Goal: Task Accomplishment & Management: Use online tool/utility

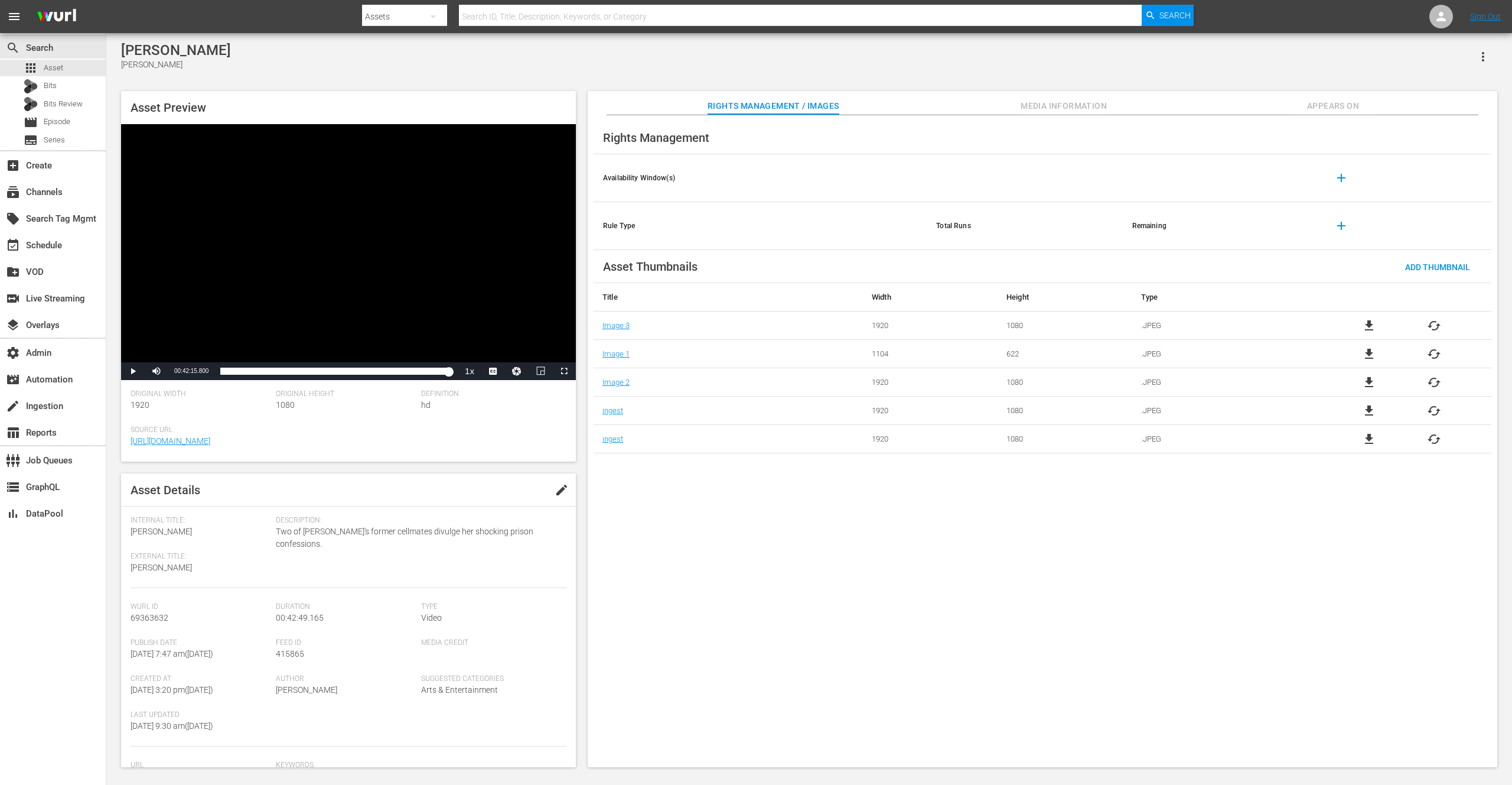
click at [613, 47] on div "Shayna Hubers Shayna Hubers" at bounding box center [809, 56] width 1376 height 29
click at [548, 63] on div "Shayna Hubers Shayna Hubers" at bounding box center [809, 56] width 1376 height 29
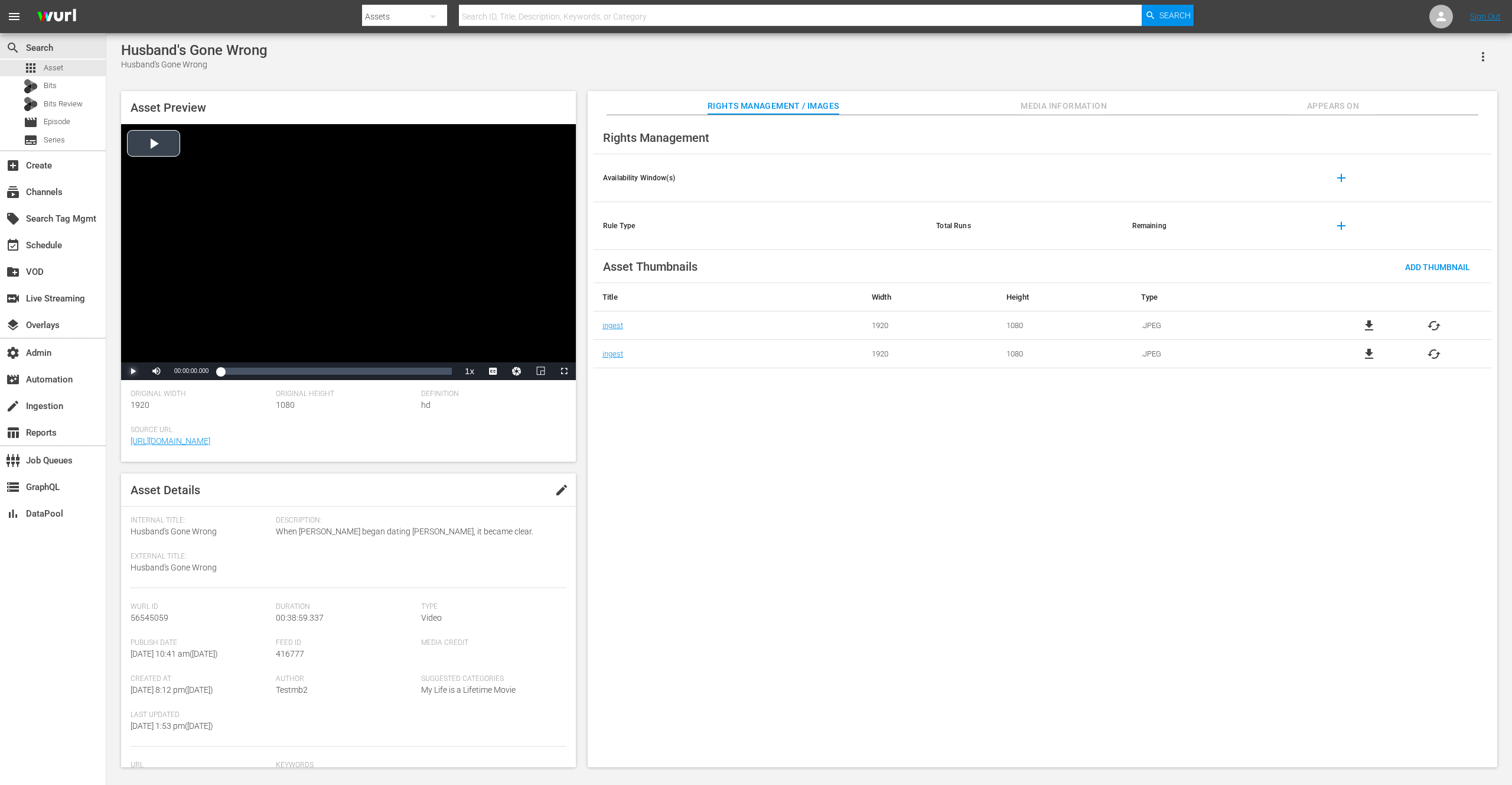
click at [133, 371] on span "Video Player" at bounding box center [133, 371] width 0 height 0
click at [506, 368] on button "Video Player" at bounding box center [517, 371] width 24 height 18
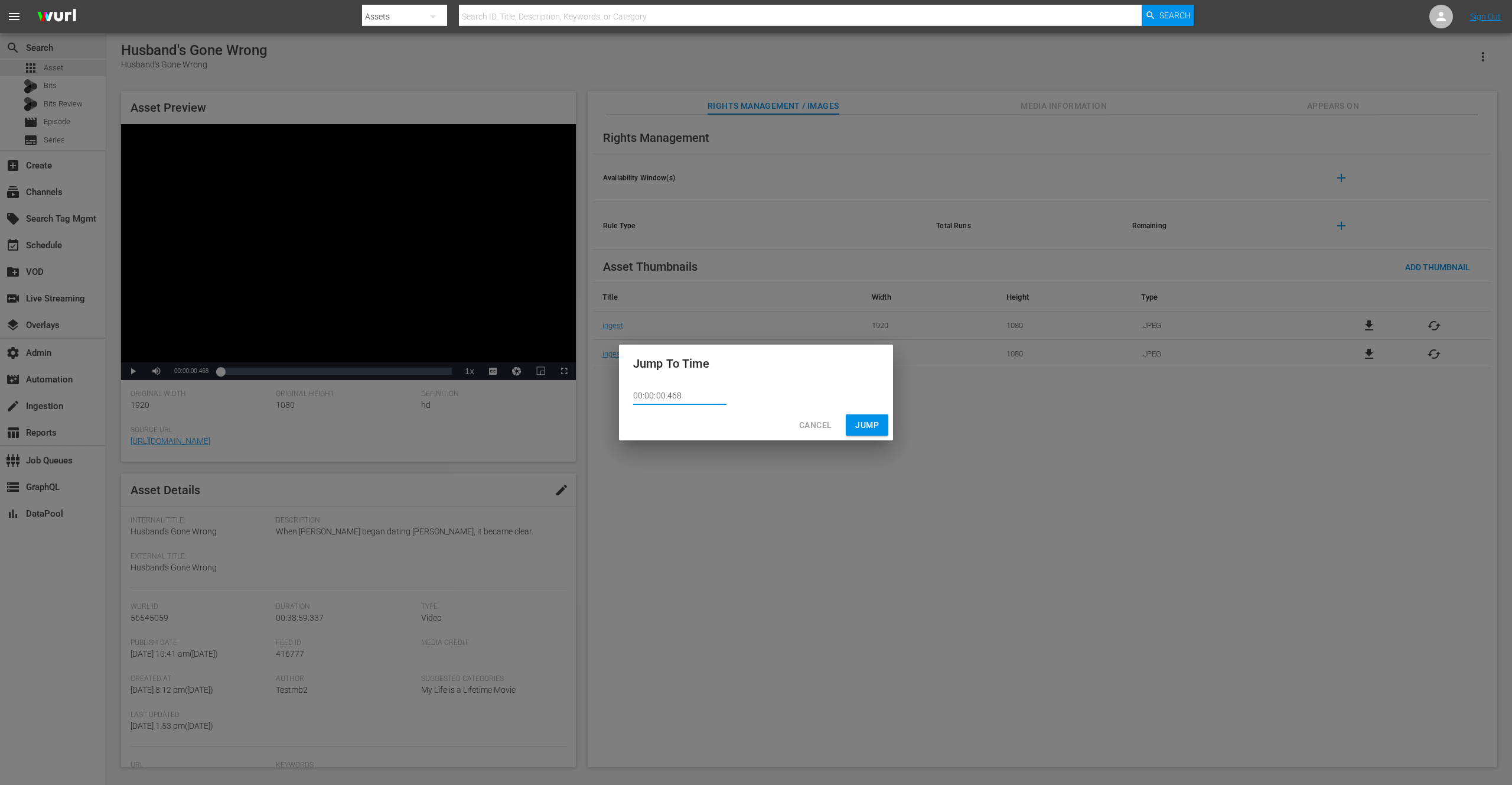
drag, startPoint x: 706, startPoint y: 397, endPoint x: 611, endPoint y: 389, distance: 95.3
click at [611, 389] on div "Jump To Time 00:00:00.468 Cancel Jump" at bounding box center [756, 392] width 1512 height 785
paste input "38:29.424"
type input "00:38:29.424"
click at [851, 423] on button "Jump" at bounding box center [866, 425] width 42 height 22
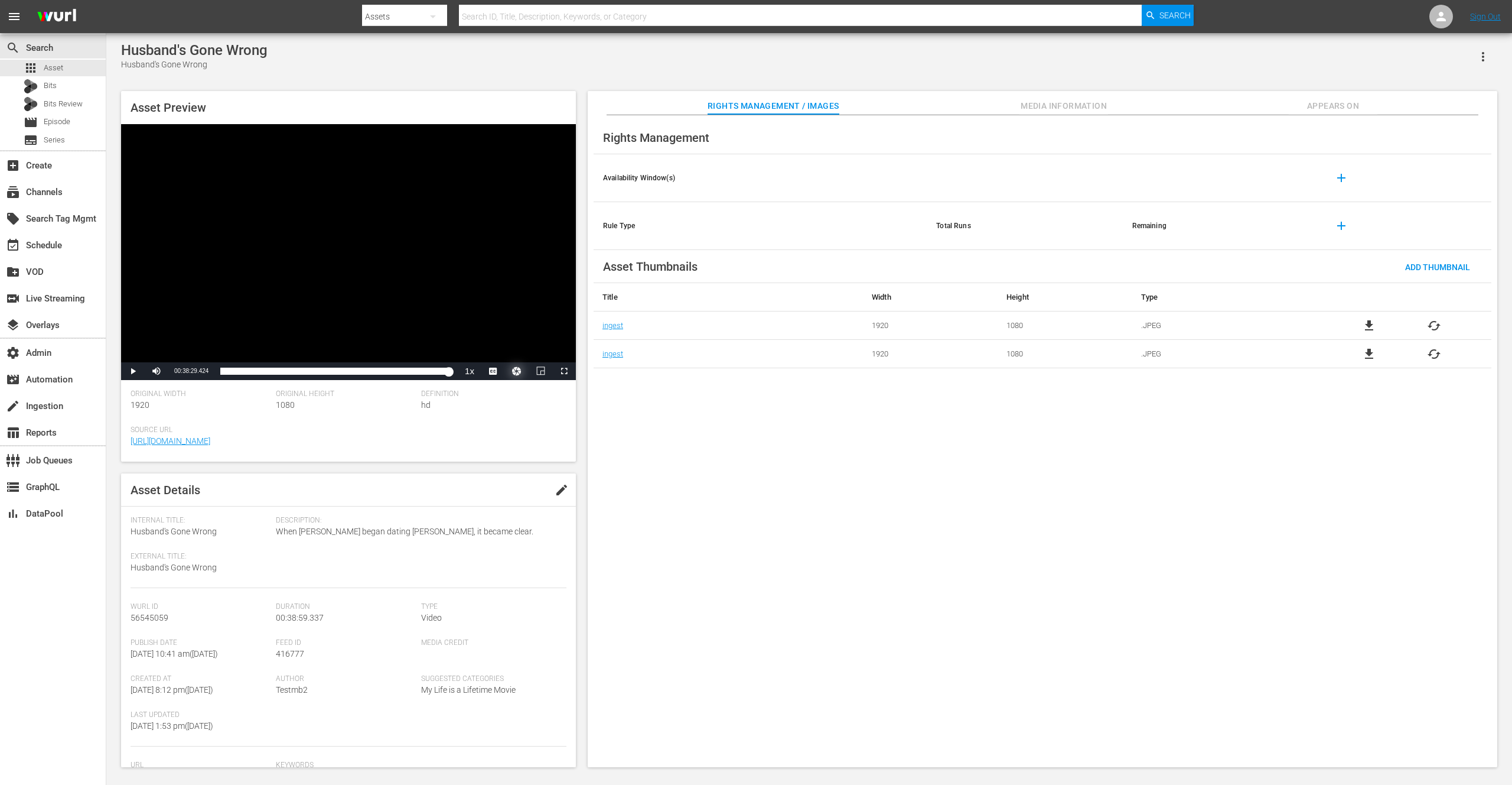
click at [517, 372] on button "Video Player" at bounding box center [517, 371] width 24 height 18
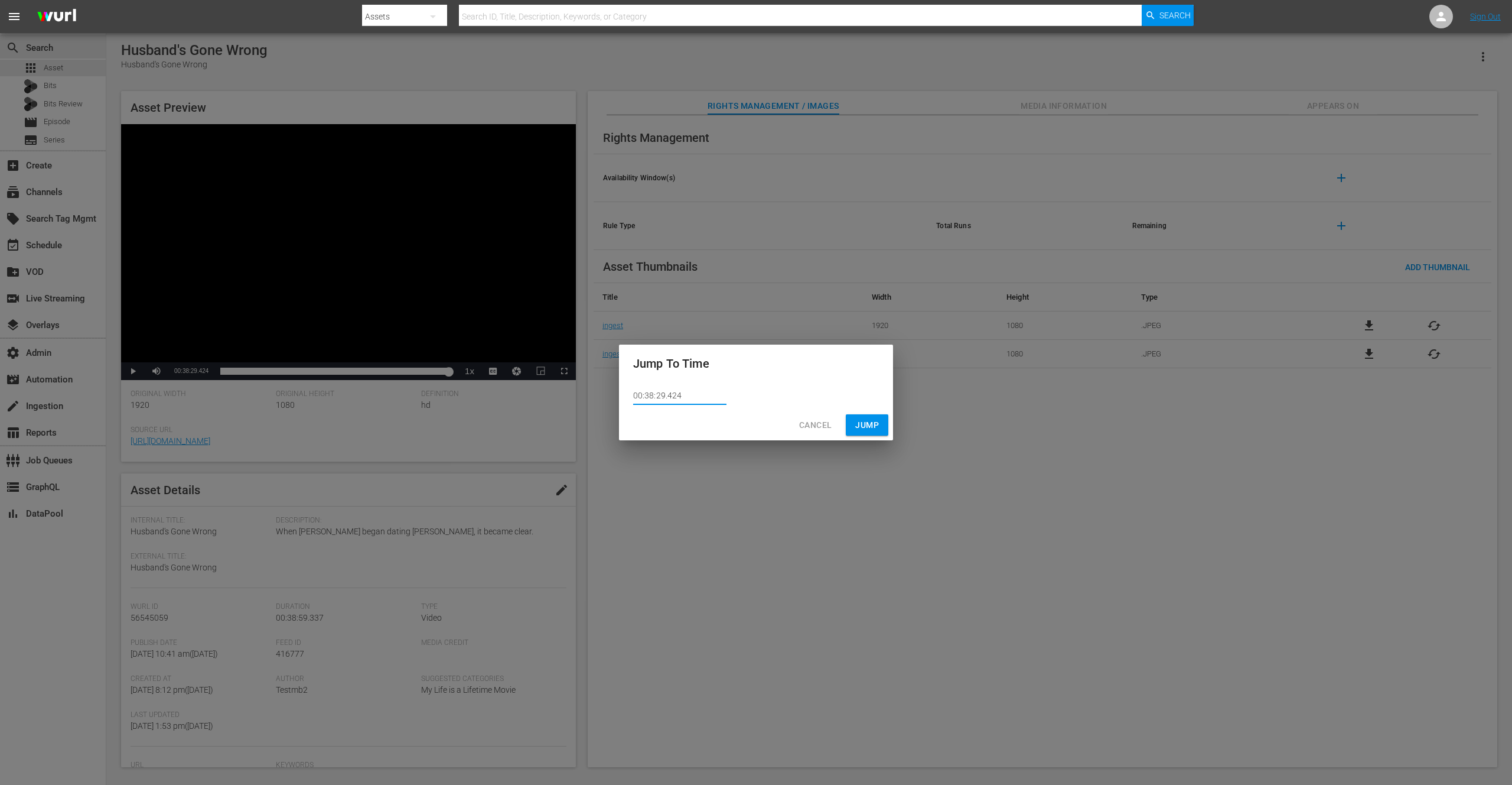
drag, startPoint x: 693, startPoint y: 399, endPoint x: 655, endPoint y: 408, distance: 39.1
click at [623, 399] on div "00:38:29.424" at bounding box center [756, 396] width 274 height 28
paste input "18.997"
type input "00:38:18.997"
click at [863, 424] on span "Jump" at bounding box center [867, 425] width 24 height 15
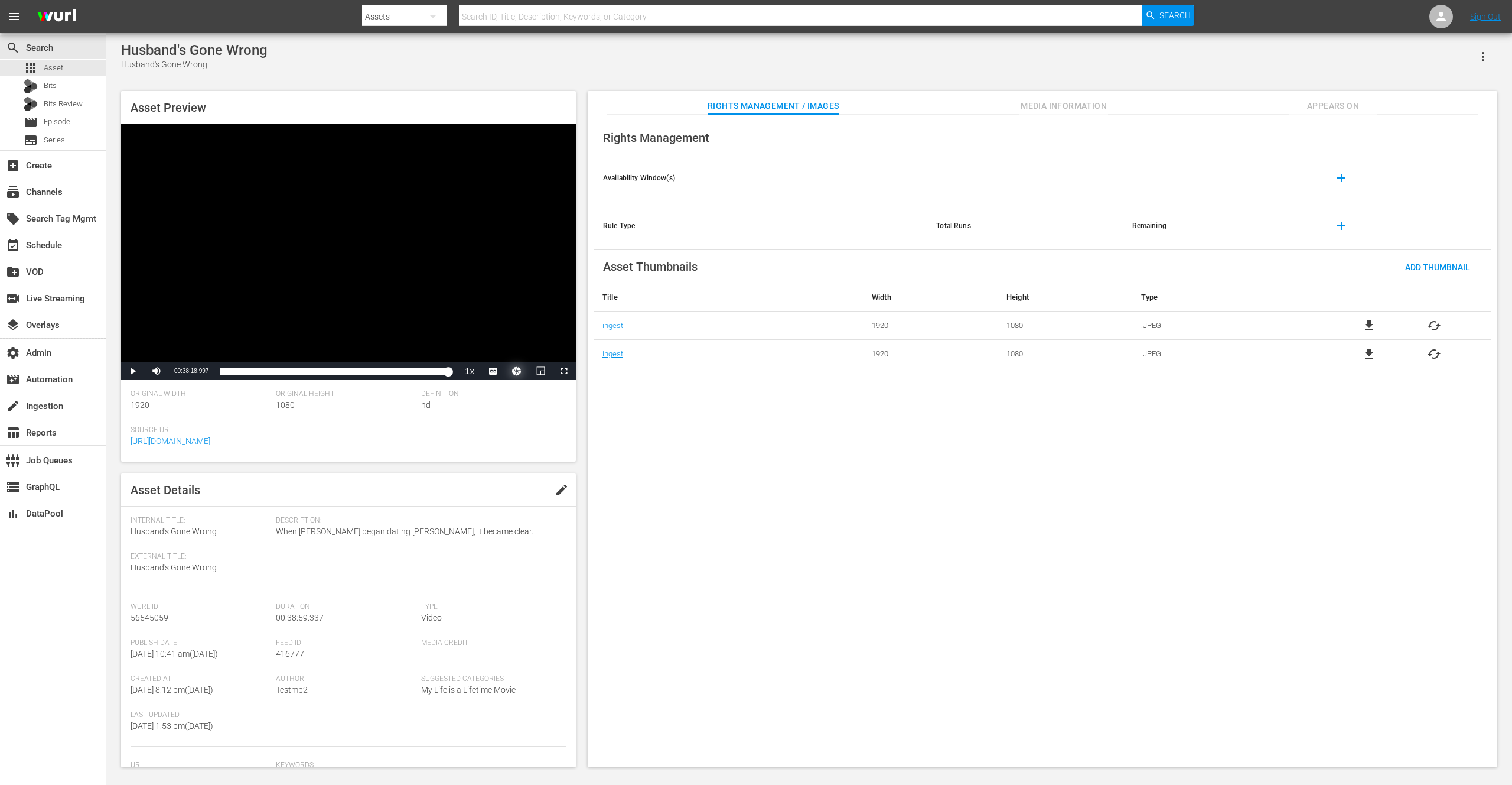
click at [516, 370] on button "Video Player" at bounding box center [517, 371] width 24 height 18
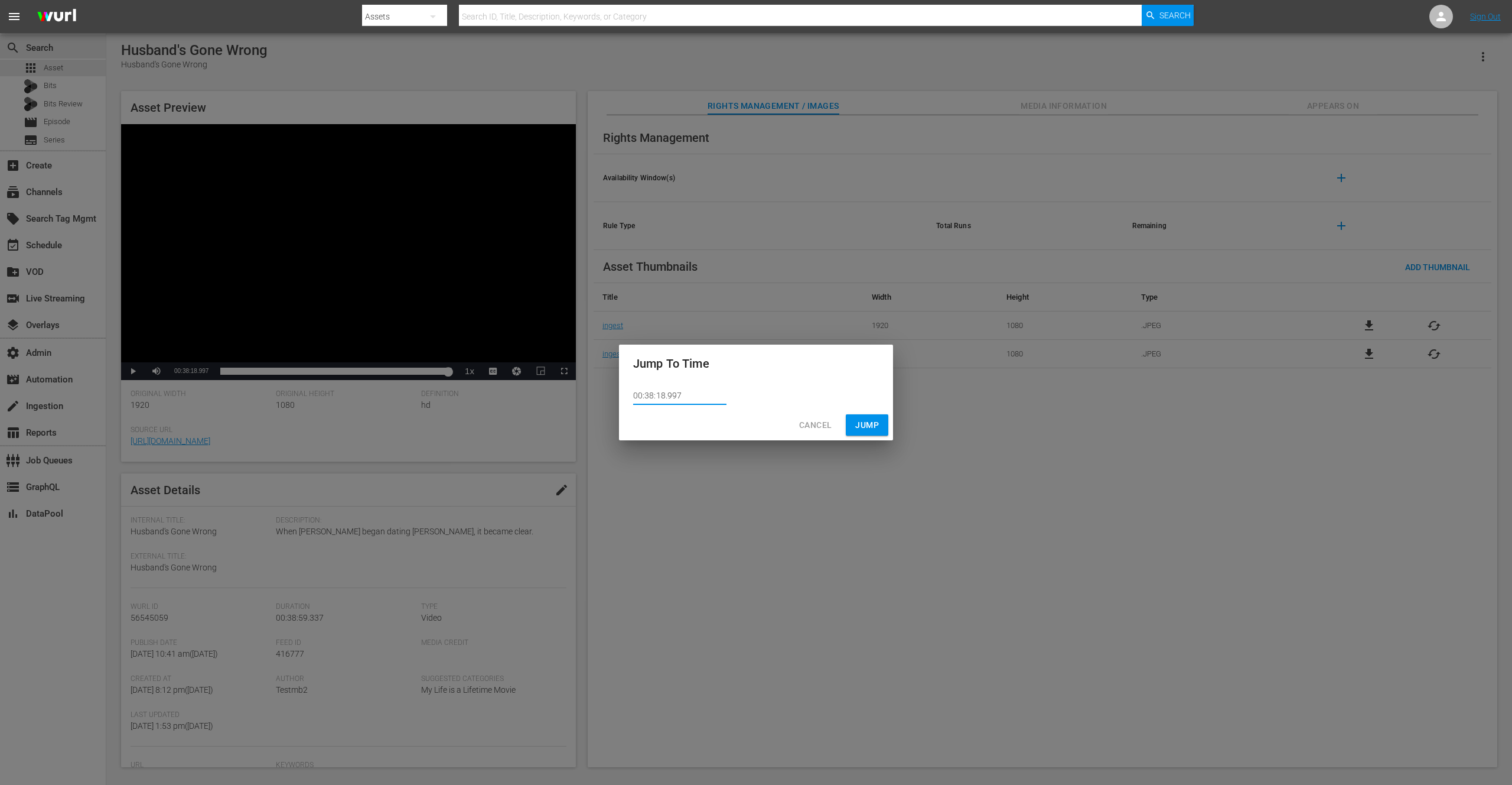
drag, startPoint x: 661, startPoint y: 396, endPoint x: 686, endPoint y: 395, distance: 25.0
click at [686, 395] on input "00:38:18.997" at bounding box center [679, 396] width 93 height 18
type input "00:38:19.000"
click at [870, 423] on span "Jump" at bounding box center [867, 425] width 24 height 15
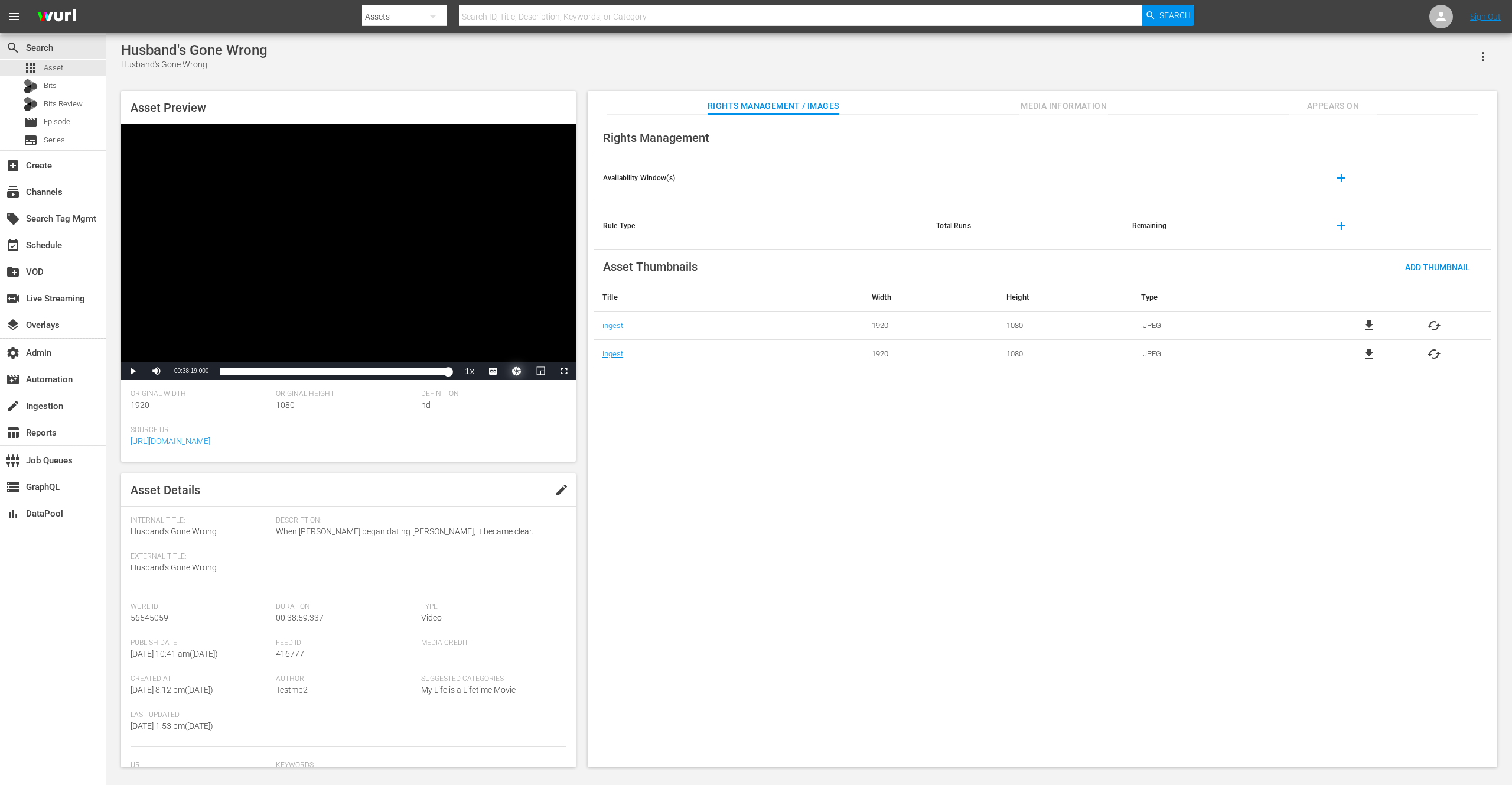
click at [522, 371] on button "Video Player" at bounding box center [517, 371] width 24 height 18
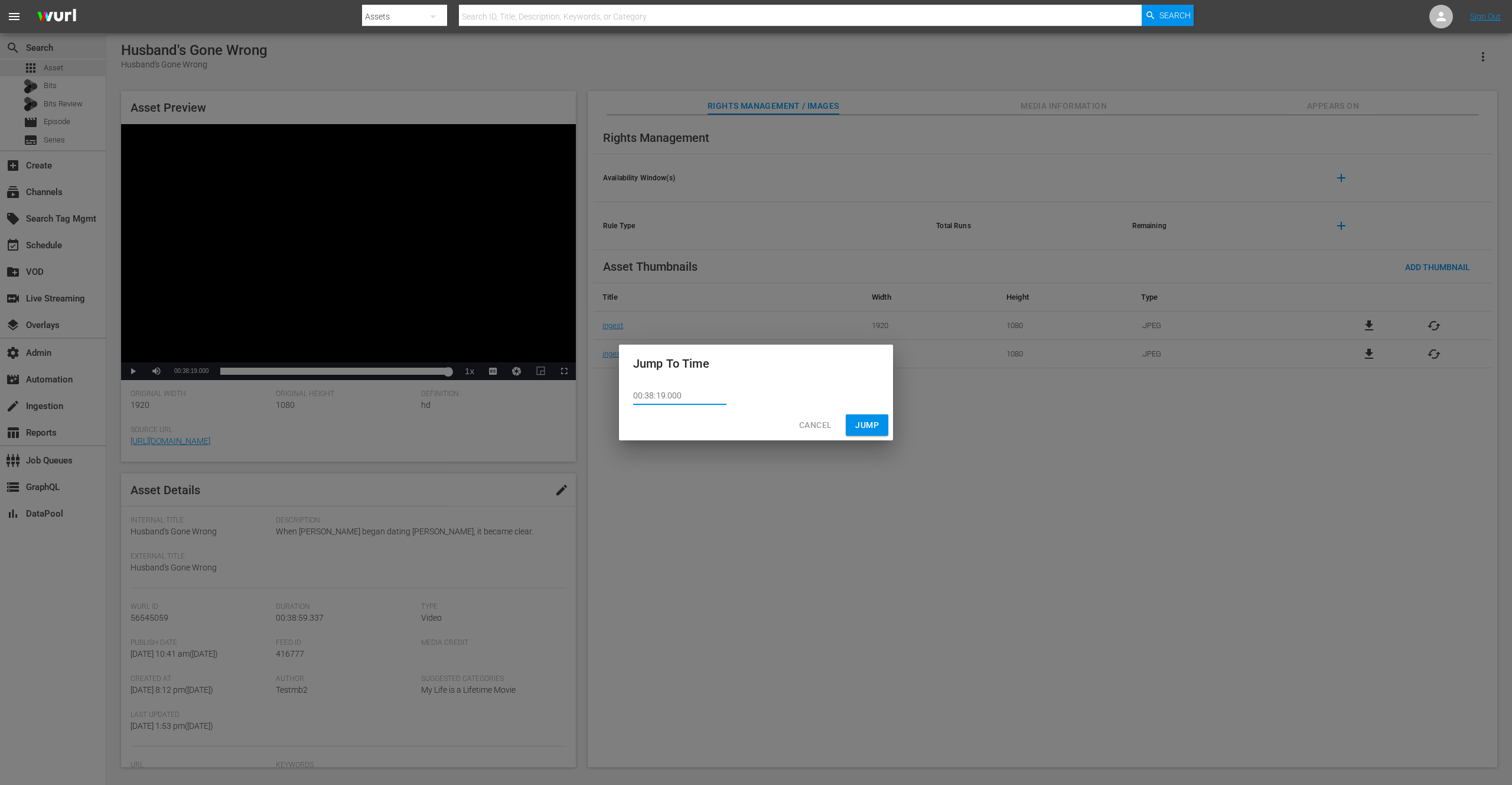
click at [669, 396] on input "00:38:19.000" at bounding box center [679, 396] width 93 height 18
type input "00:38:19.200"
click at [861, 426] on span "Jump" at bounding box center [867, 425] width 24 height 15
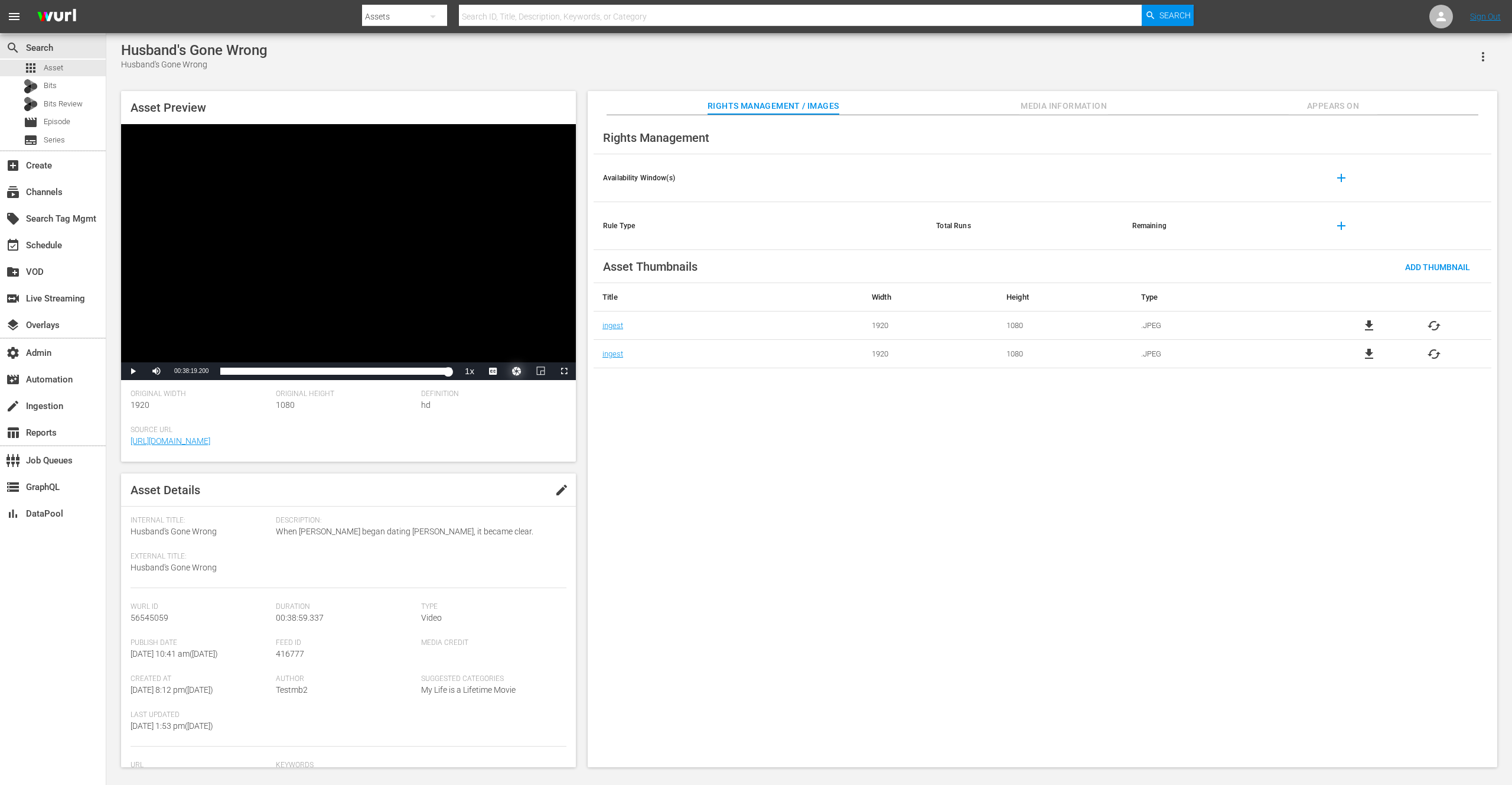
click at [517, 374] on button "Video Player" at bounding box center [517, 371] width 24 height 18
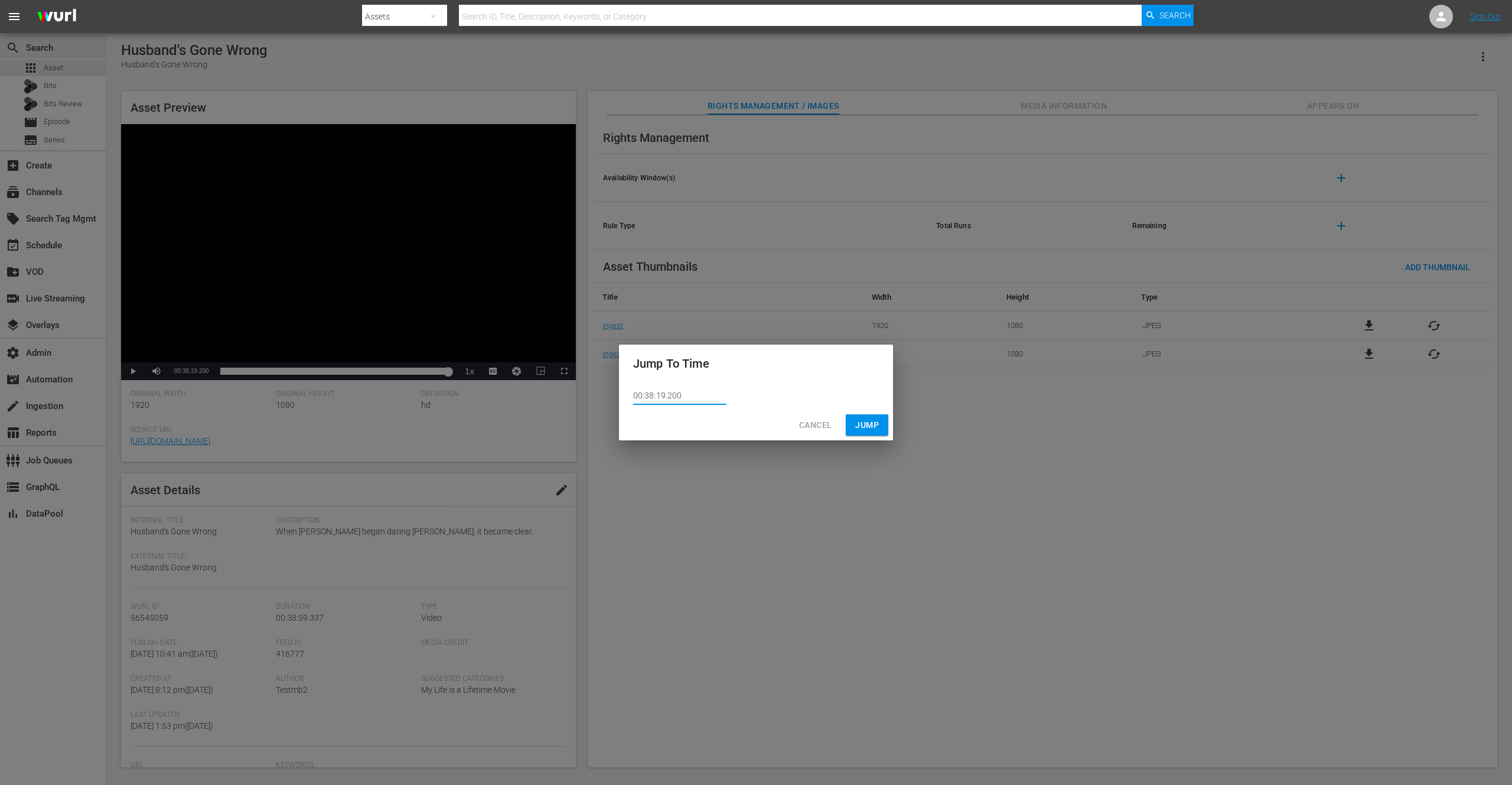
click at [669, 396] on input "00:38:19.200" at bounding box center [679, 396] width 93 height 18
type input "00:38:19.400"
click at [862, 426] on span "Jump" at bounding box center [867, 425] width 24 height 15
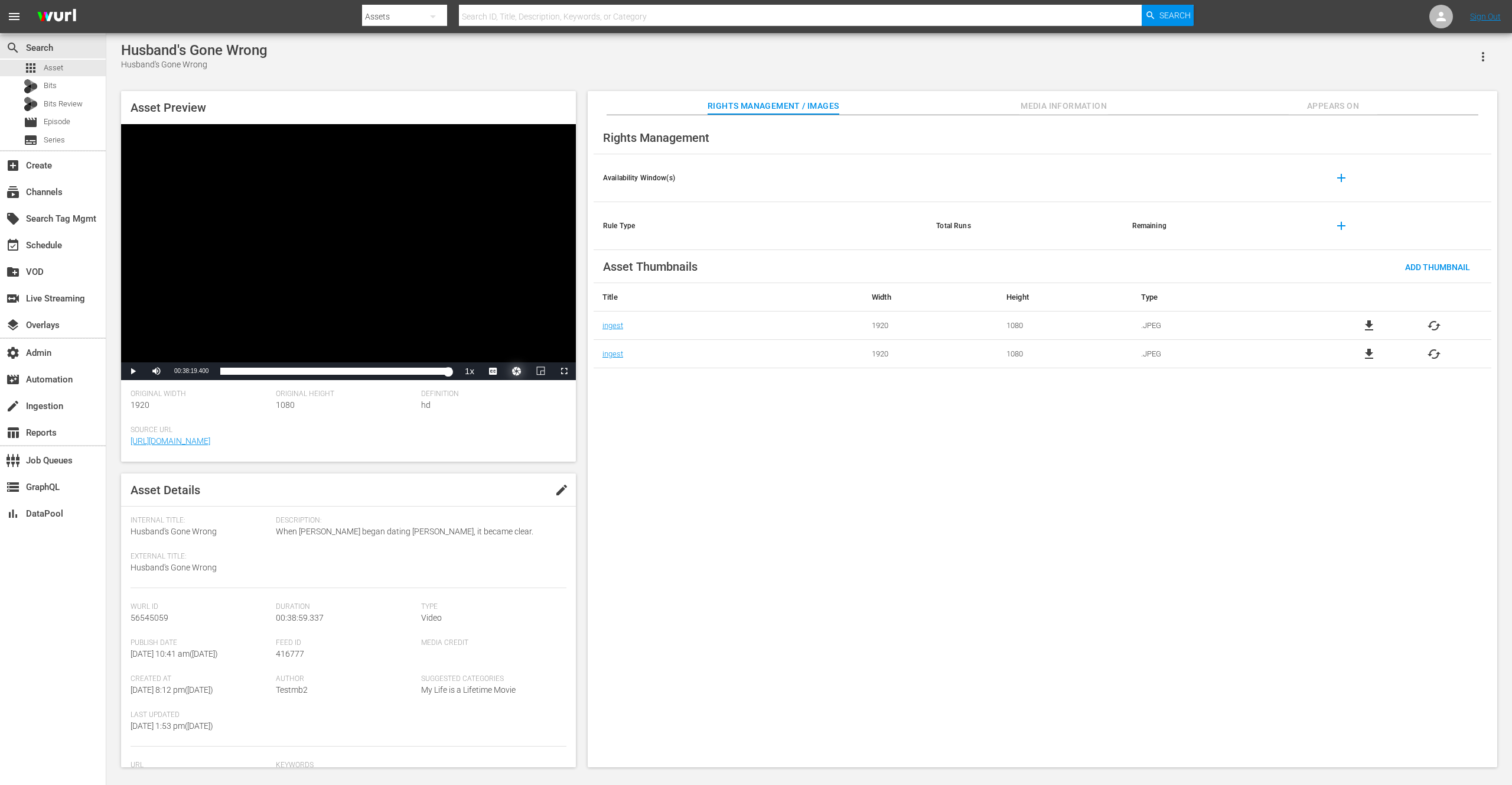
click at [516, 371] on button "Video Player" at bounding box center [517, 371] width 24 height 18
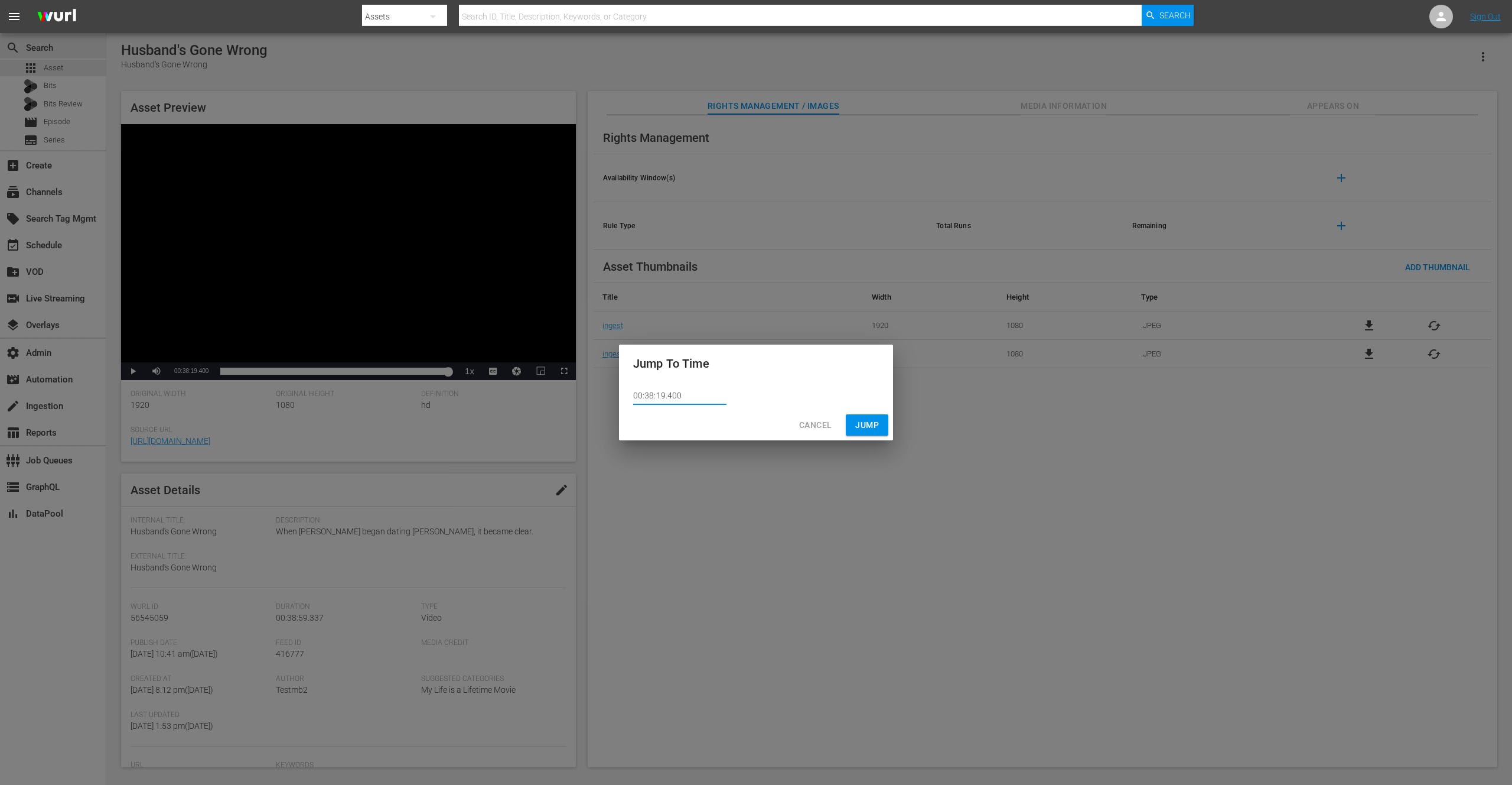
click at [670, 393] on input "00:38:19.400" at bounding box center [679, 396] width 93 height 18
type input "00:38:19.500"
click at [875, 423] on span "Jump" at bounding box center [867, 425] width 24 height 15
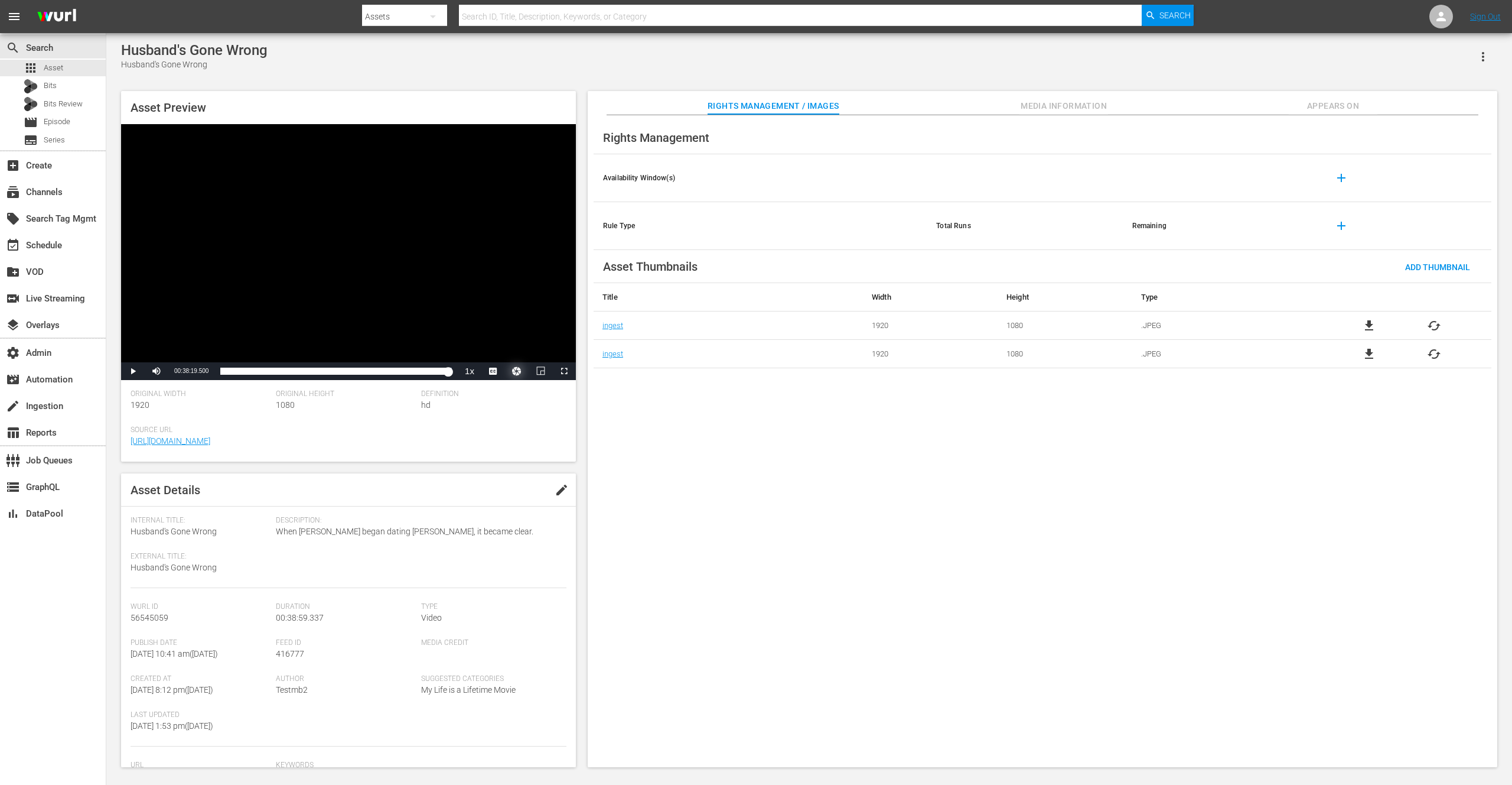
click at [519, 371] on button "Video Player" at bounding box center [517, 371] width 24 height 18
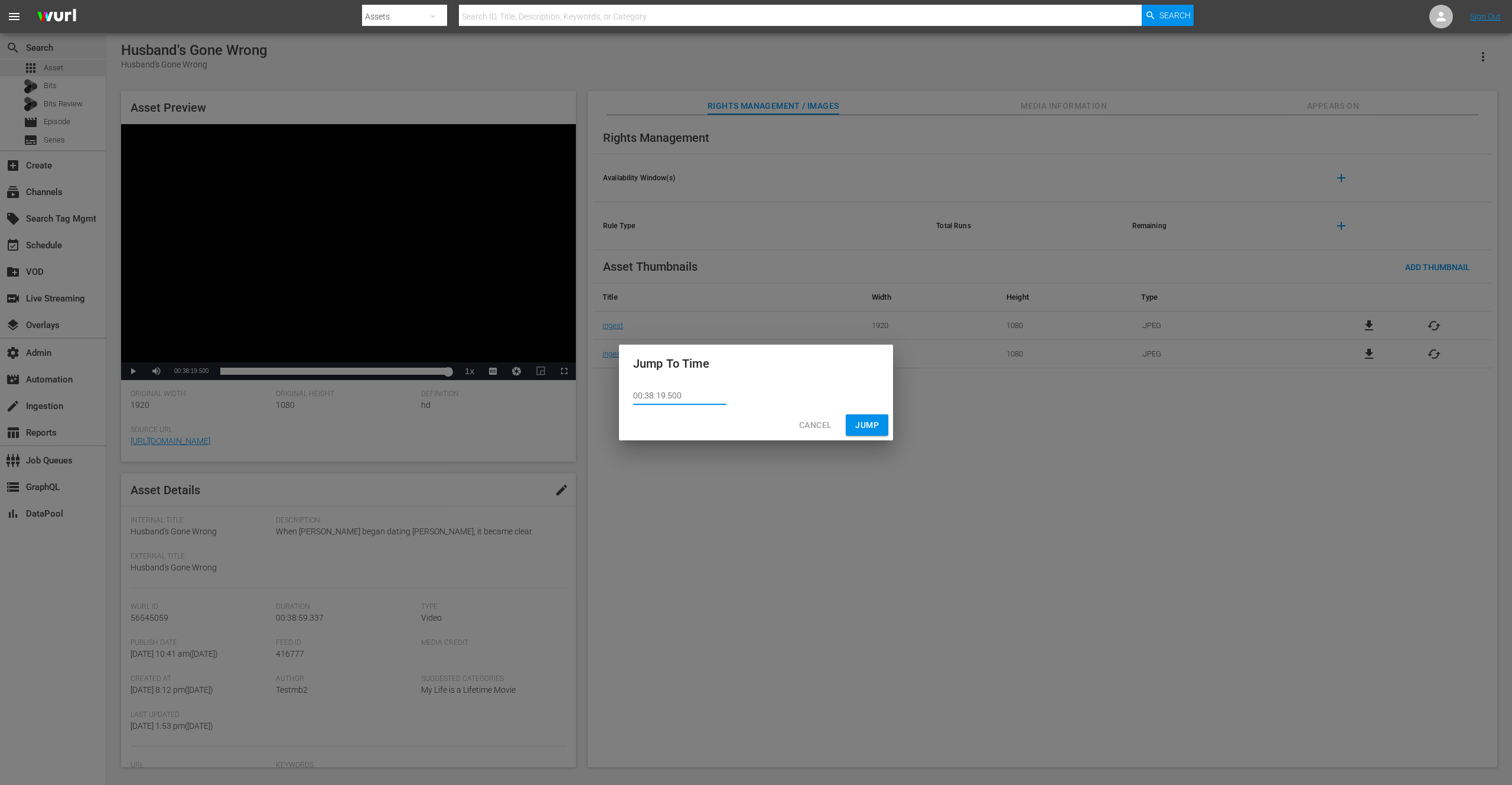
click at [667, 396] on input "00:38:19.500" at bounding box center [679, 396] width 93 height 18
type input "00:38:19.700"
click at [870, 426] on span "Jump" at bounding box center [867, 425] width 24 height 15
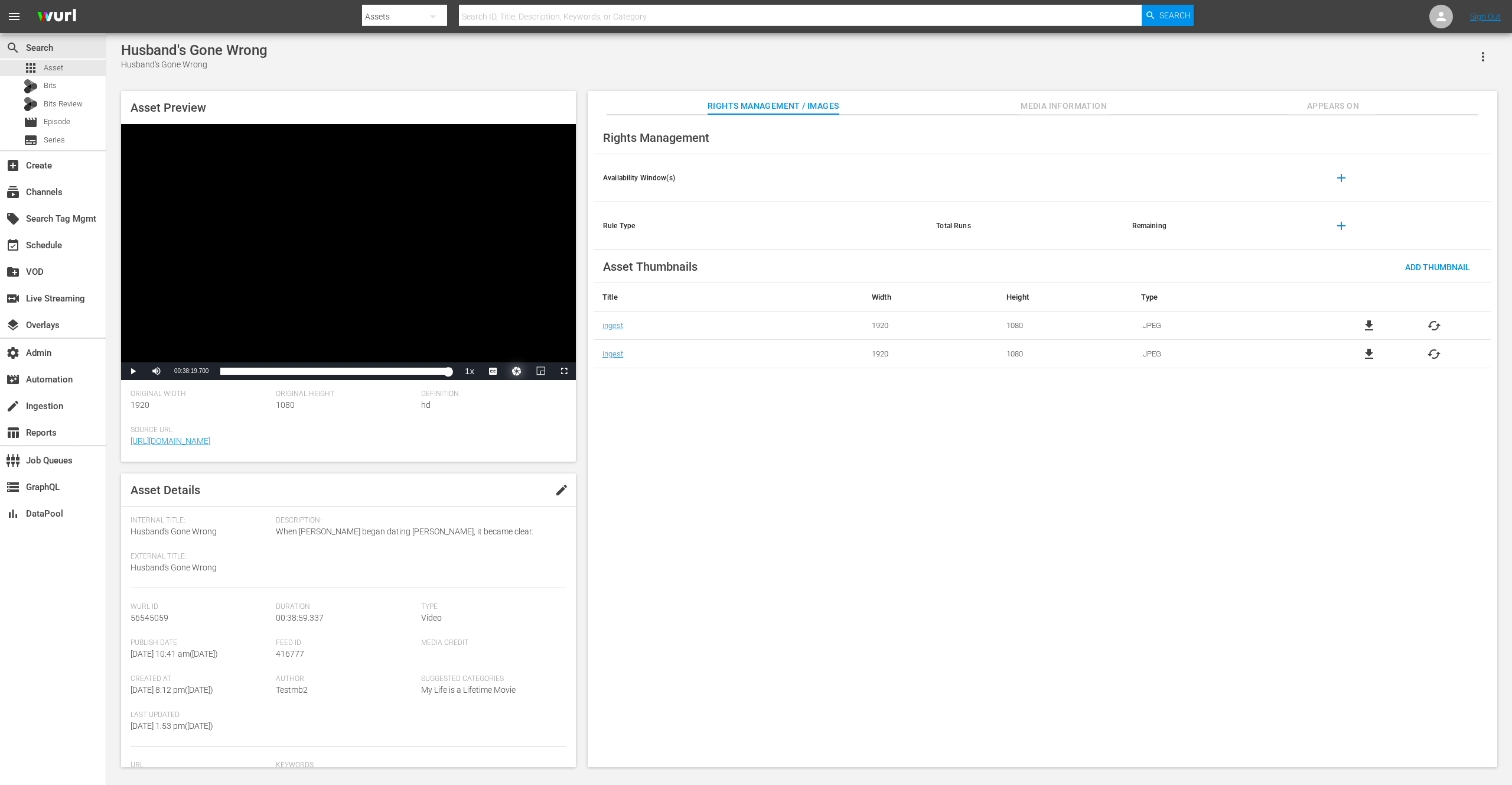
click at [521, 369] on button "Video Player" at bounding box center [517, 371] width 24 height 18
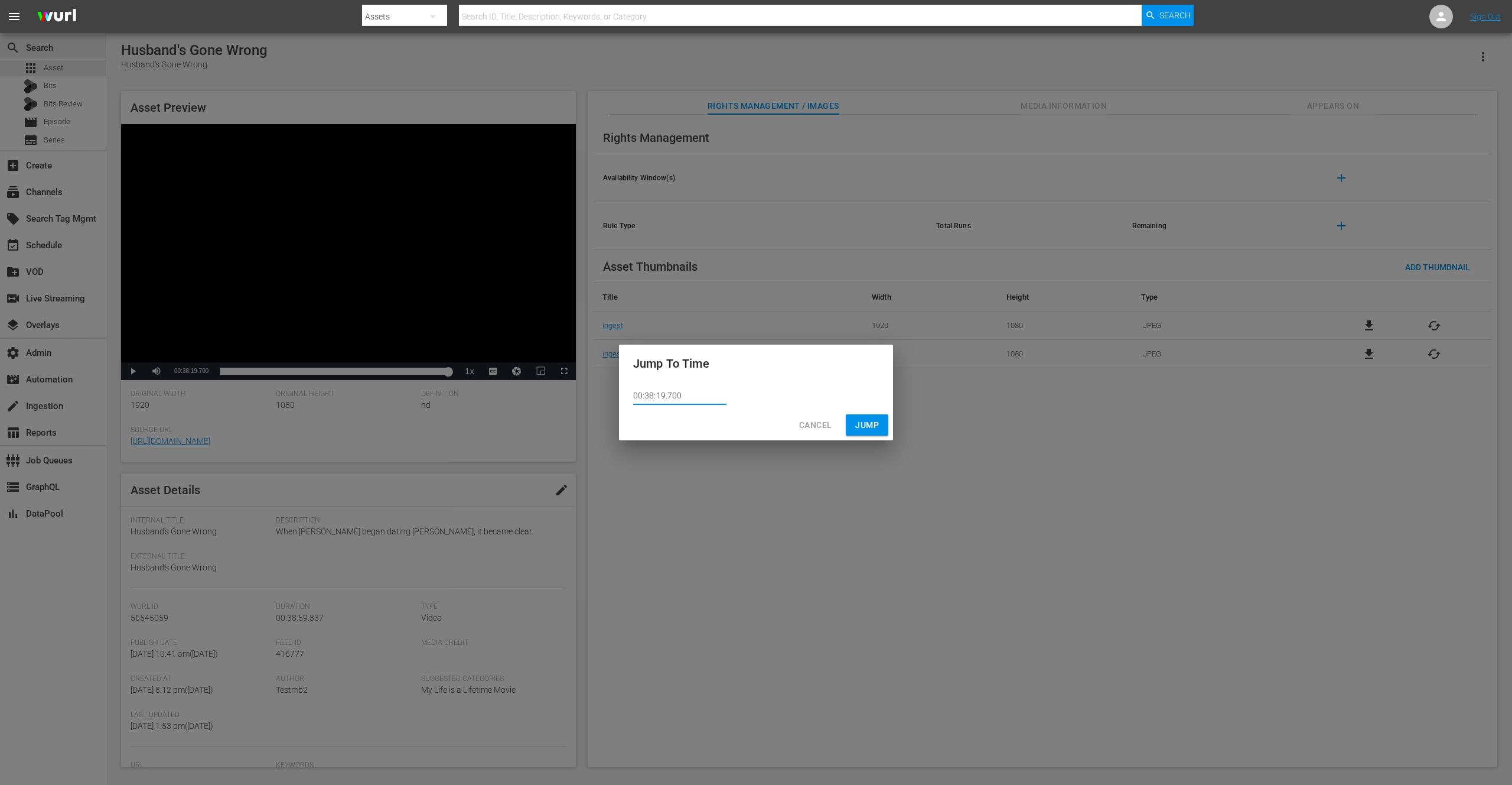
drag, startPoint x: 655, startPoint y: 396, endPoint x: 664, endPoint y: 397, distance: 9.1
click at [664, 397] on input "00:38:19.700" at bounding box center [679, 396] width 93 height 18
type input "00:38:20.700"
click at [883, 423] on button "Jump" at bounding box center [866, 425] width 42 height 22
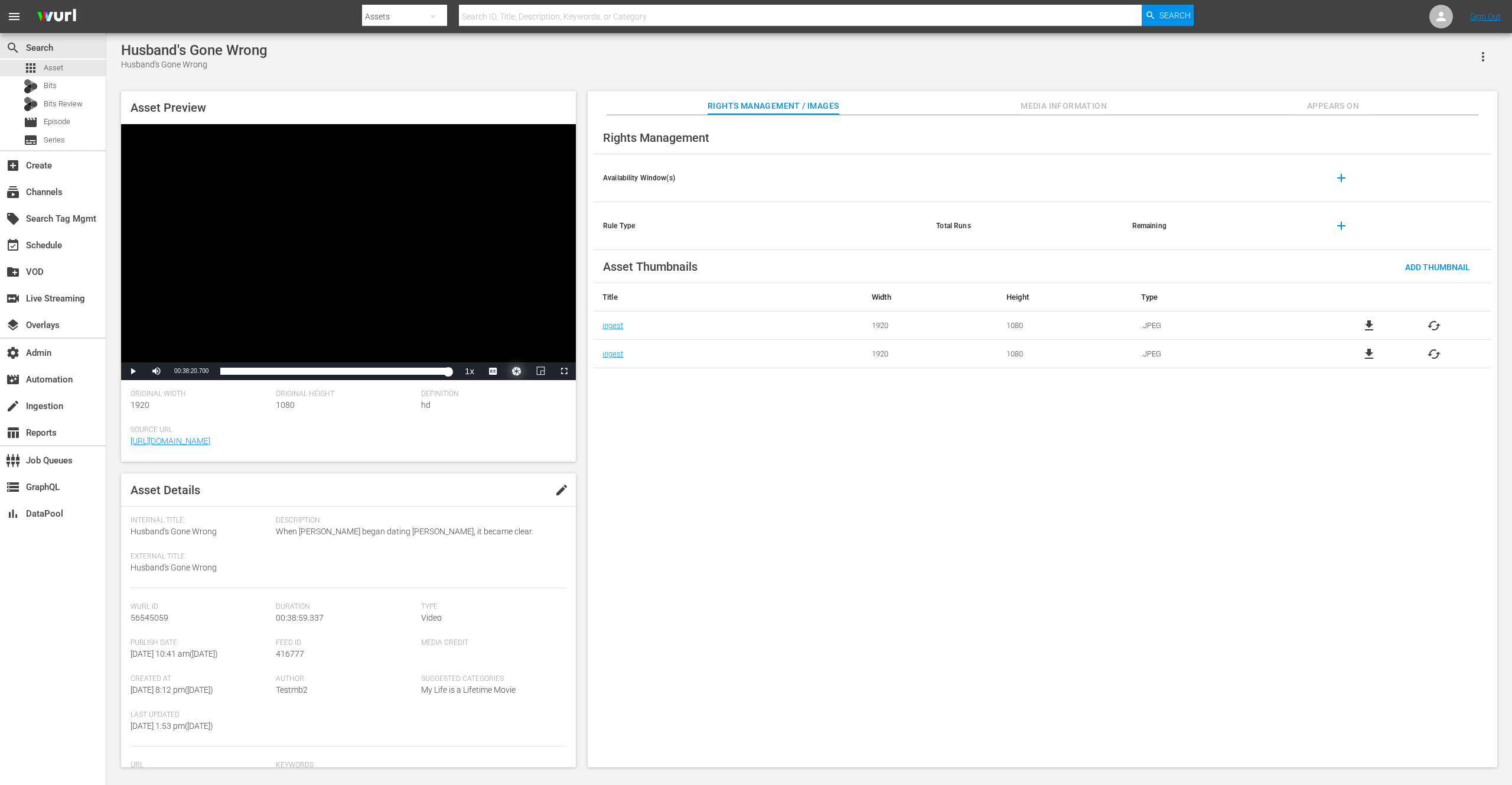
click at [516, 373] on button "Video Player" at bounding box center [517, 371] width 24 height 18
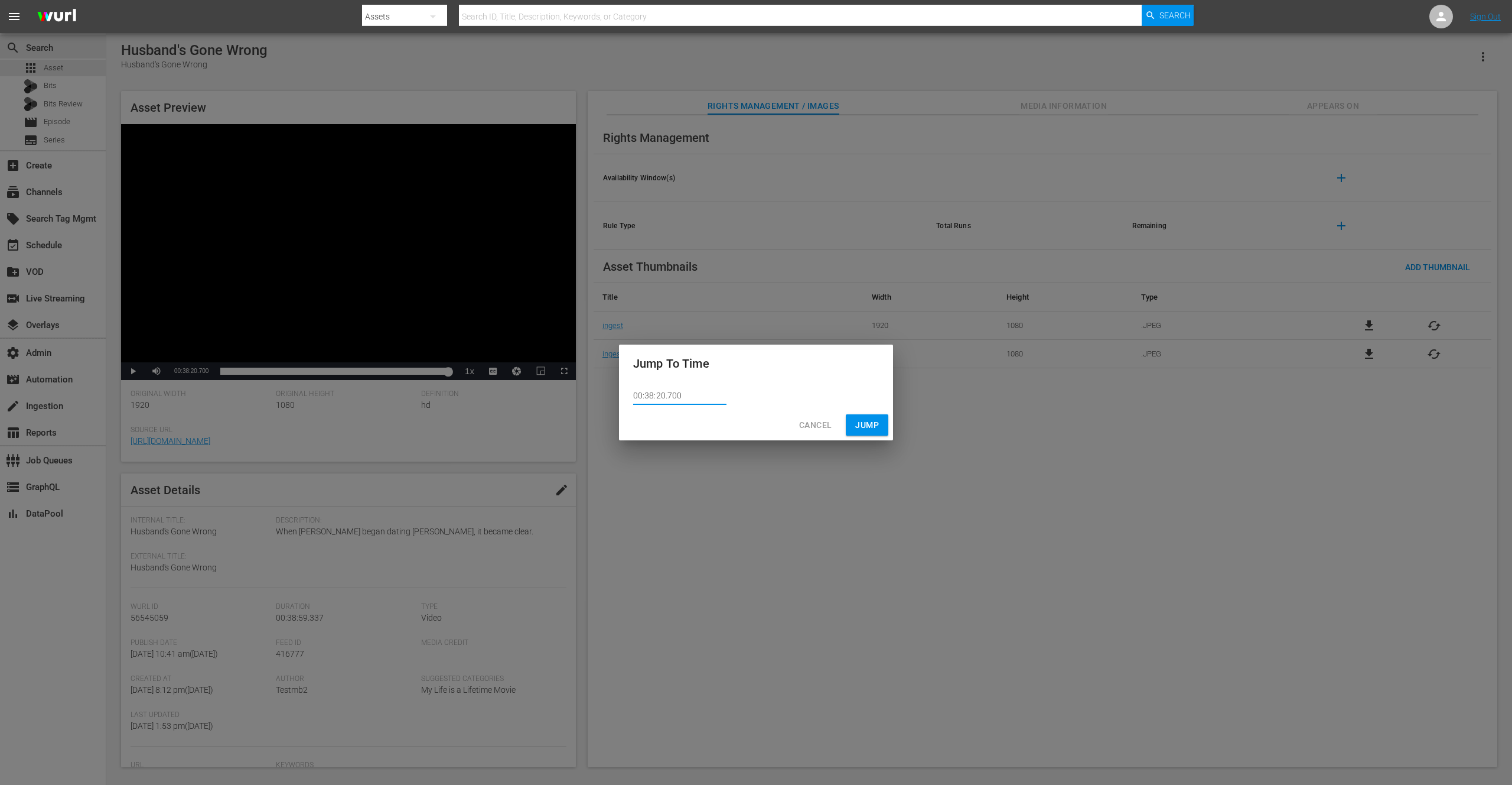
click at [664, 396] on input "00:38:20.700" at bounding box center [679, 396] width 93 height 18
type input "00:38:21.700"
click at [867, 424] on span "Jump" at bounding box center [867, 425] width 24 height 15
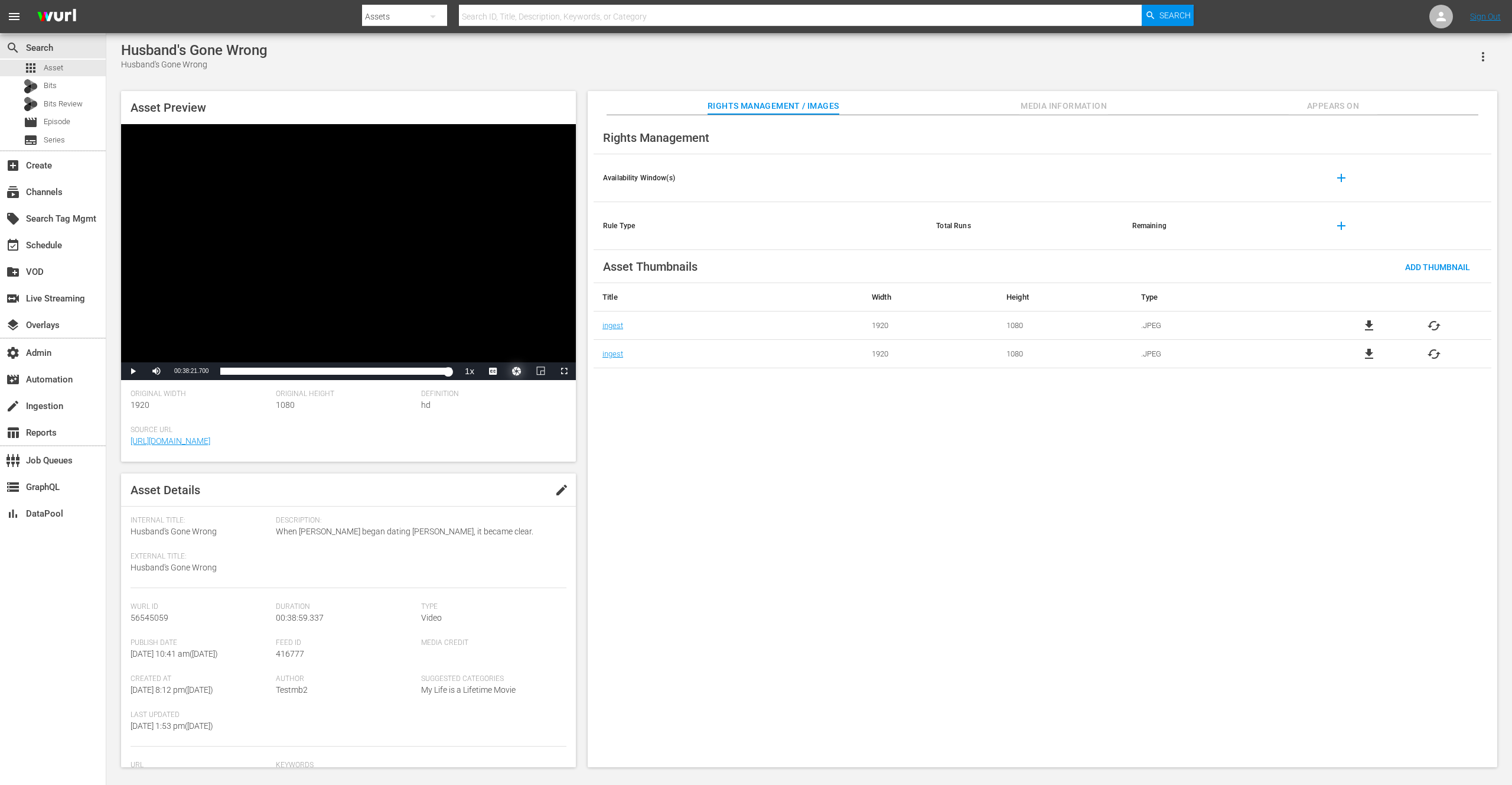
click at [517, 374] on button "Video Player" at bounding box center [517, 371] width 24 height 18
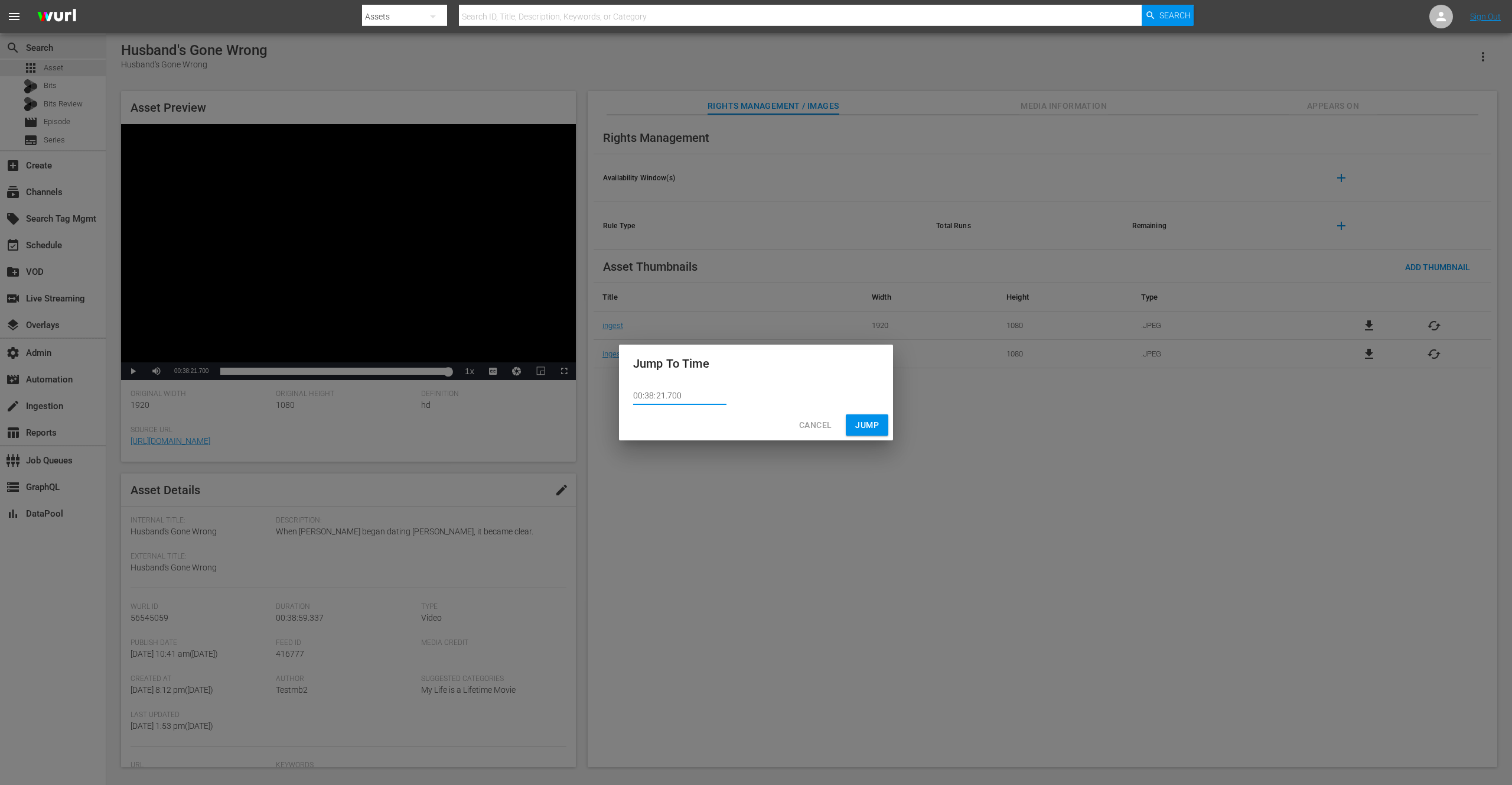
click at [663, 395] on input "00:38:21.700" at bounding box center [679, 396] width 93 height 18
type input "00:38:24.700"
click at [865, 424] on span "Jump" at bounding box center [867, 425] width 24 height 15
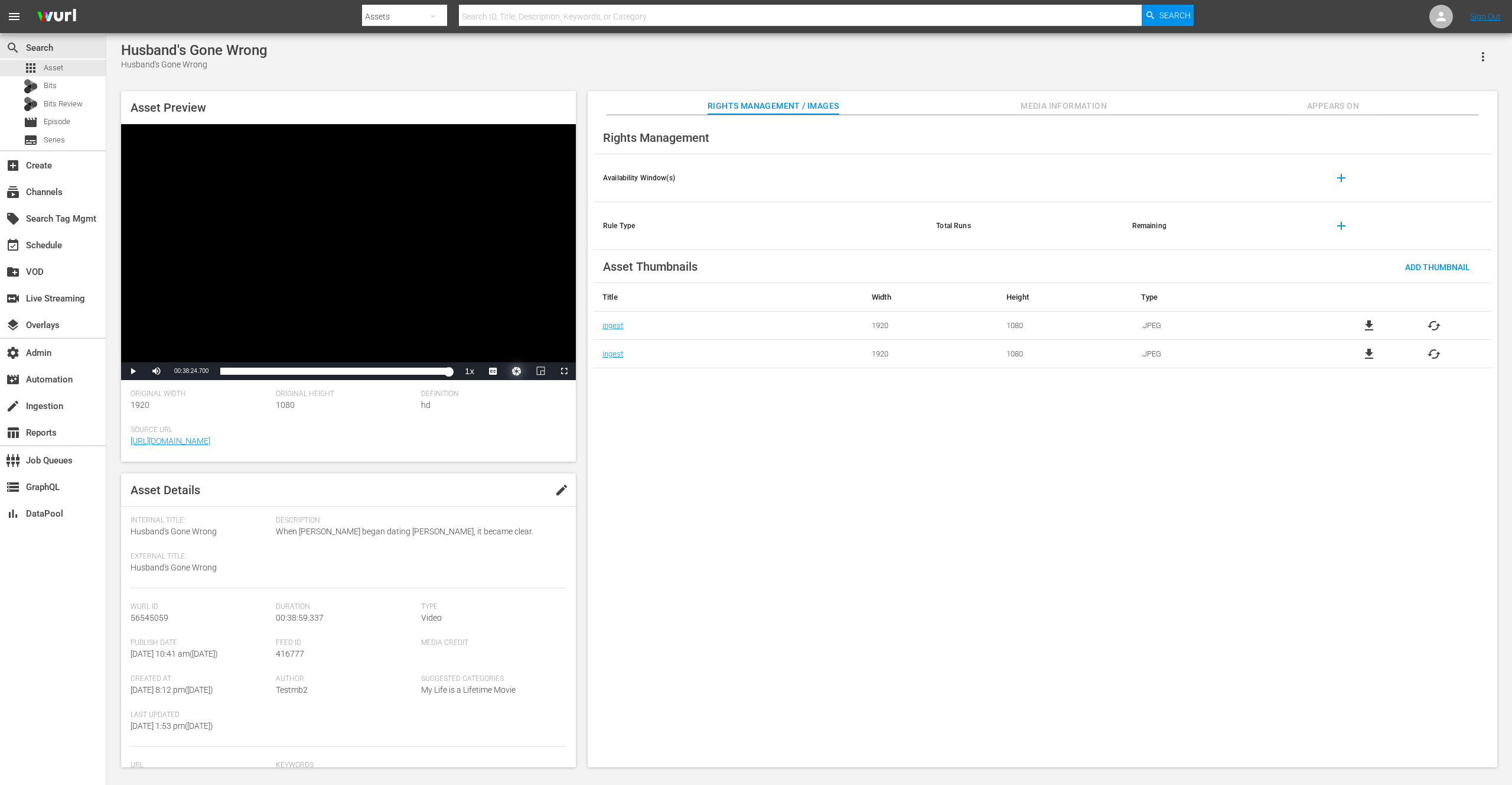
click at [516, 372] on button "Video Player" at bounding box center [517, 371] width 24 height 18
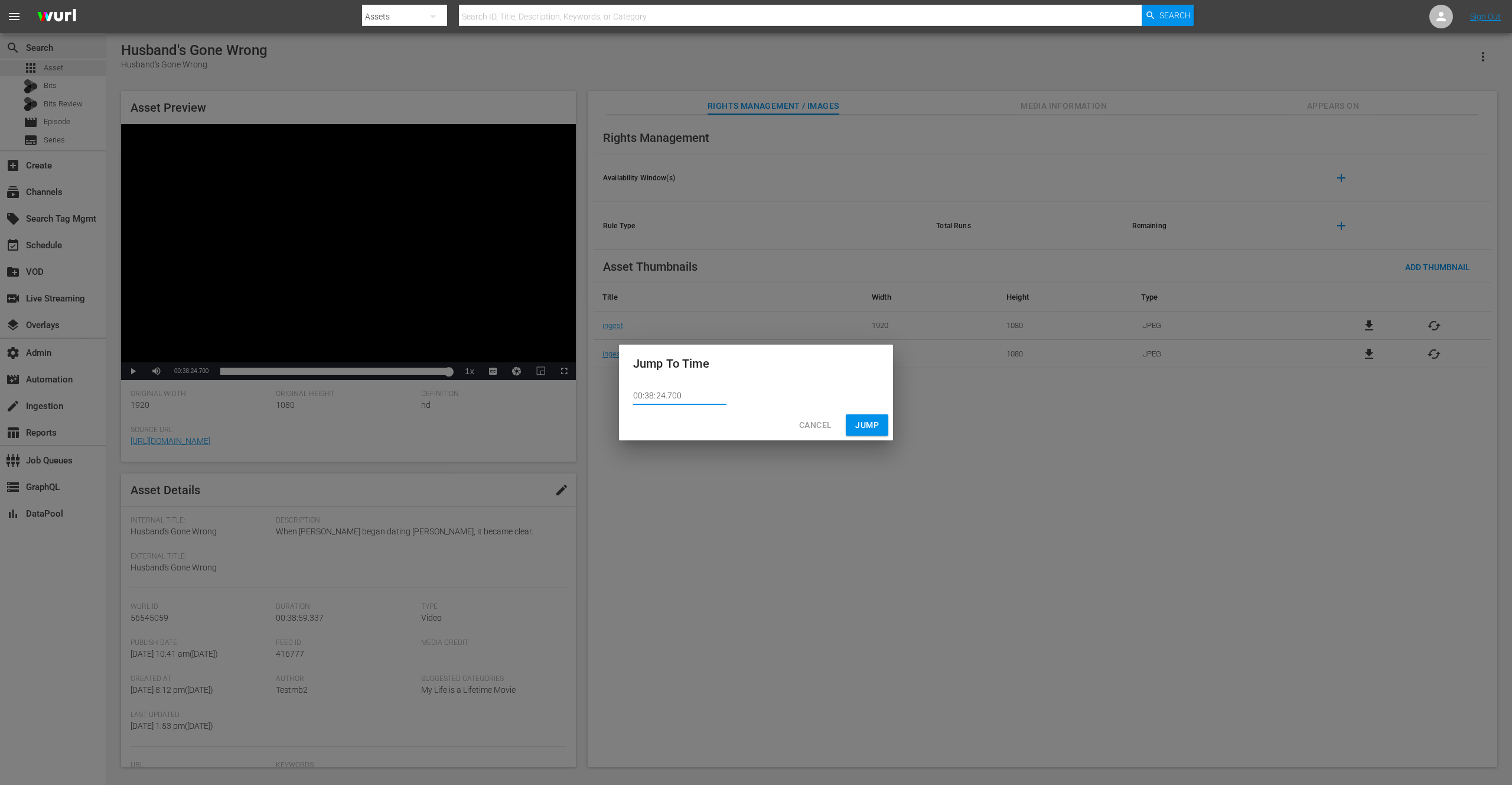
drag, startPoint x: 698, startPoint y: 394, endPoint x: 590, endPoint y: 394, distance: 108.0
click at [590, 394] on div "Jump To Time 00:38:24.700 Cancel Jump" at bounding box center [756, 392] width 1512 height 785
paste input "18.997"
type input "00:38:18.997"
click at [870, 422] on span "Jump" at bounding box center [867, 425] width 24 height 15
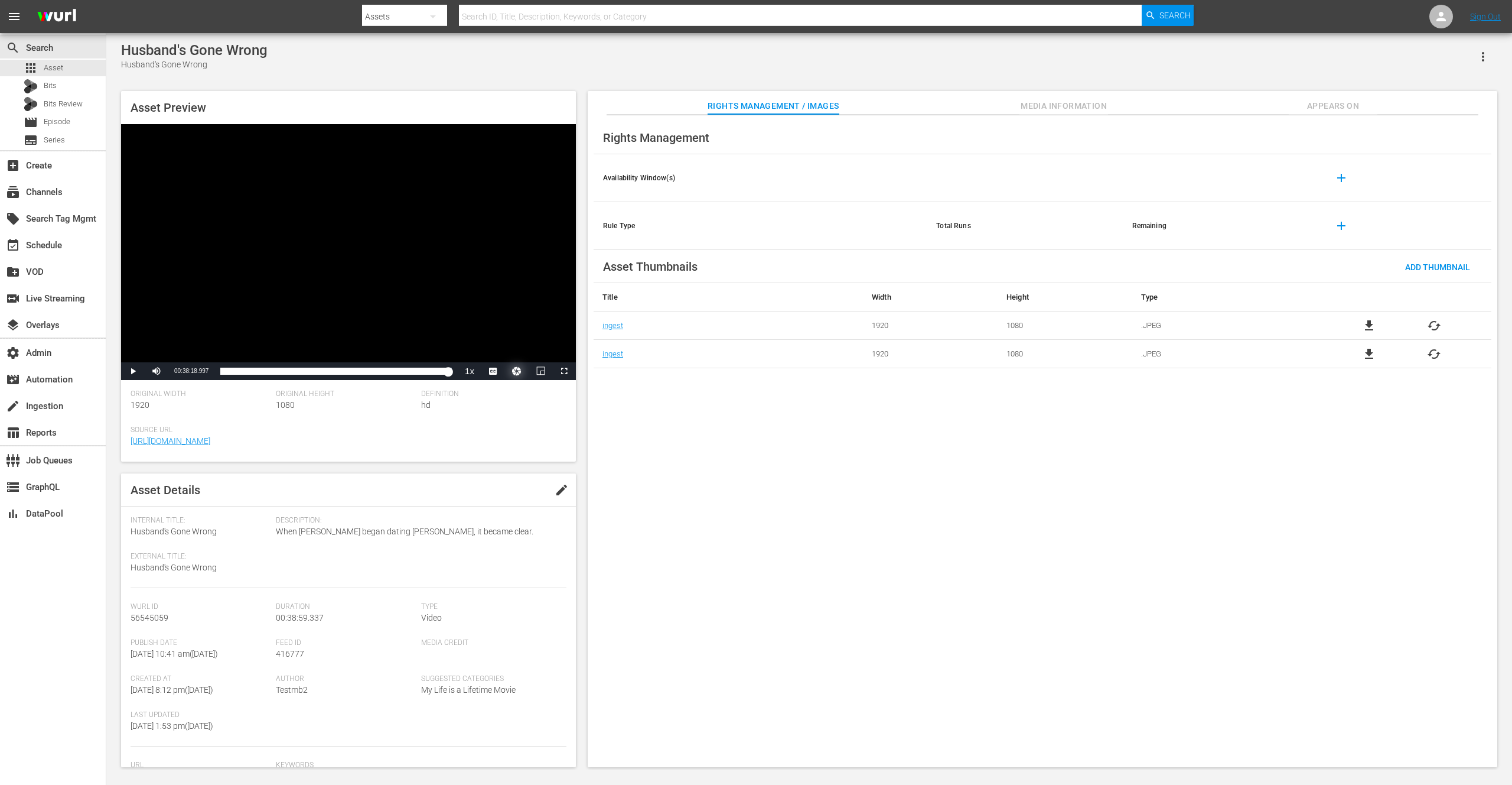
click at [519, 372] on button "Video Player" at bounding box center [517, 371] width 24 height 18
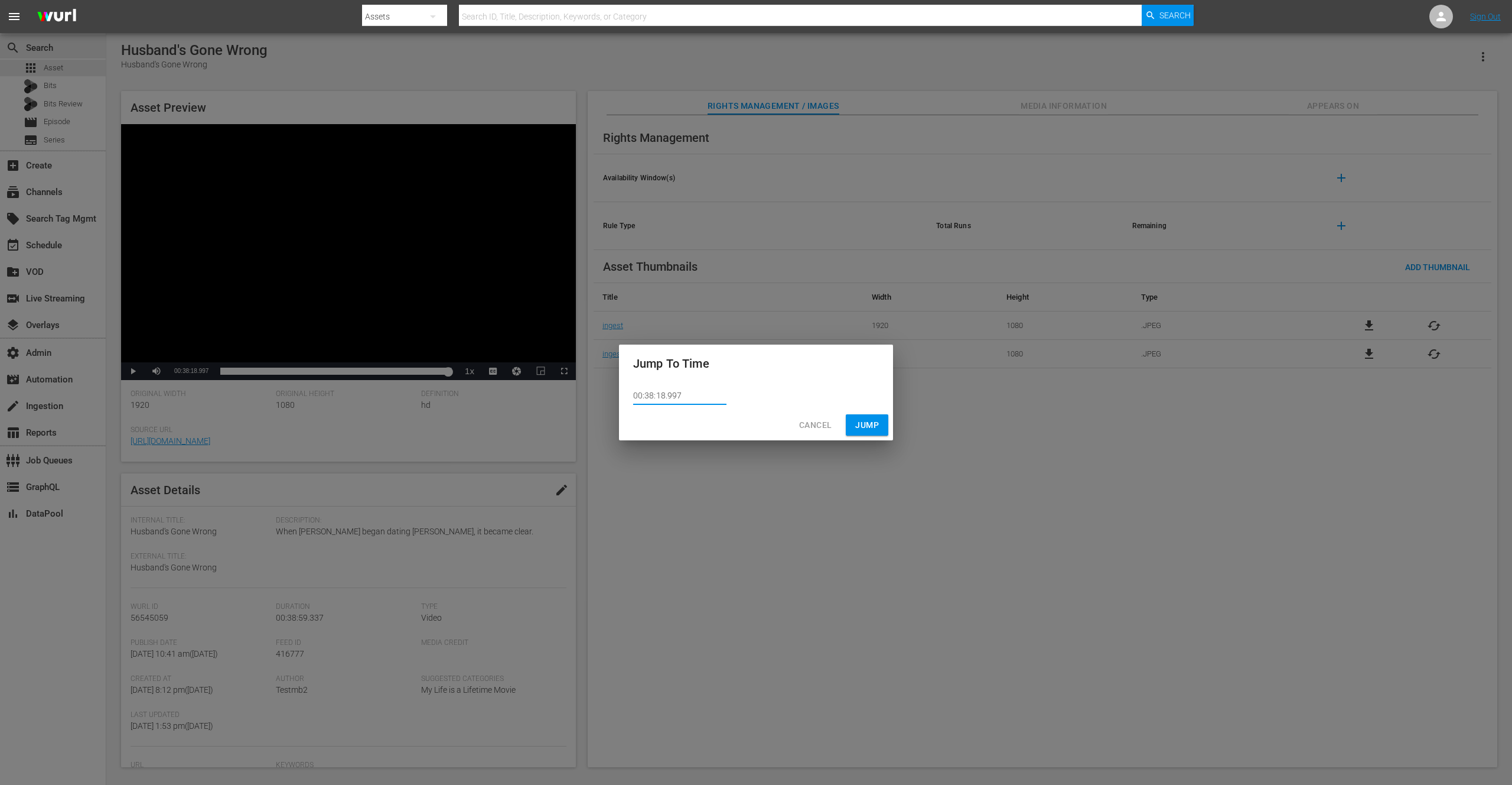
drag, startPoint x: 656, startPoint y: 396, endPoint x: 664, endPoint y: 396, distance: 8.0
click at [664, 396] on input "00:38:18.997" at bounding box center [679, 396] width 93 height 18
type input "00:38:22.997"
click at [865, 423] on span "Jump" at bounding box center [867, 425] width 24 height 15
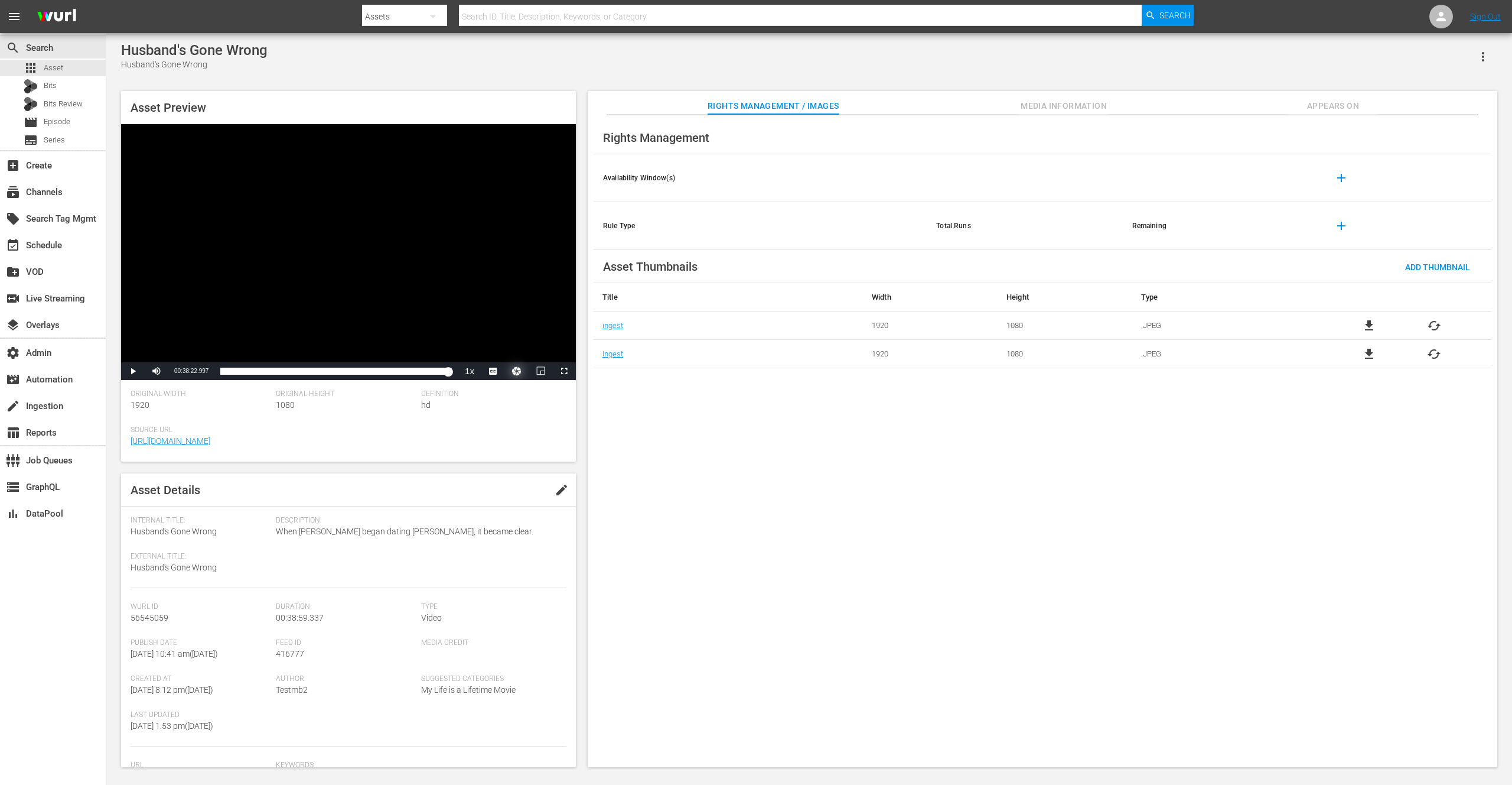
click at [516, 372] on button "Video Player" at bounding box center [517, 371] width 24 height 18
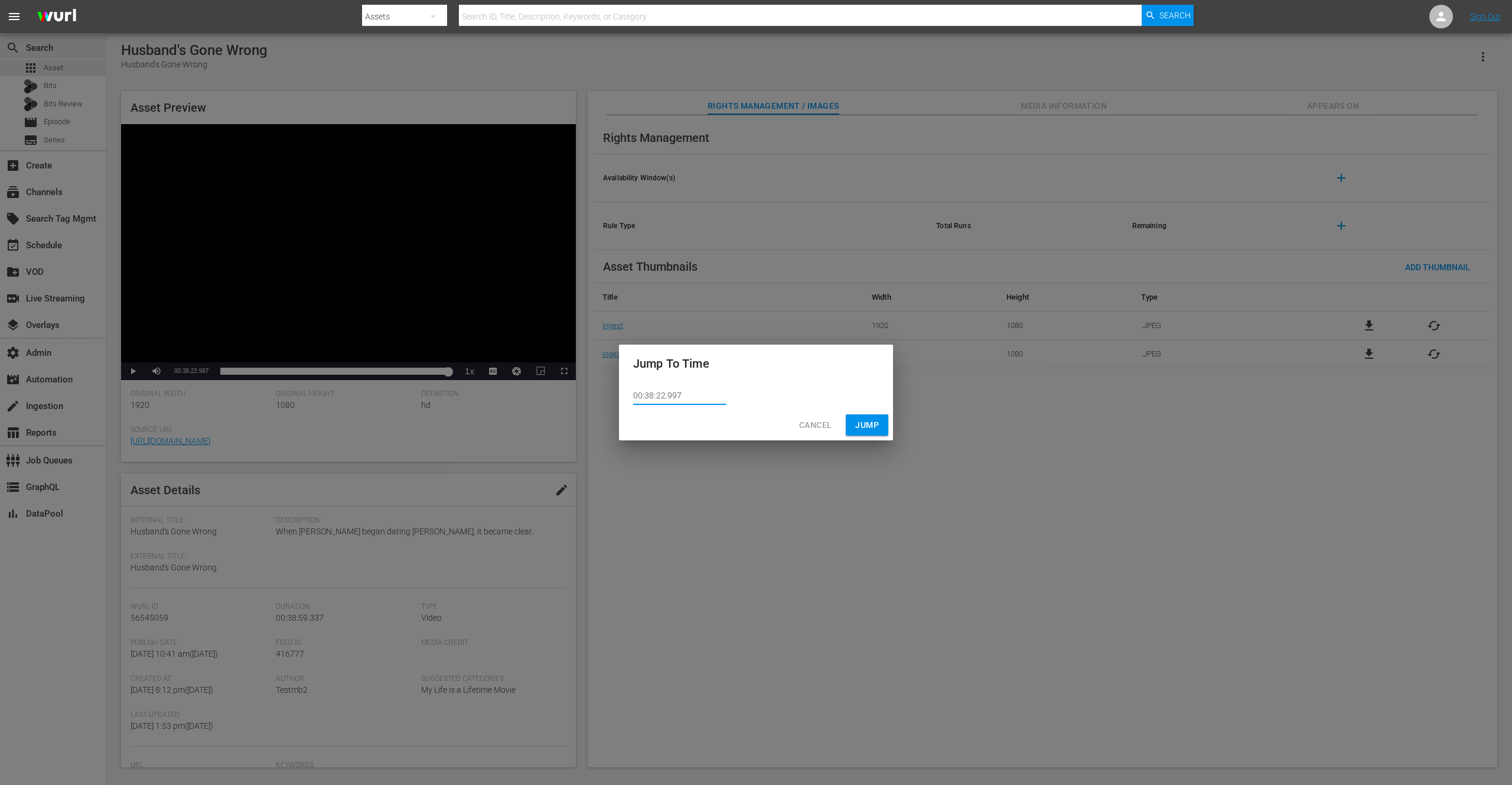
drag, startPoint x: 669, startPoint y: 394, endPoint x: 681, endPoint y: 395, distance: 12.0
click at [680, 395] on input "00:38:22.997" at bounding box center [679, 396] width 93 height 18
type input "00:38:22.100"
click at [867, 423] on span "Jump" at bounding box center [867, 425] width 24 height 15
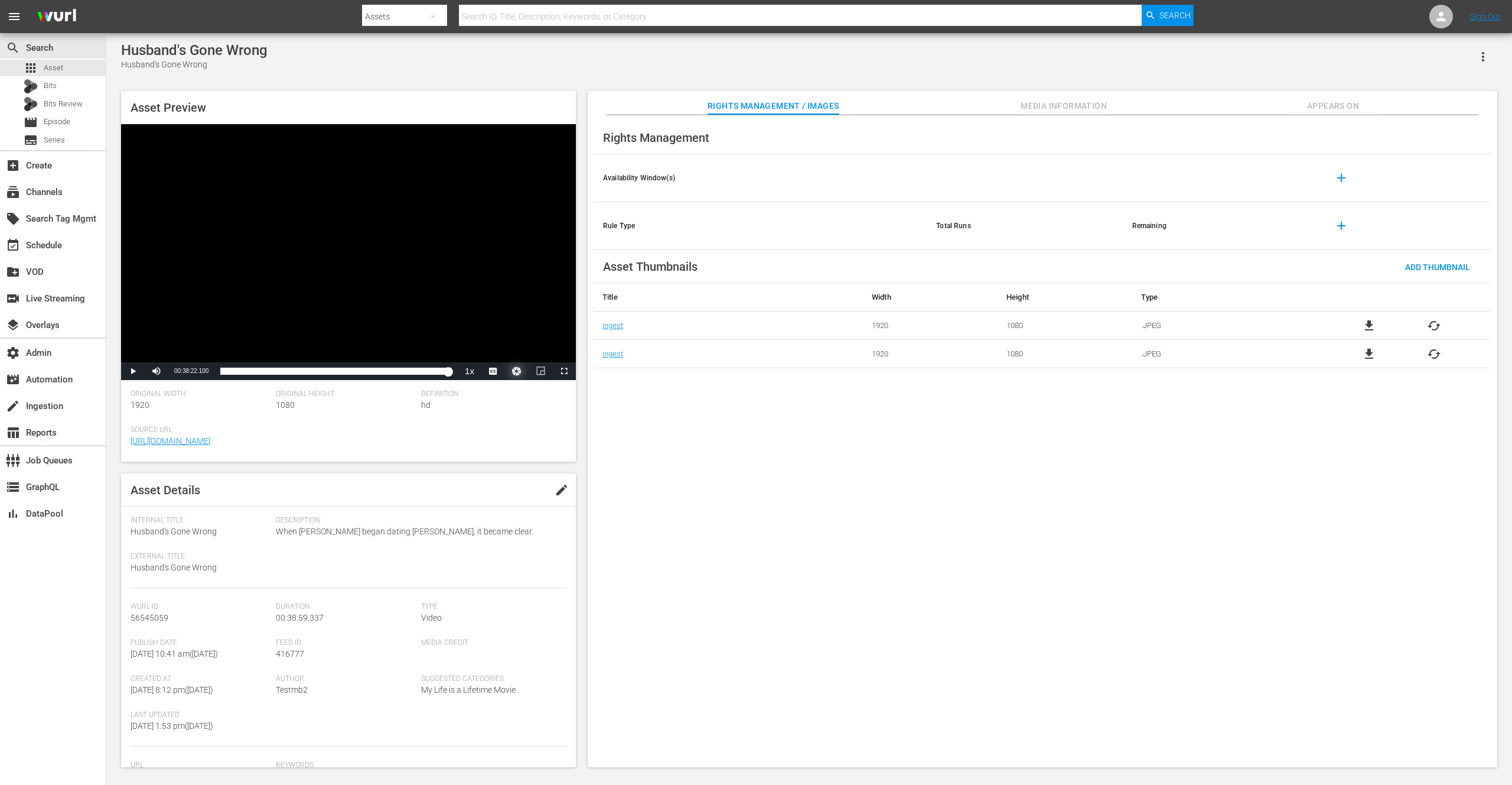
click at [514, 373] on button "Video Player" at bounding box center [517, 371] width 24 height 18
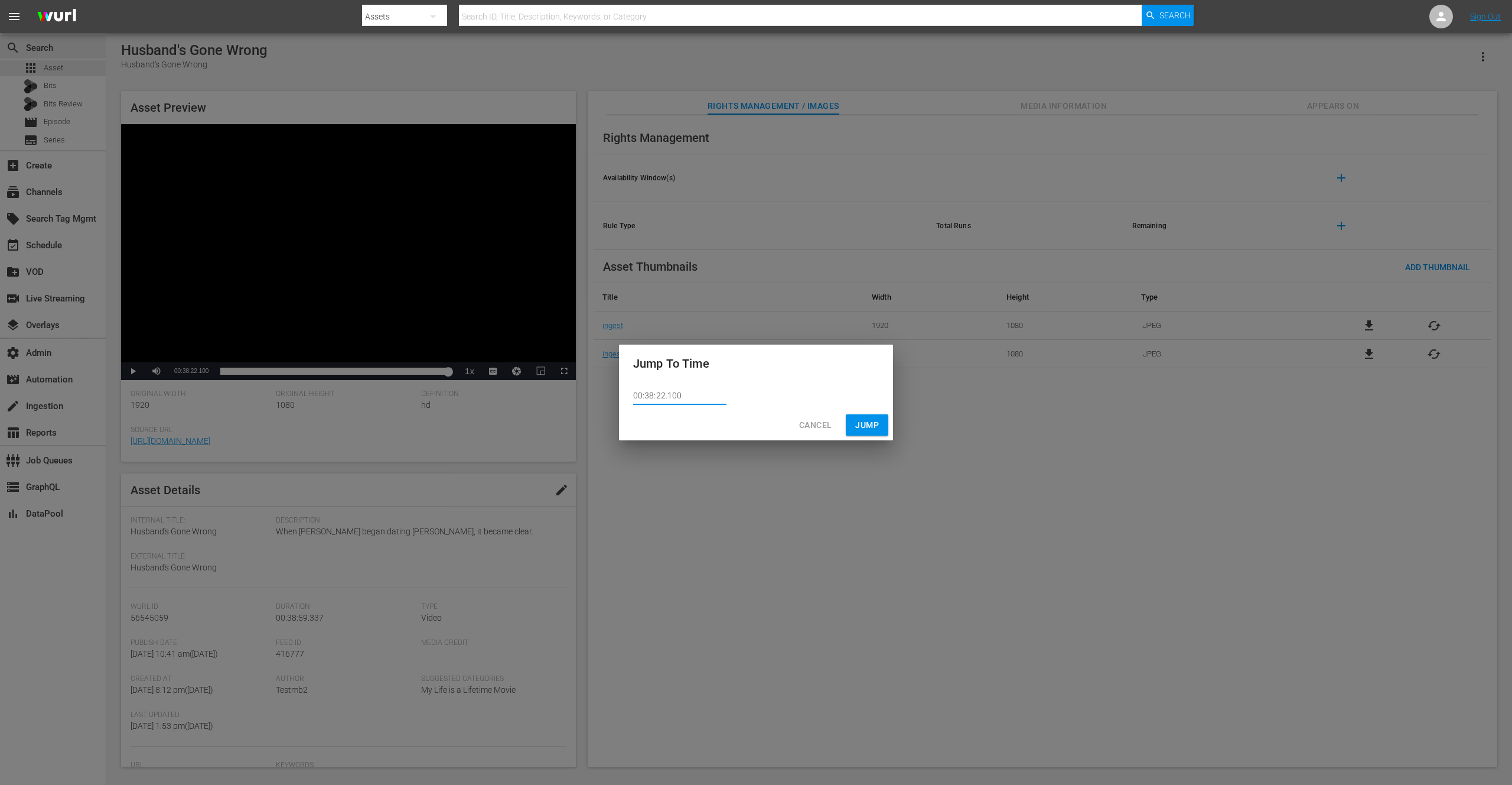
click at [671, 395] on input "00:38:22.100" at bounding box center [679, 396] width 93 height 18
type input "00:38:22.500"
click at [874, 428] on span "Jump" at bounding box center [867, 425] width 24 height 15
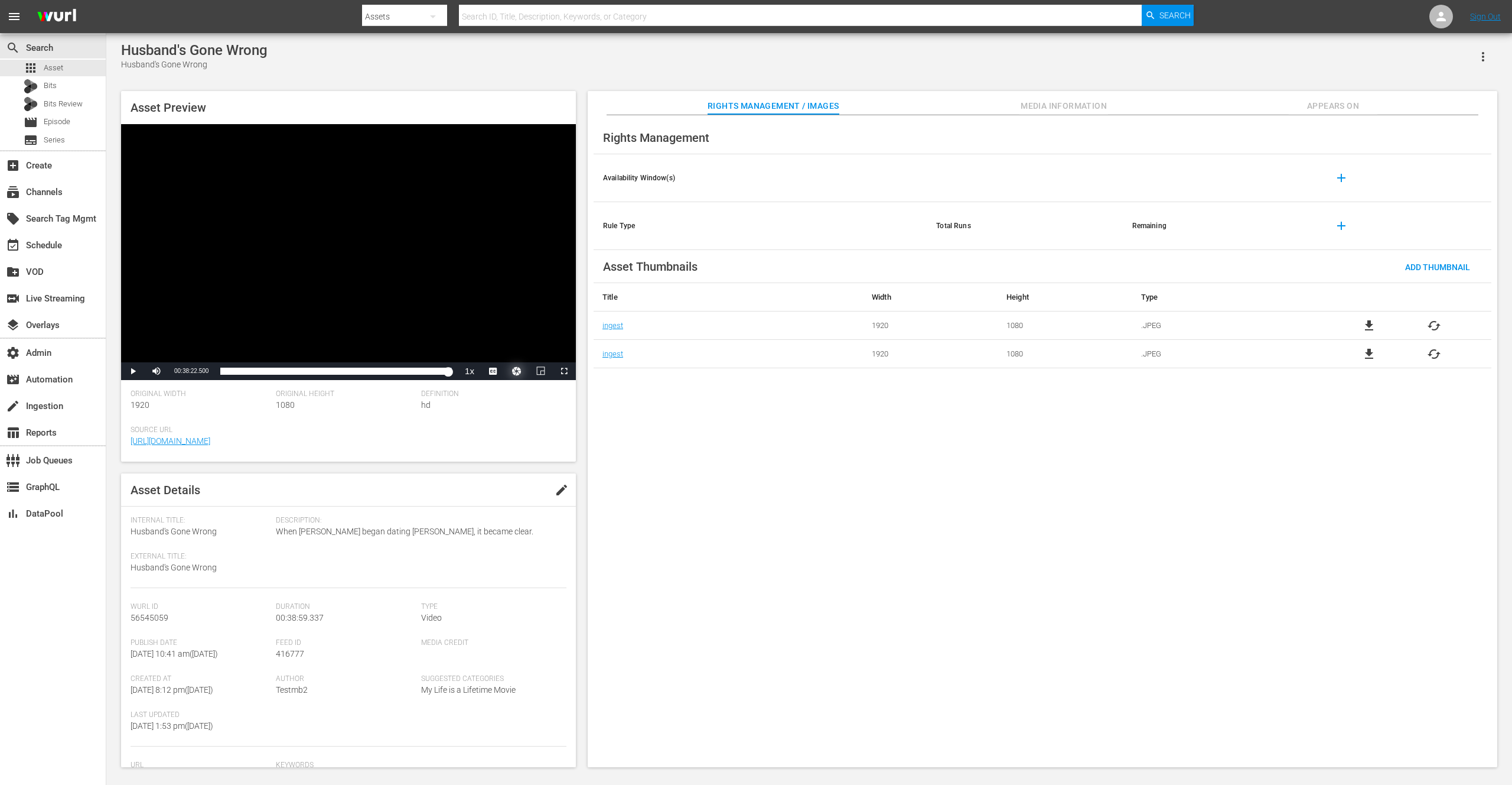
click at [516, 373] on button "Video Player" at bounding box center [517, 371] width 24 height 18
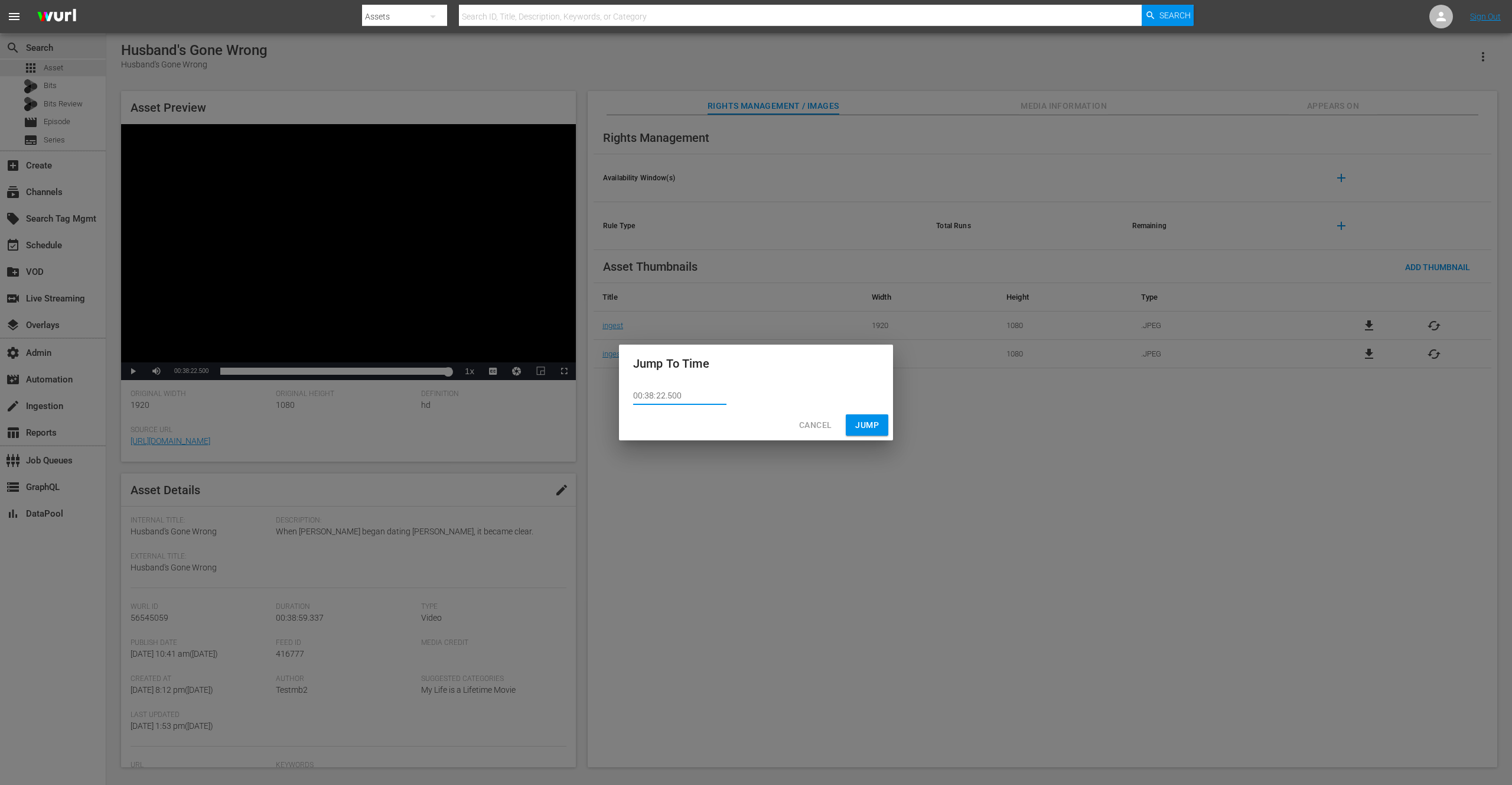
click at [673, 394] on input "00:38:22.500" at bounding box center [679, 396] width 93 height 18
type input "00:38:22.800"
click at [865, 426] on span "Jump" at bounding box center [867, 425] width 24 height 15
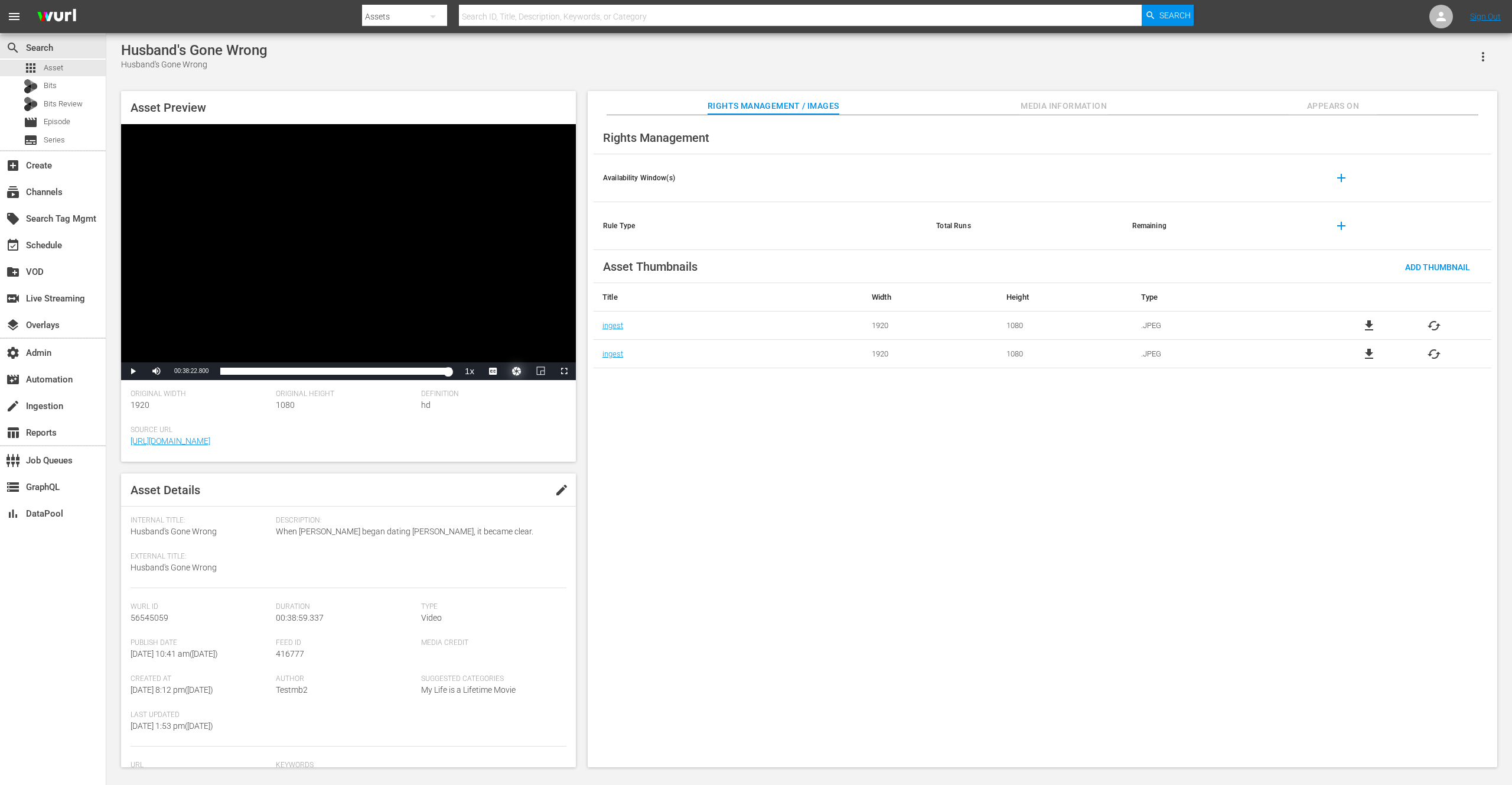
click at [519, 373] on button "Video Player" at bounding box center [517, 371] width 24 height 18
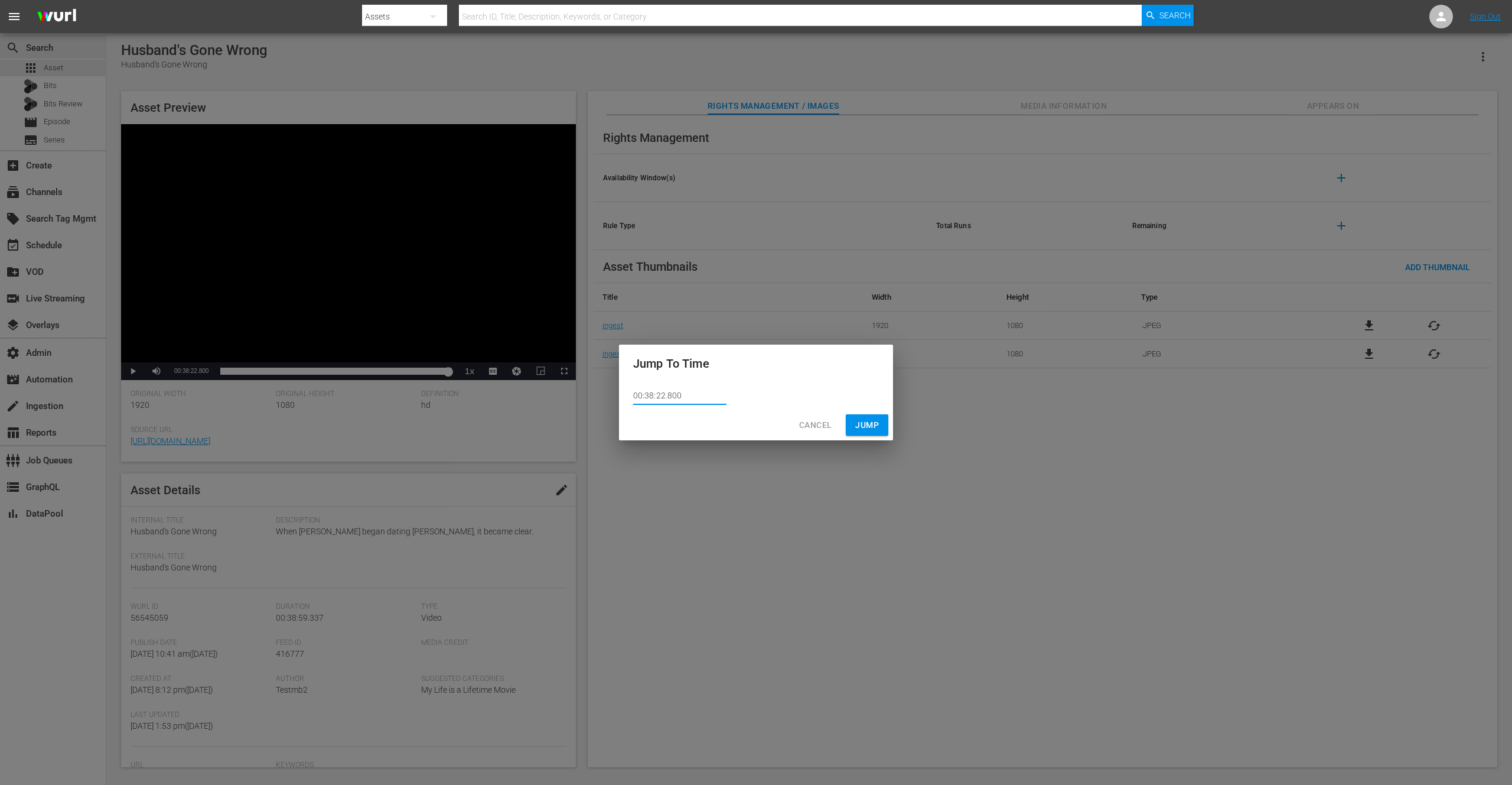
click at [670, 394] on input "00:38:22.800" at bounding box center [679, 396] width 93 height 18
type input "00:38:22.900"
click at [865, 424] on span "Jump" at bounding box center [867, 425] width 24 height 15
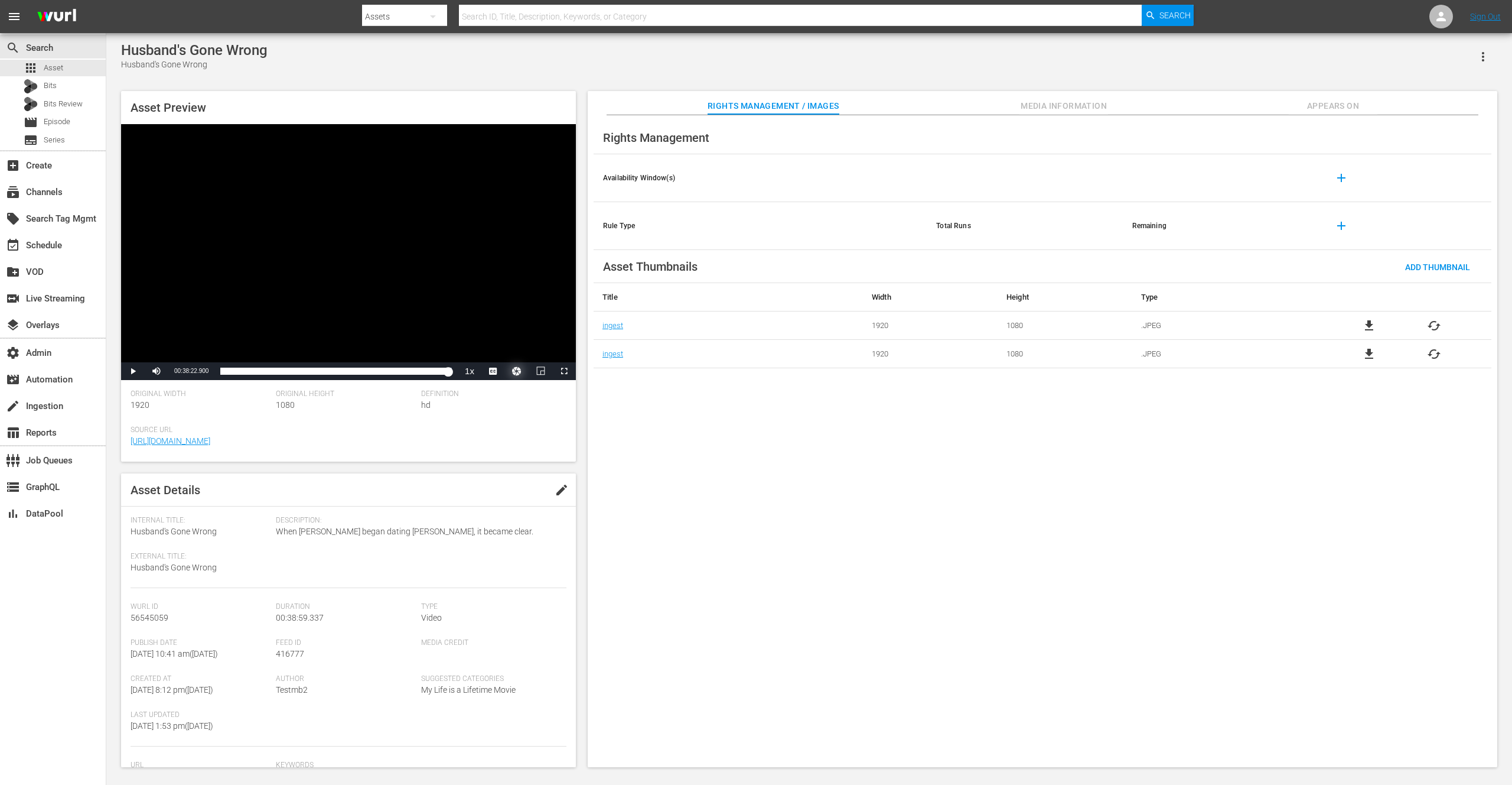
click at [513, 368] on button "Video Player" at bounding box center [517, 371] width 24 height 18
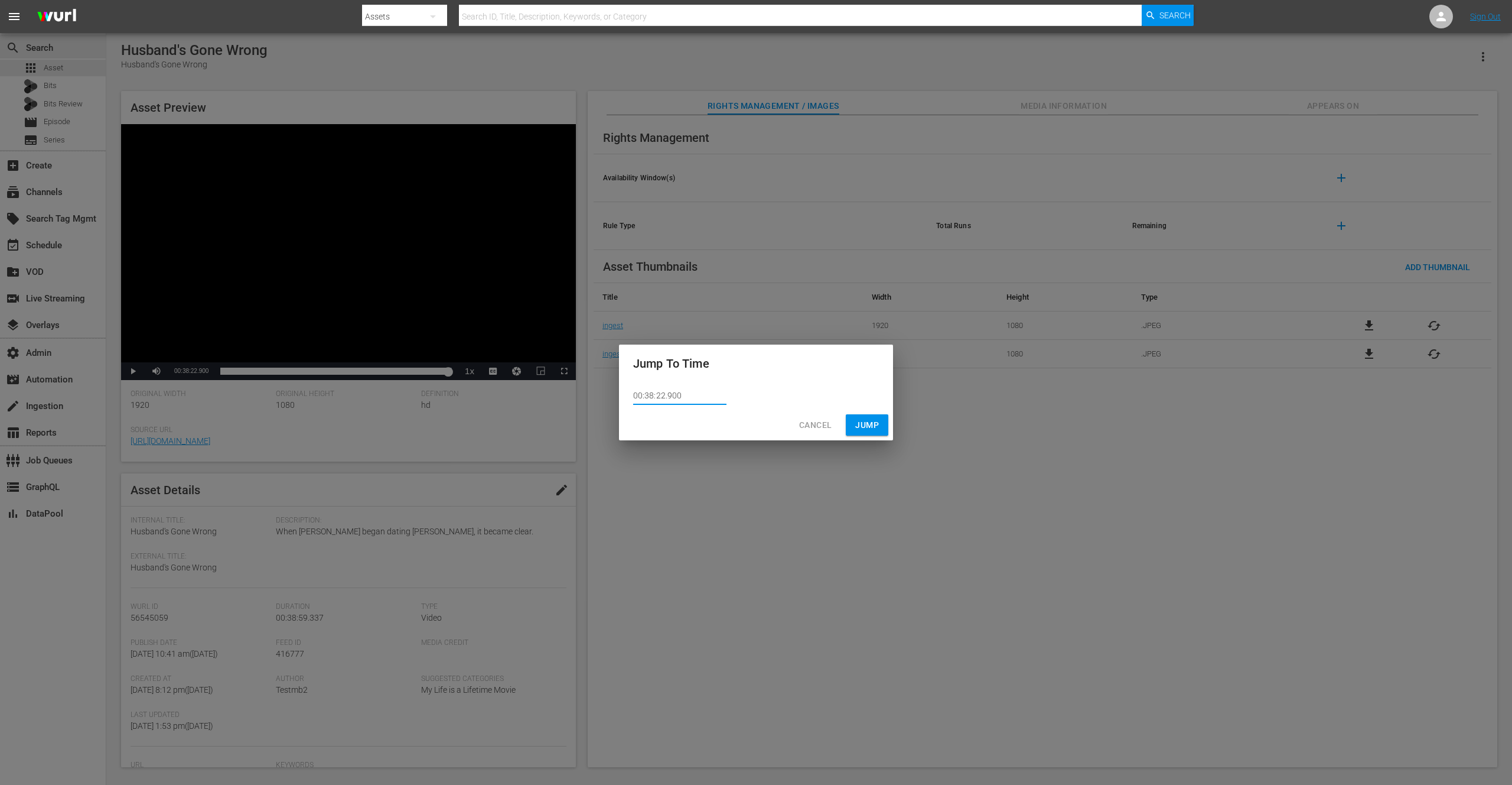
click at [676, 394] on input "00:38:22.900" at bounding box center [679, 396] width 93 height 18
type input "00:38:22.990"
click at [861, 424] on span "Jump" at bounding box center [867, 425] width 24 height 15
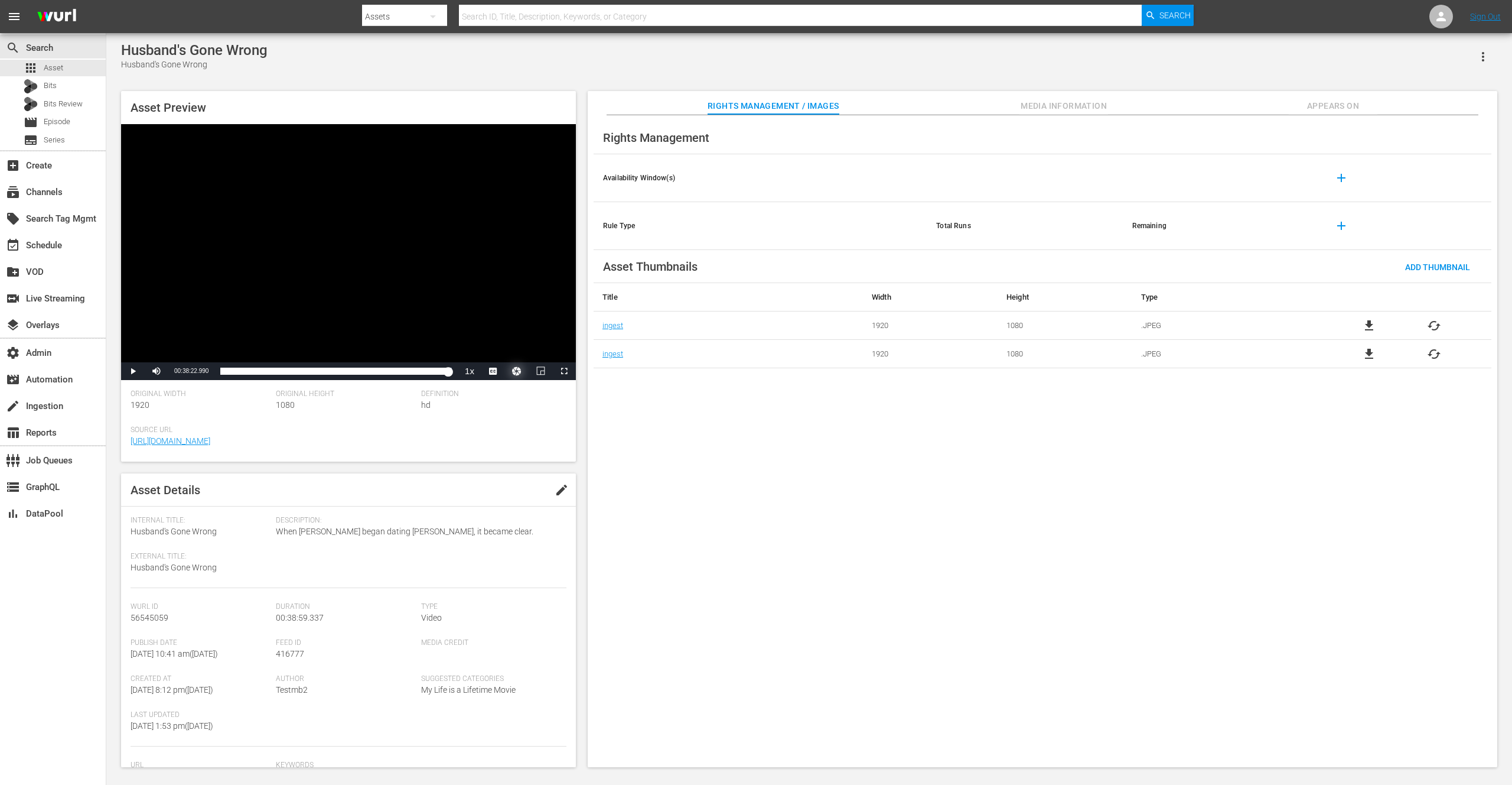
click at [525, 368] on button "Video Player" at bounding box center [517, 371] width 24 height 18
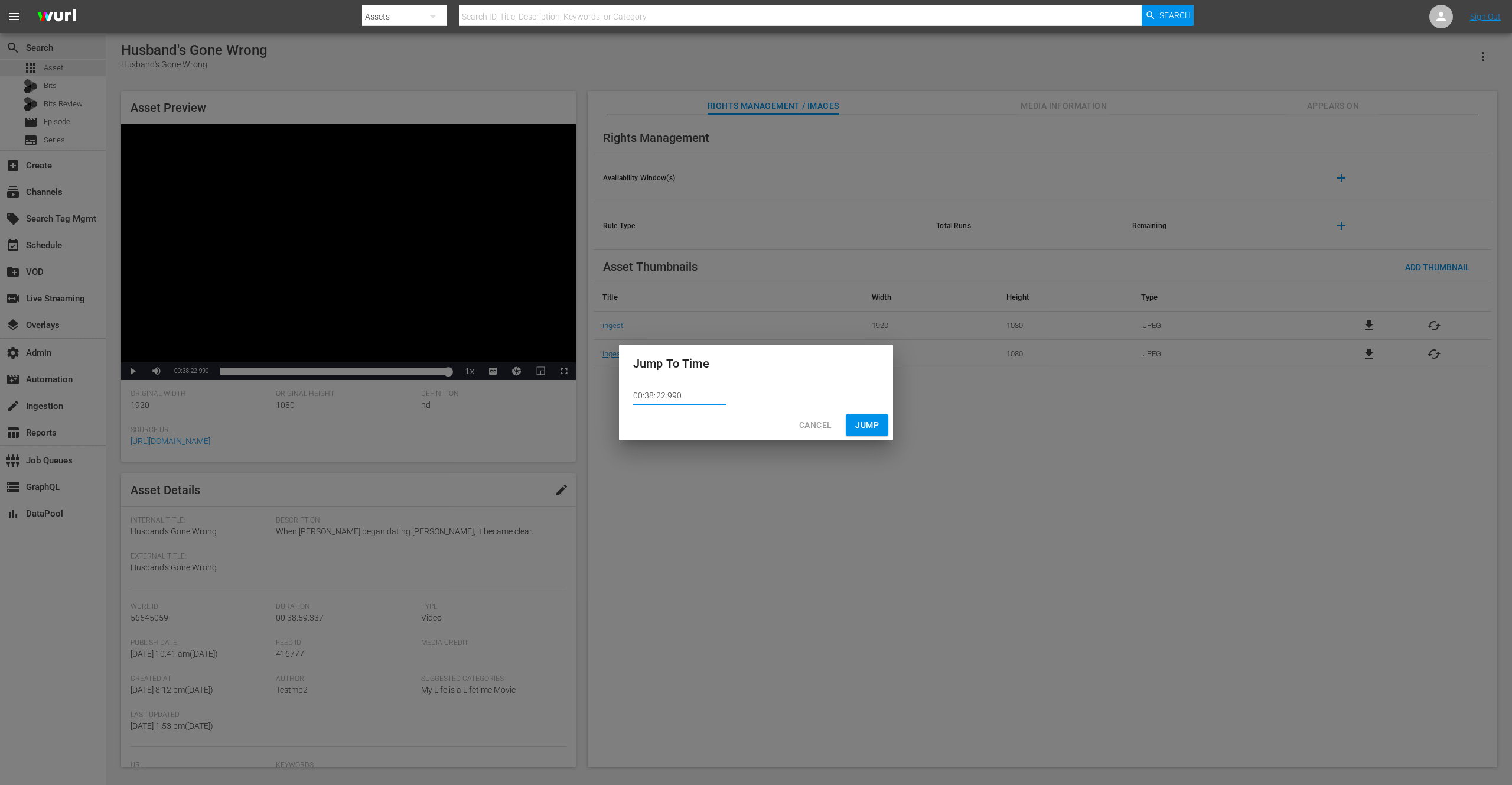
click at [662, 396] on input "00:38:22.990" at bounding box center [679, 396] width 93 height 18
type input "00:38:23.990"
click at [860, 423] on span "Jump" at bounding box center [867, 425] width 24 height 15
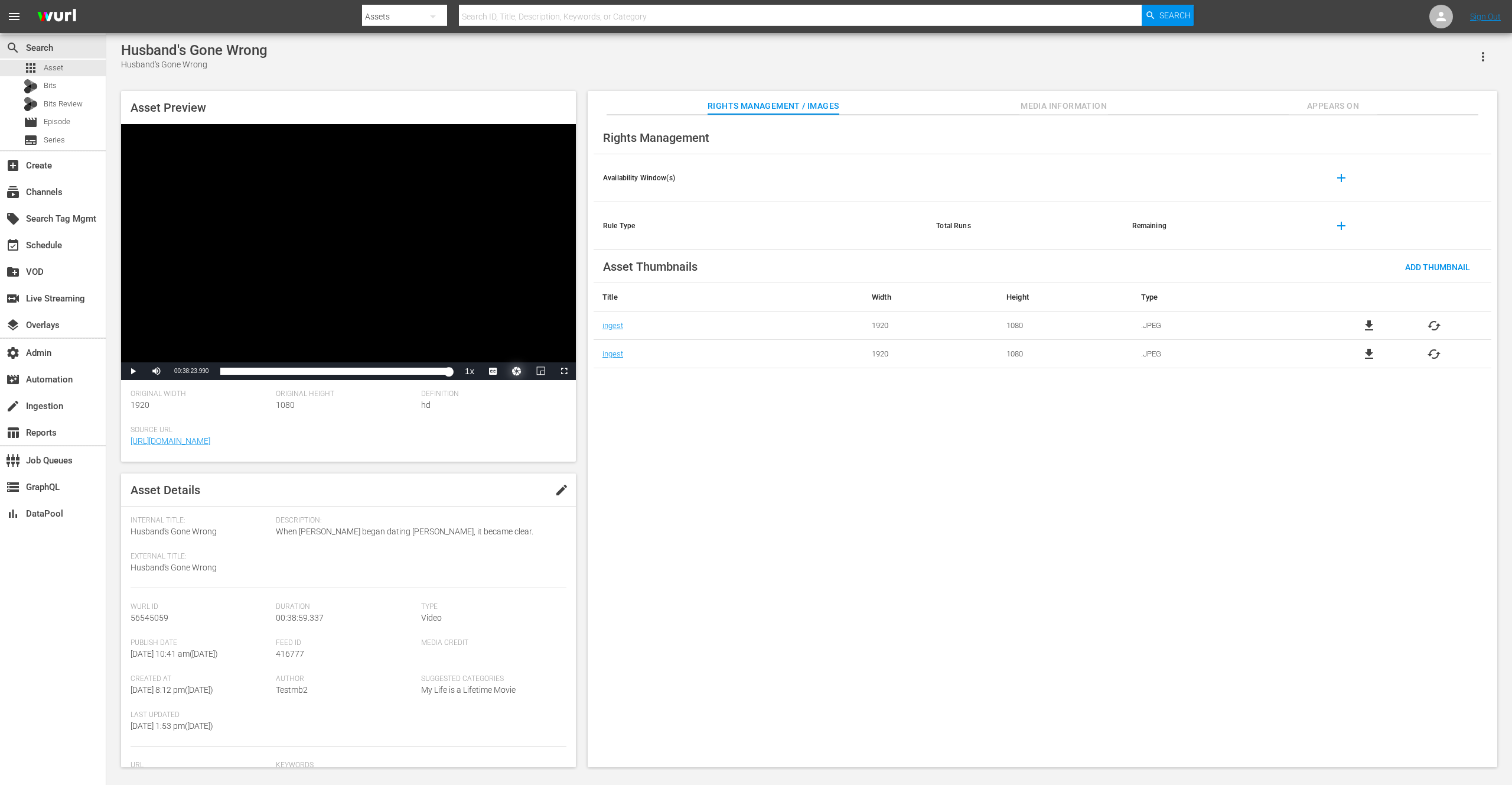
click at [520, 370] on button "Video Player" at bounding box center [517, 371] width 24 height 18
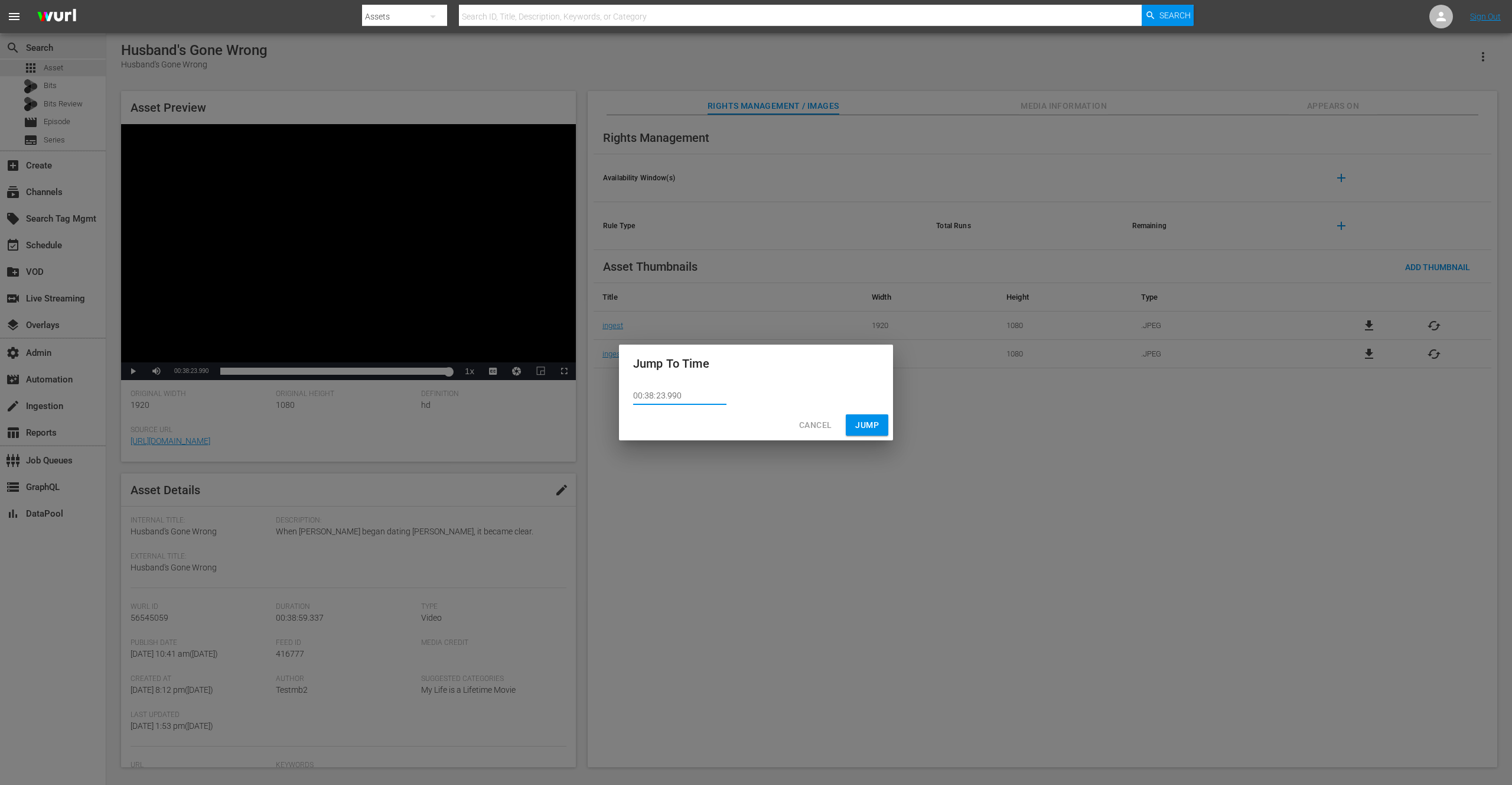
click at [661, 395] on input "00:38:23.990" at bounding box center [679, 396] width 93 height 18
type input "00:38:24.990"
click at [857, 427] on span "Jump" at bounding box center [867, 425] width 24 height 15
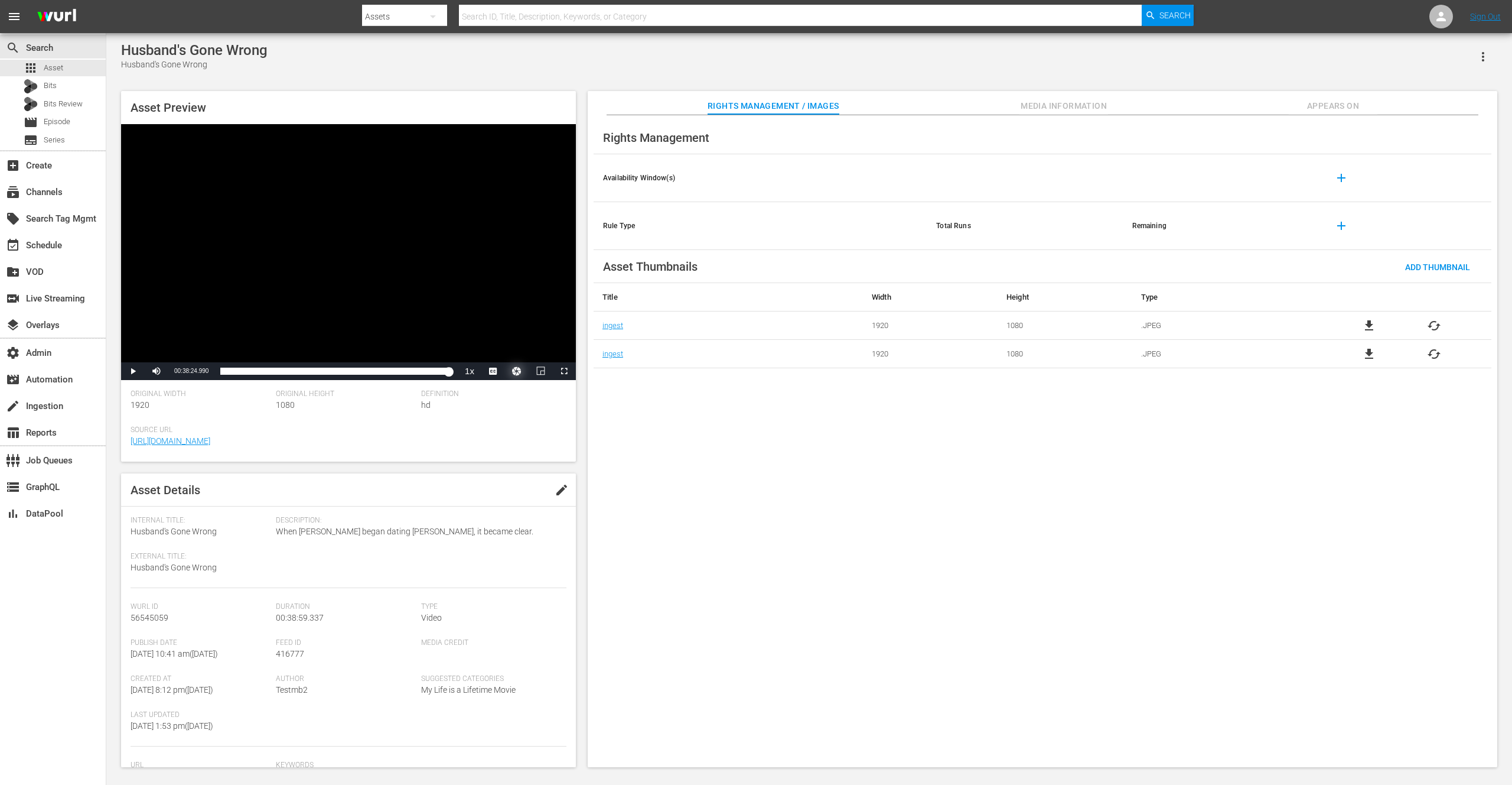
click at [519, 370] on button "Video Player" at bounding box center [517, 371] width 24 height 18
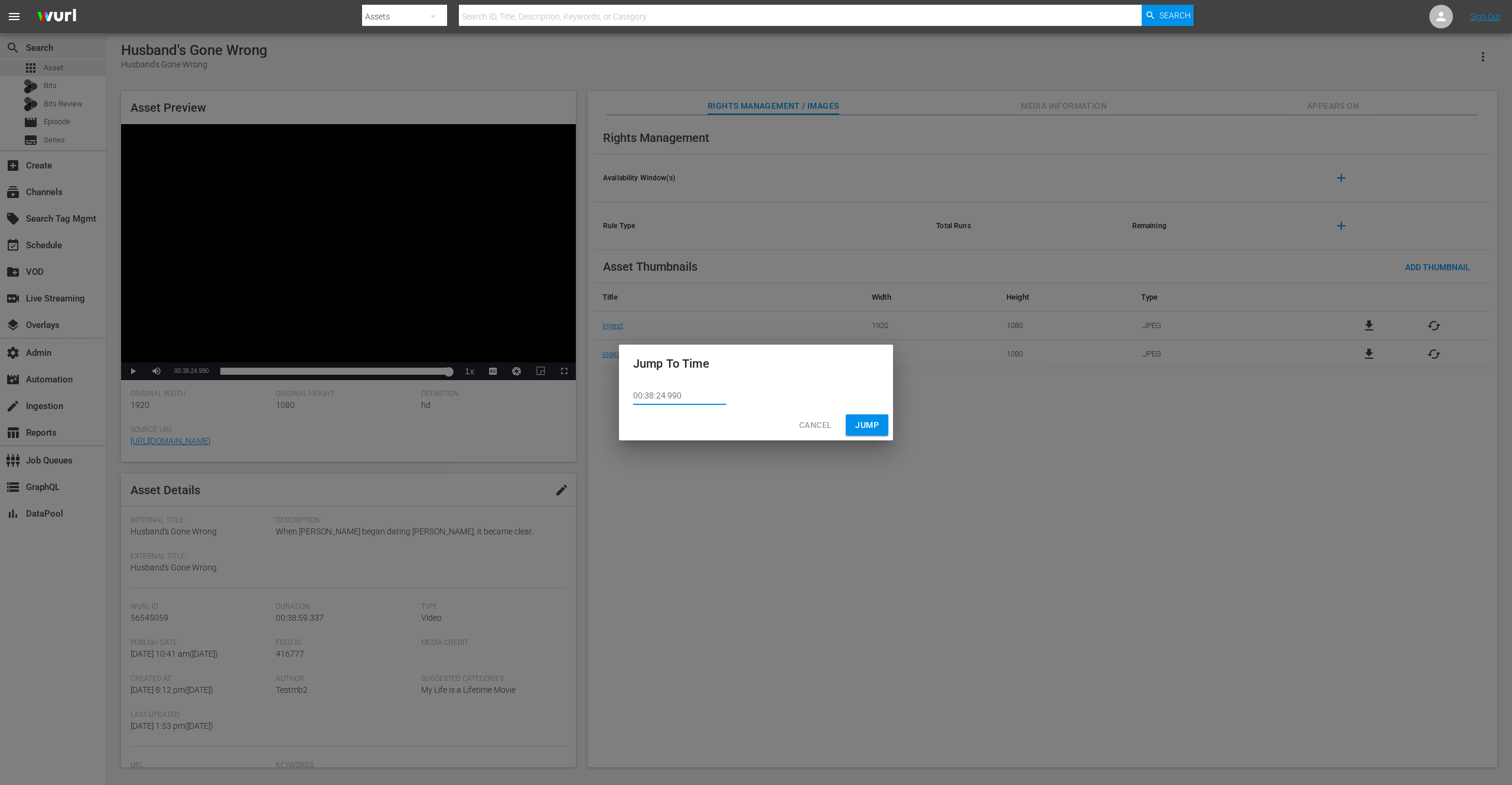
drag, startPoint x: 663, startPoint y: 394, endPoint x: 686, endPoint y: 403, distance: 24.7
click at [663, 394] on input "00:38:24.990" at bounding box center [679, 396] width 93 height 18
type input "00:38:25.990"
click at [869, 422] on span "Jump" at bounding box center [867, 425] width 24 height 15
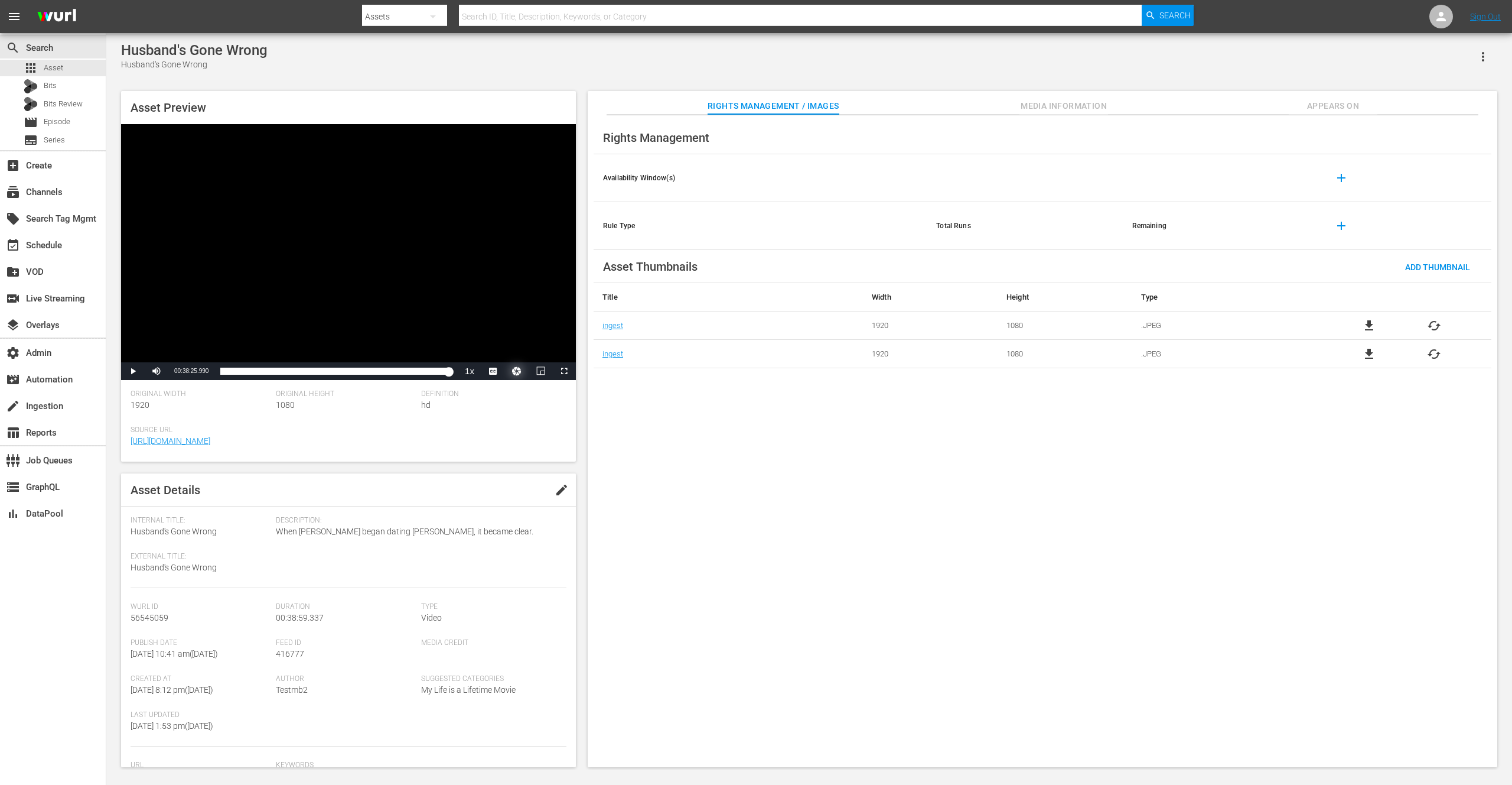
click at [517, 370] on button "Video Player" at bounding box center [517, 371] width 24 height 18
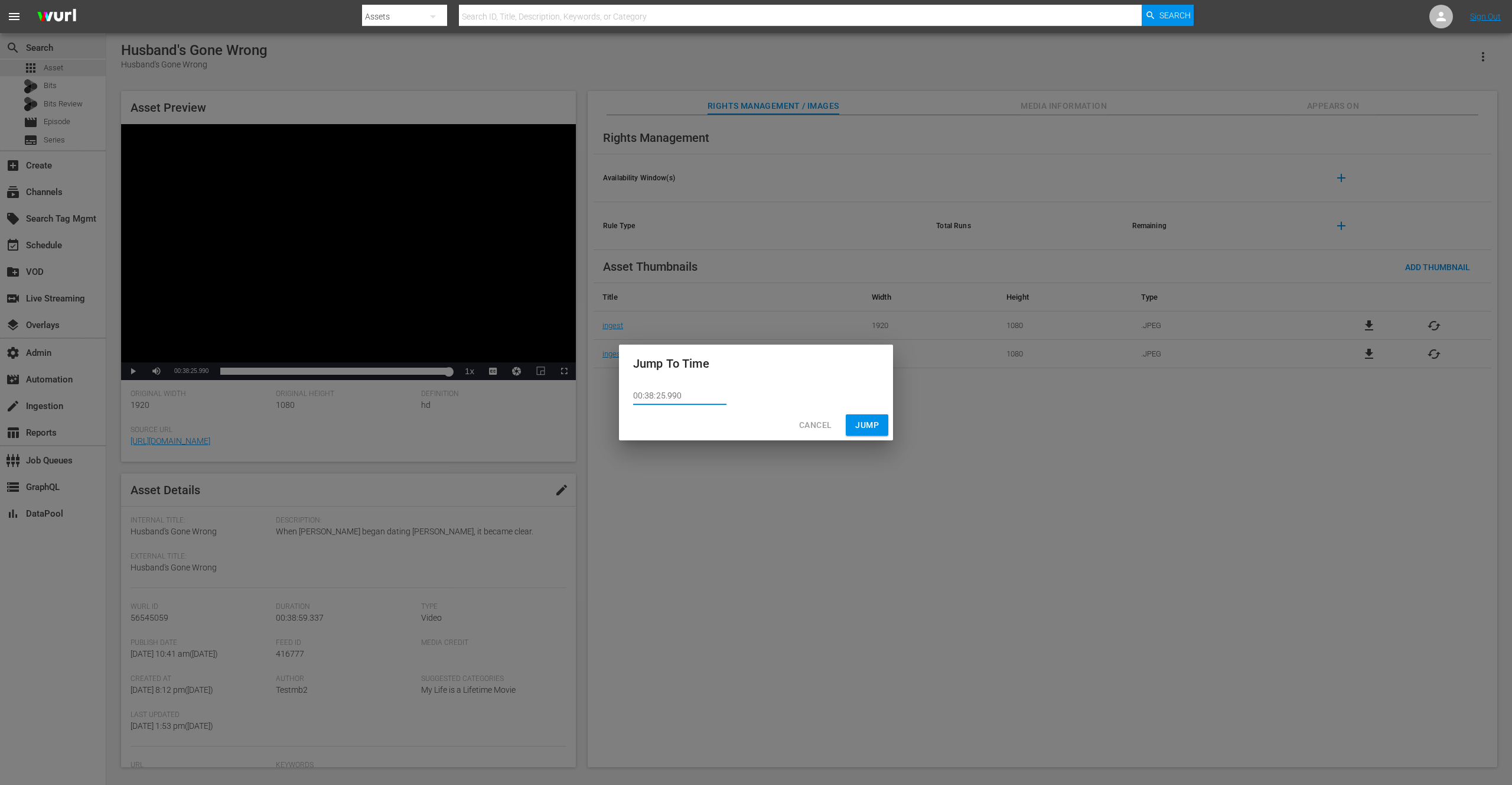
click at [660, 395] on input "00:38:25.990" at bounding box center [679, 396] width 93 height 18
type input "00:38:27.990"
click at [861, 420] on span "Jump" at bounding box center [867, 425] width 24 height 15
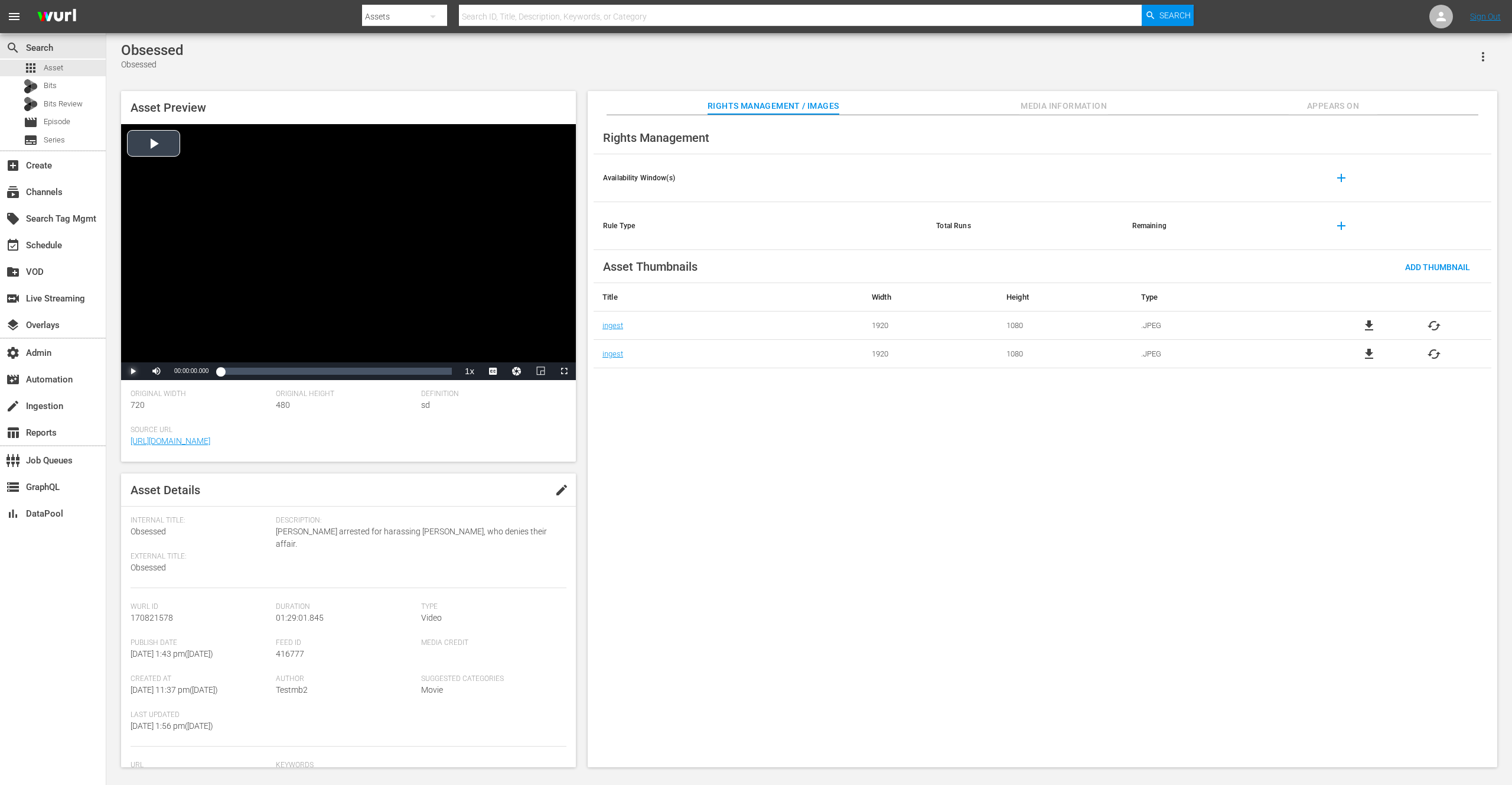
click at [133, 371] on span "Video Player" at bounding box center [133, 371] width 0 height 0
click at [514, 372] on button "Video Player" at bounding box center [517, 371] width 24 height 18
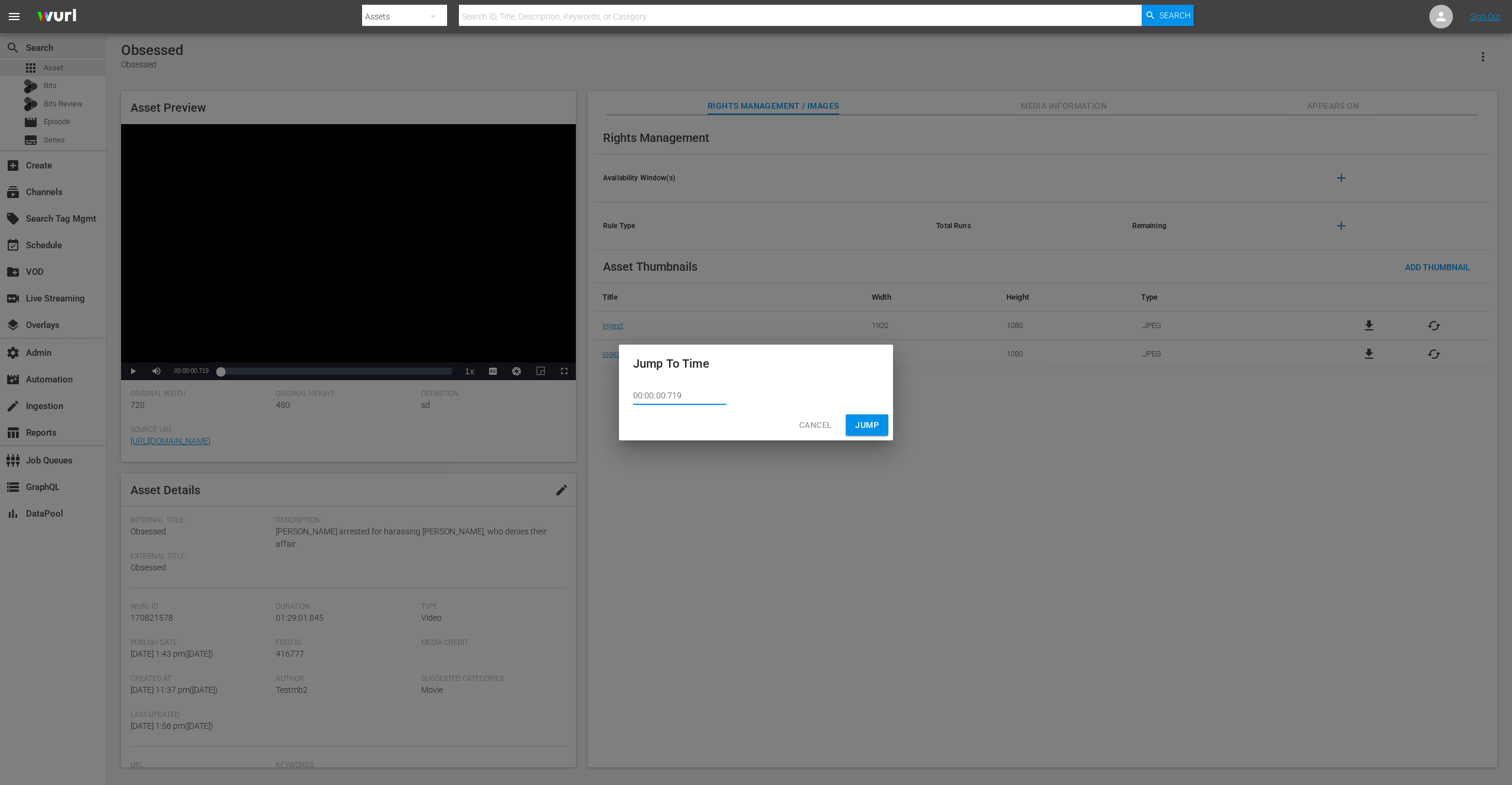
drag, startPoint x: 695, startPoint y: 394, endPoint x: 619, endPoint y: 394, distance: 76.0
click at [619, 394] on div "00:00:00.719" at bounding box center [756, 396] width 274 height 28
paste input "1:27:59.418"
type input "01:27:59.418"
click at [868, 421] on span "Jump" at bounding box center [867, 425] width 24 height 15
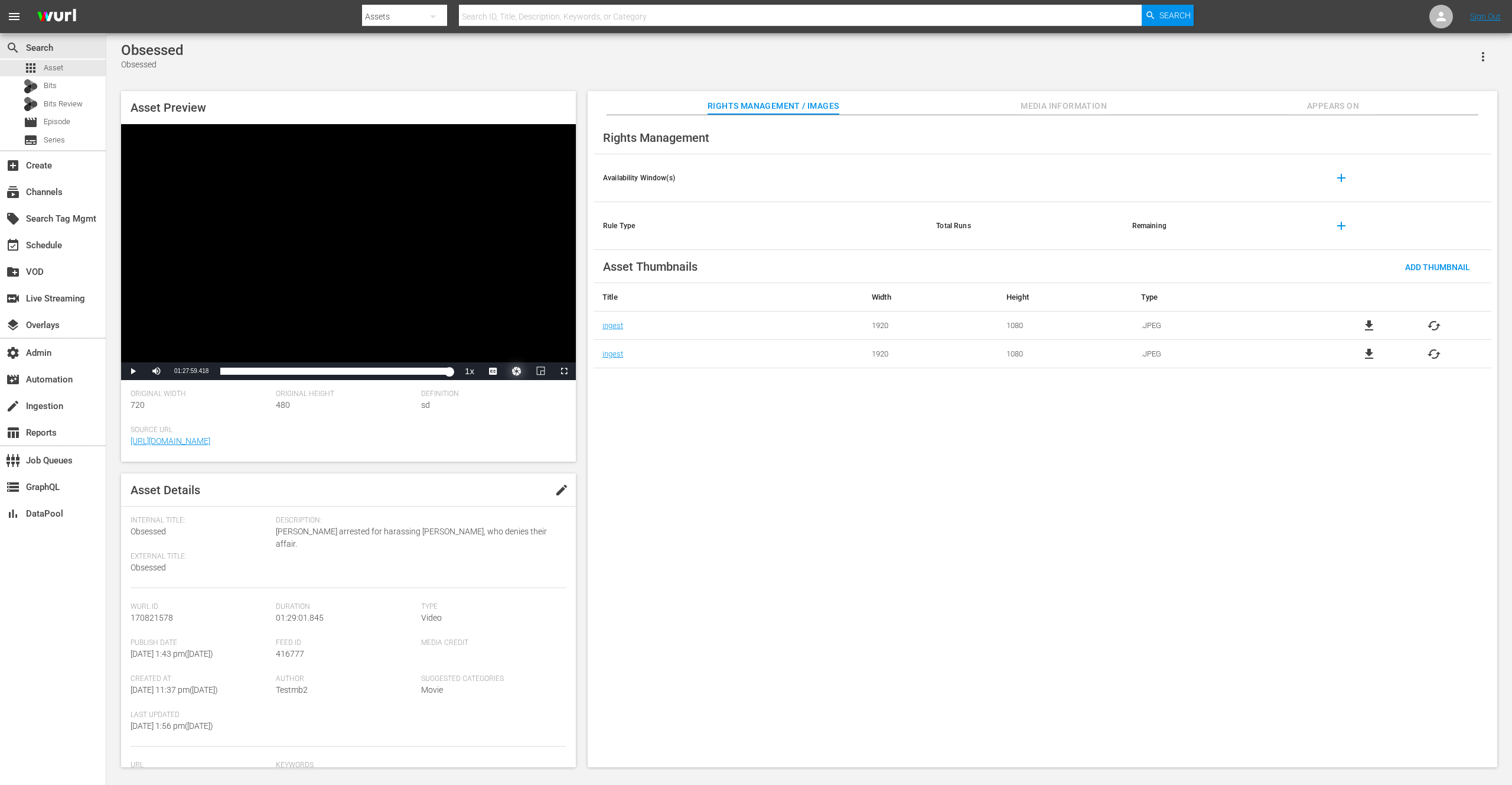
click at [516, 371] on button "Video Player" at bounding box center [517, 371] width 24 height 18
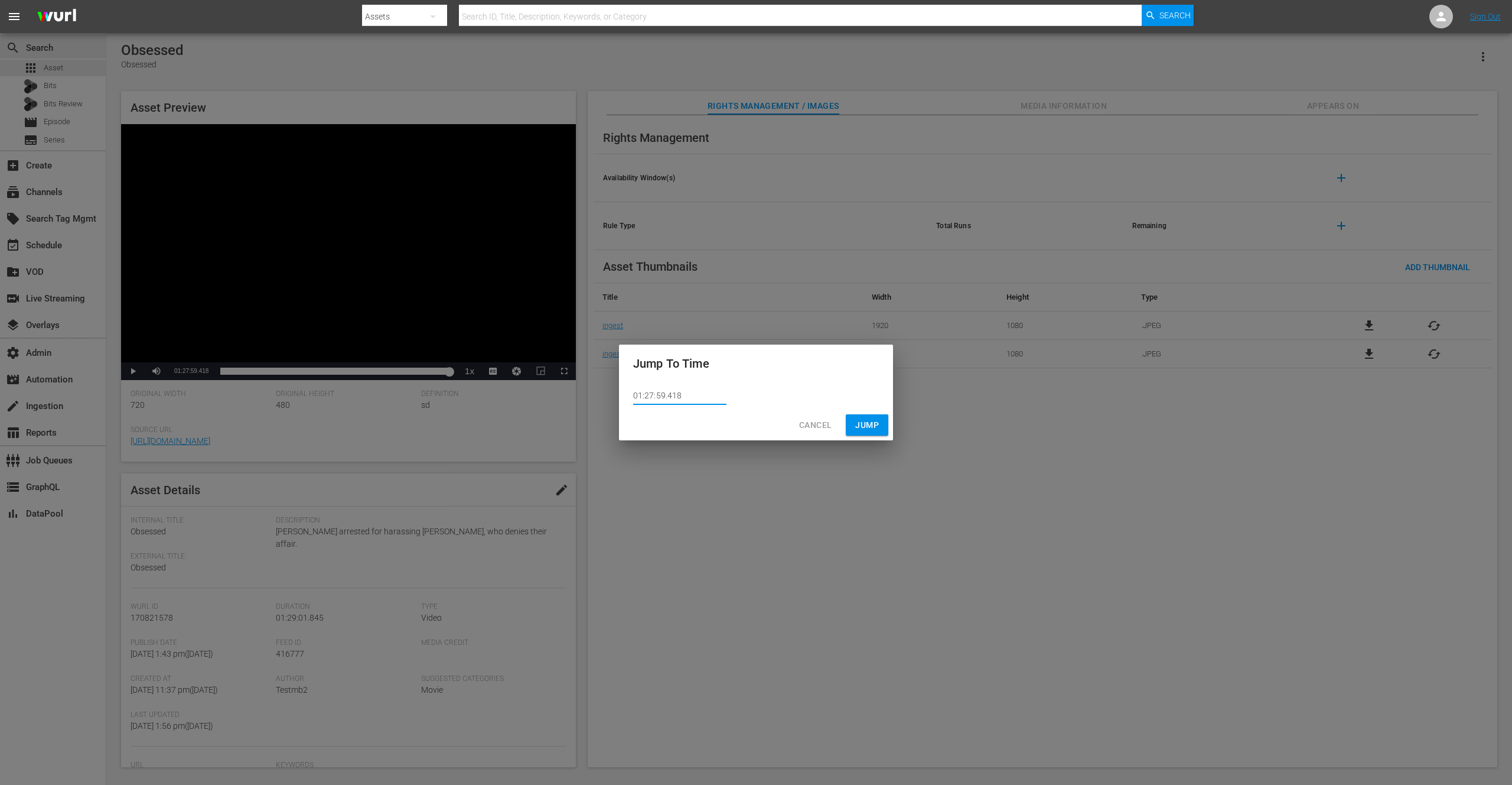
drag, startPoint x: 686, startPoint y: 396, endPoint x: 620, endPoint y: 393, distance: 66.1
click at [619, 394] on div "01:27:59.418" at bounding box center [756, 396] width 274 height 28
paste input "8:48.657"
type input "01:28:48.657"
click at [865, 424] on span "Jump" at bounding box center [867, 425] width 24 height 15
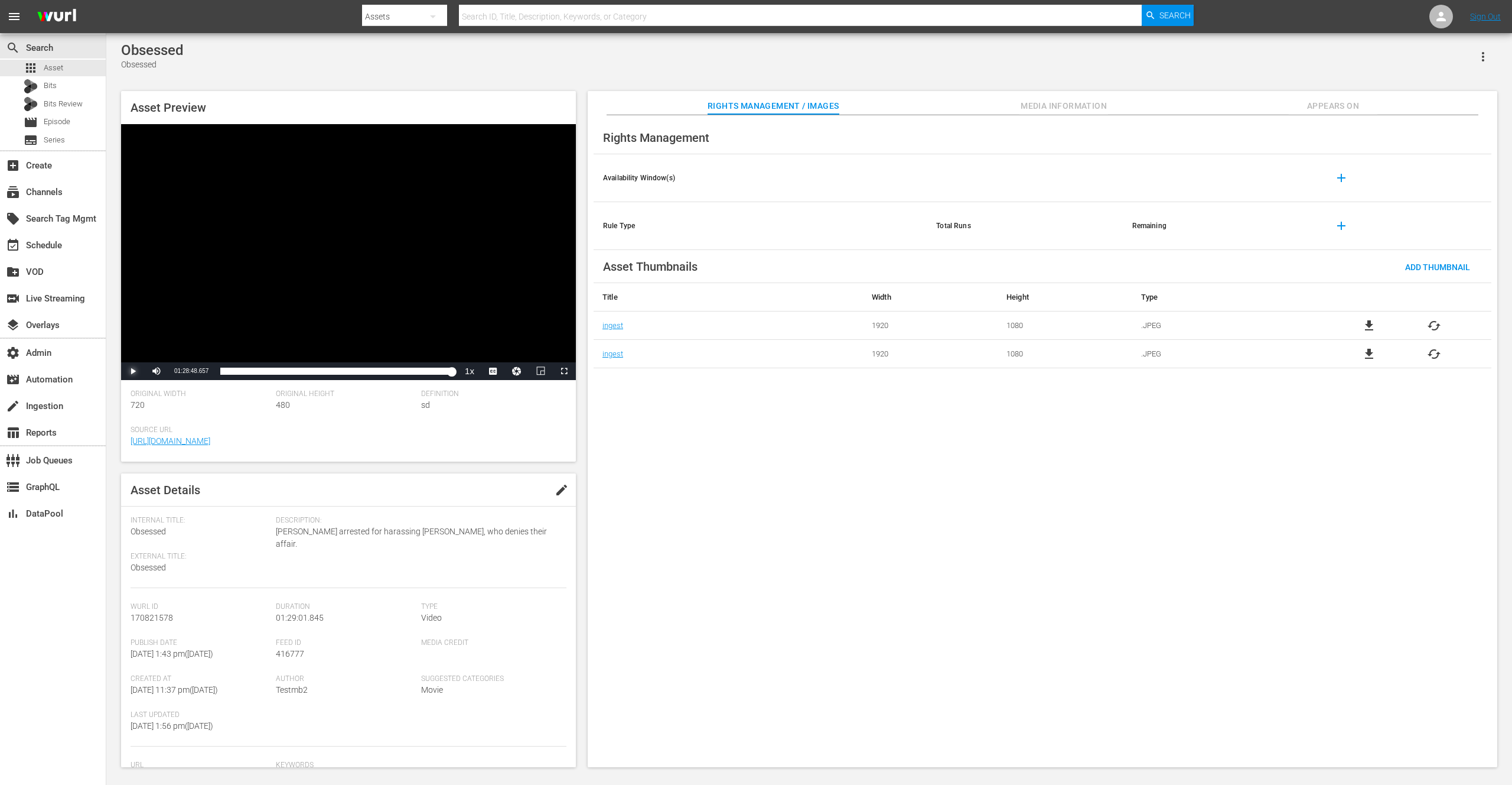
click at [133, 371] on span "Video Player" at bounding box center [133, 371] width 0 height 0
click at [519, 371] on button "Video Player" at bounding box center [517, 371] width 24 height 18
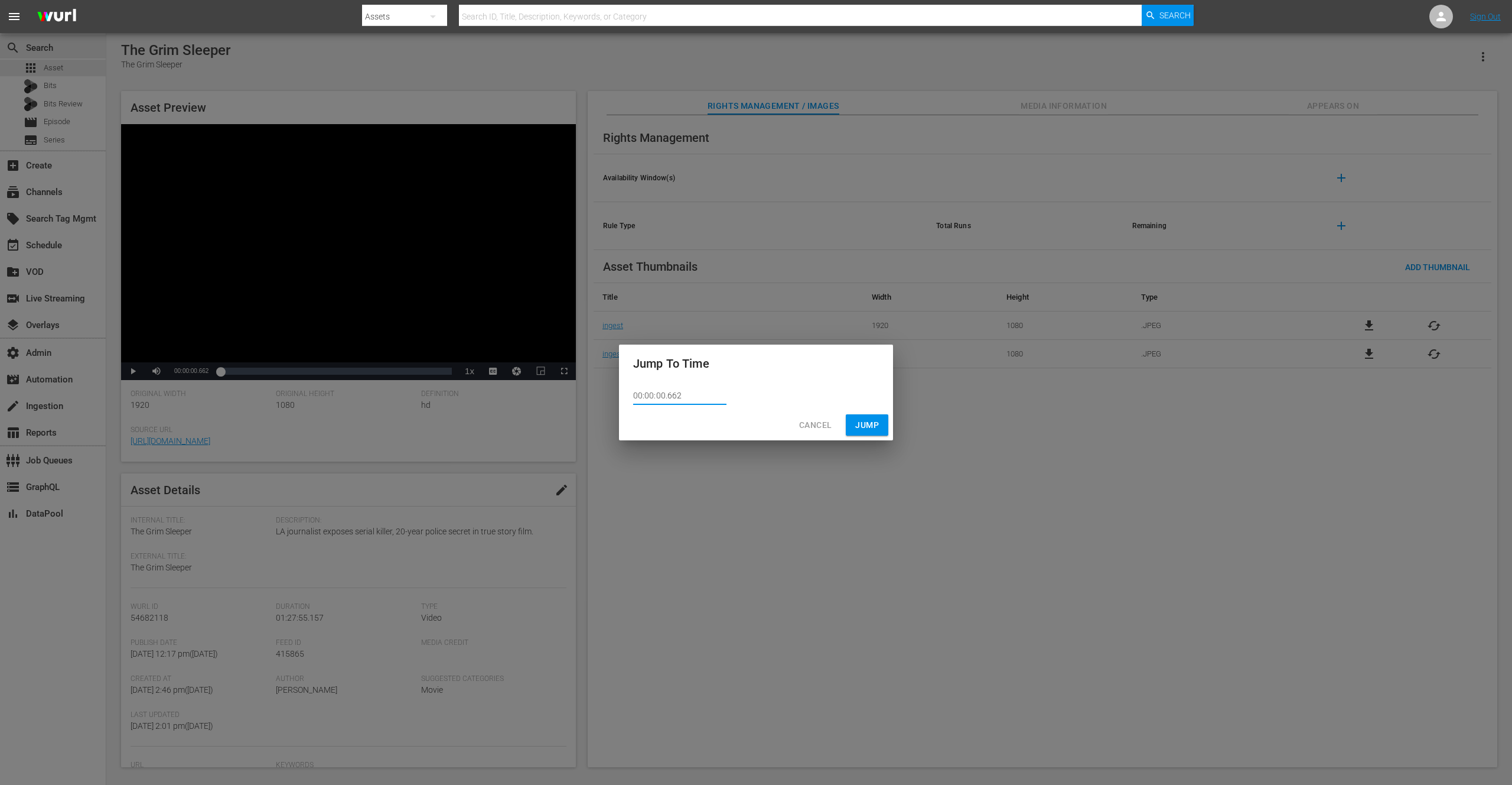
drag, startPoint x: 690, startPoint y: 392, endPoint x: 611, endPoint y: 392, distance: 79.0
click at [608, 394] on div "Jump To Time 00:00:00.662 Cancel Jump" at bounding box center [756, 392] width 1512 height 785
paste input "1:26:37.70"
type input "01:26:37.702"
click at [865, 424] on span "Jump" at bounding box center [867, 425] width 24 height 15
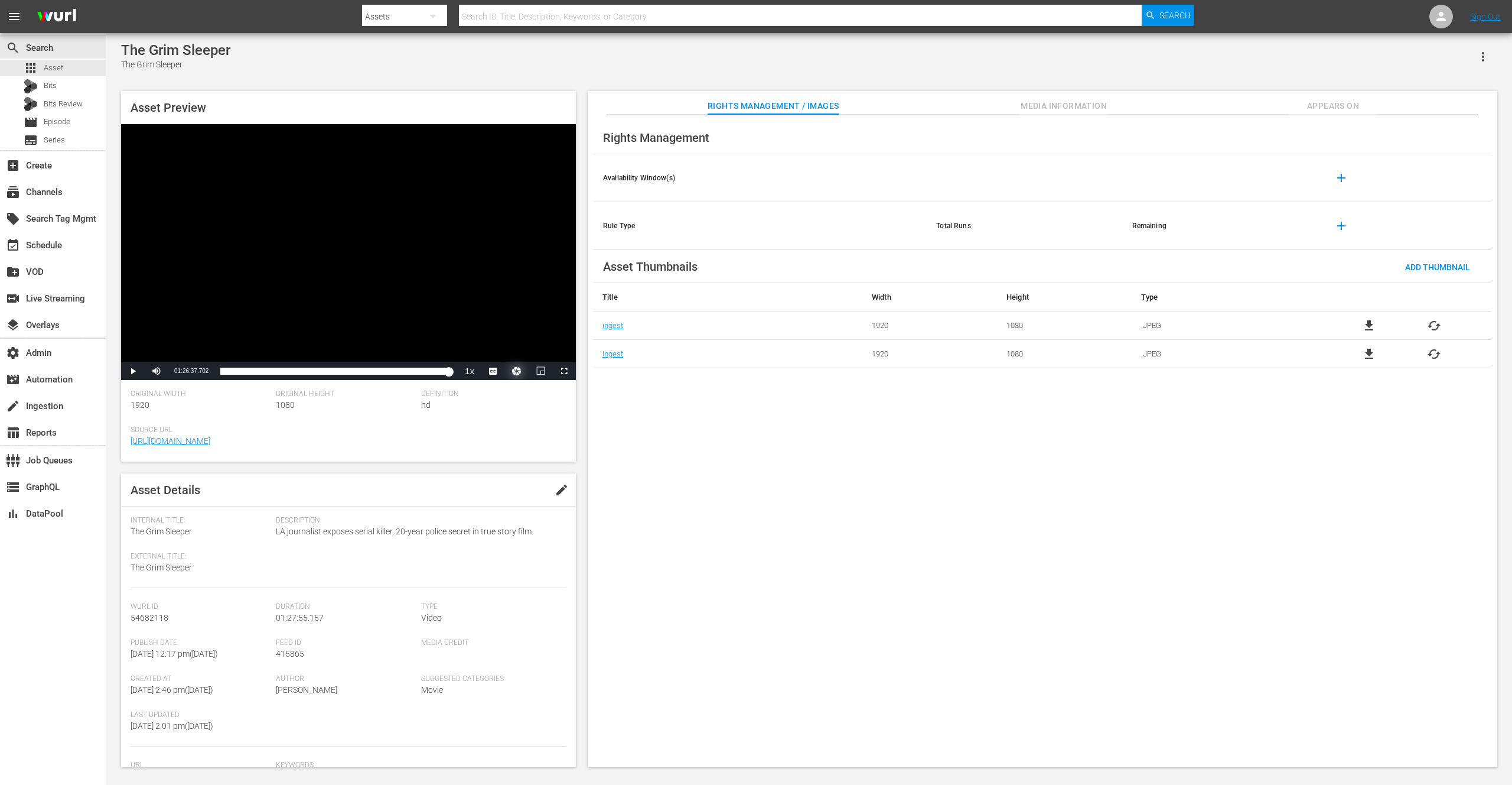
click at [516, 371] on button "Video Player" at bounding box center [517, 371] width 24 height 18
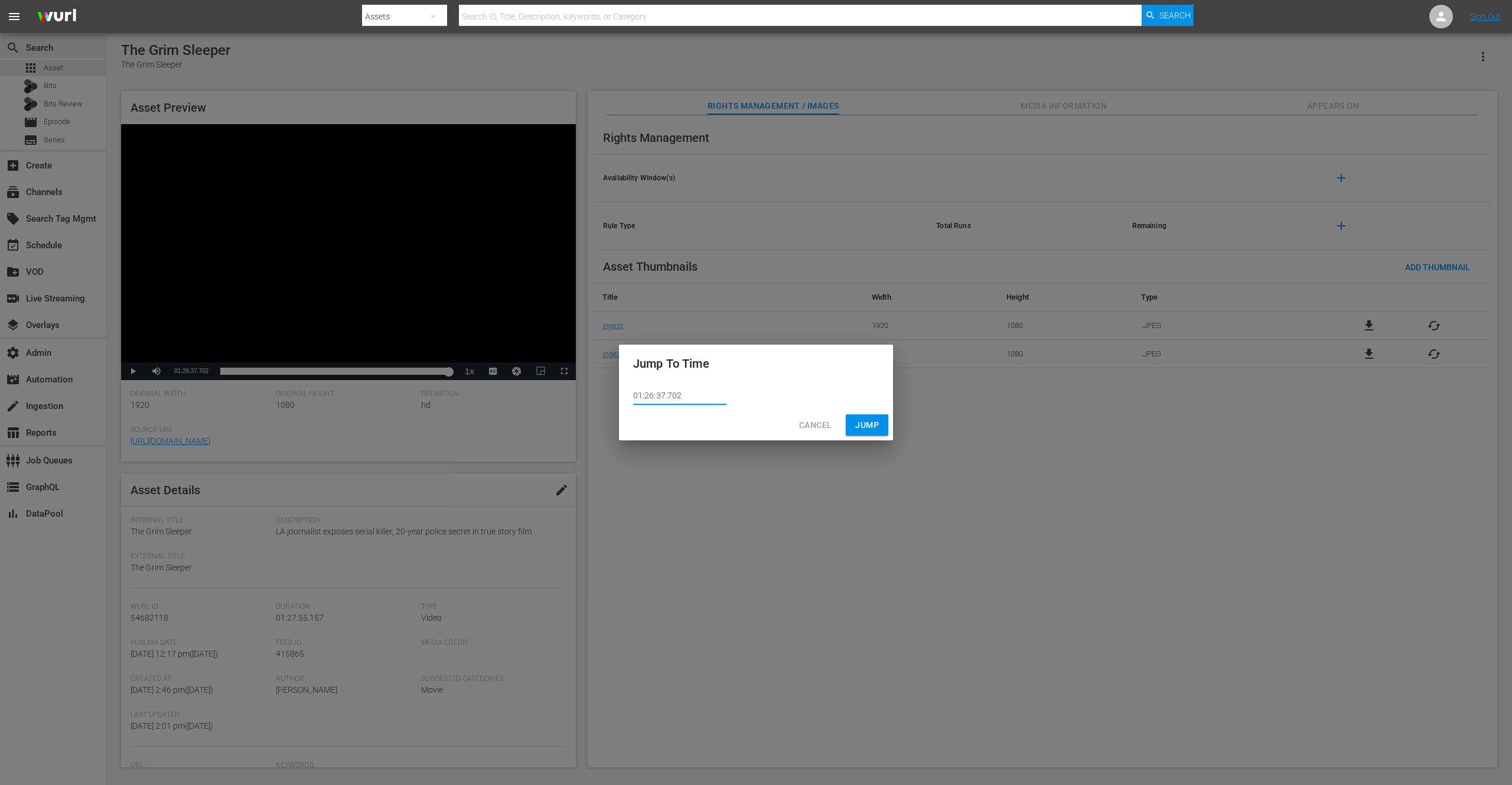
drag, startPoint x: 694, startPoint y: 393, endPoint x: 614, endPoint y: 393, distance: 80.0
click at [613, 394] on div "Jump To Time 01:26:37.702 Cancel Jump" at bounding box center [756, 392] width 1512 height 785
paste input "7:18.567"
type input "01:27:18.567"
click at [857, 424] on span "Jump" at bounding box center [867, 425] width 24 height 15
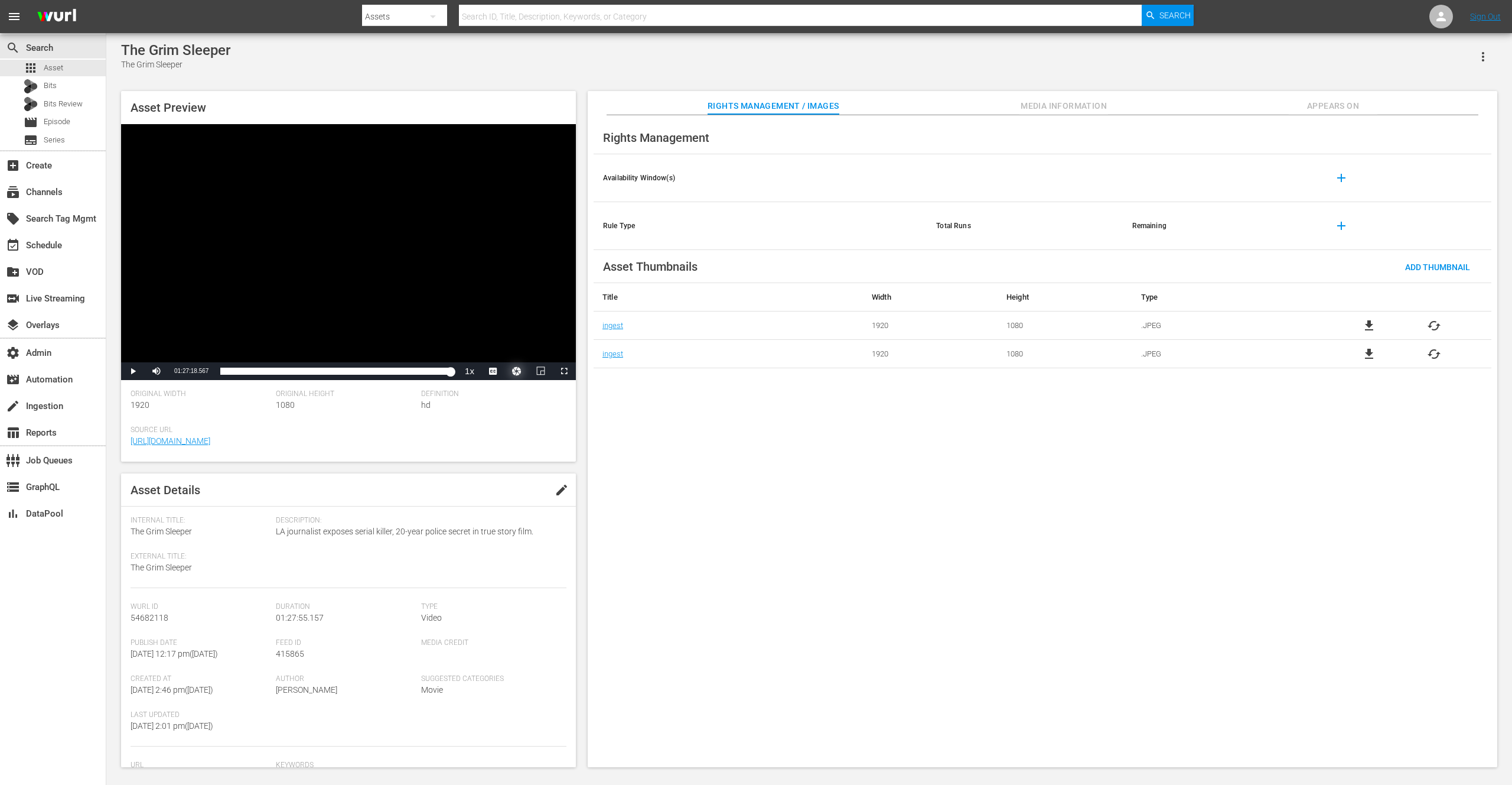
click at [515, 373] on button "Video Player" at bounding box center [517, 371] width 24 height 18
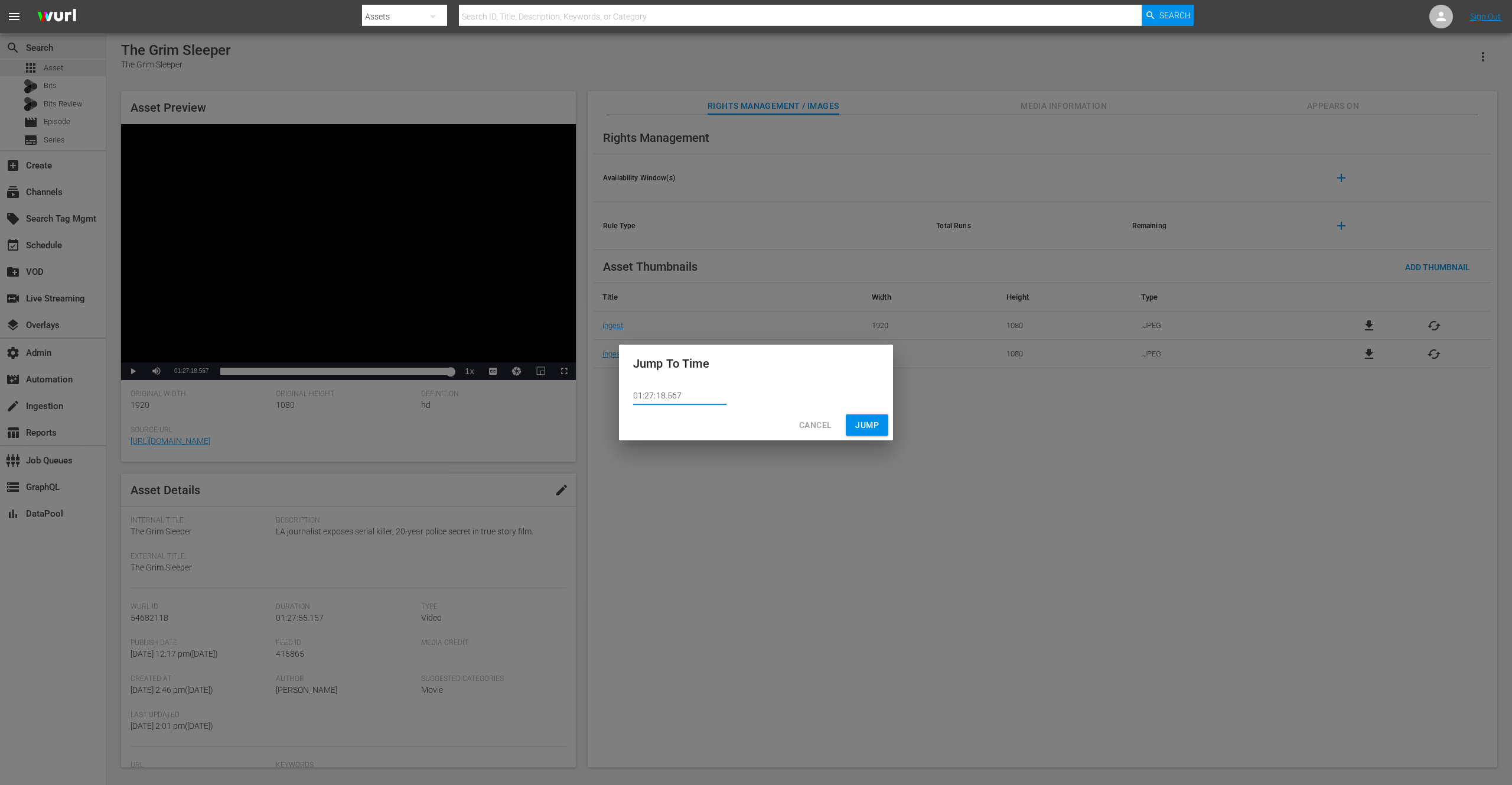
click at [661, 396] on input "01:27:18.567" at bounding box center [679, 396] width 93 height 18
click at [652, 396] on input "01:27:18.567" at bounding box center [679, 396] width 93 height 18
type input "01:26:48.567"
click at [874, 423] on span "Jump" at bounding box center [867, 425] width 24 height 15
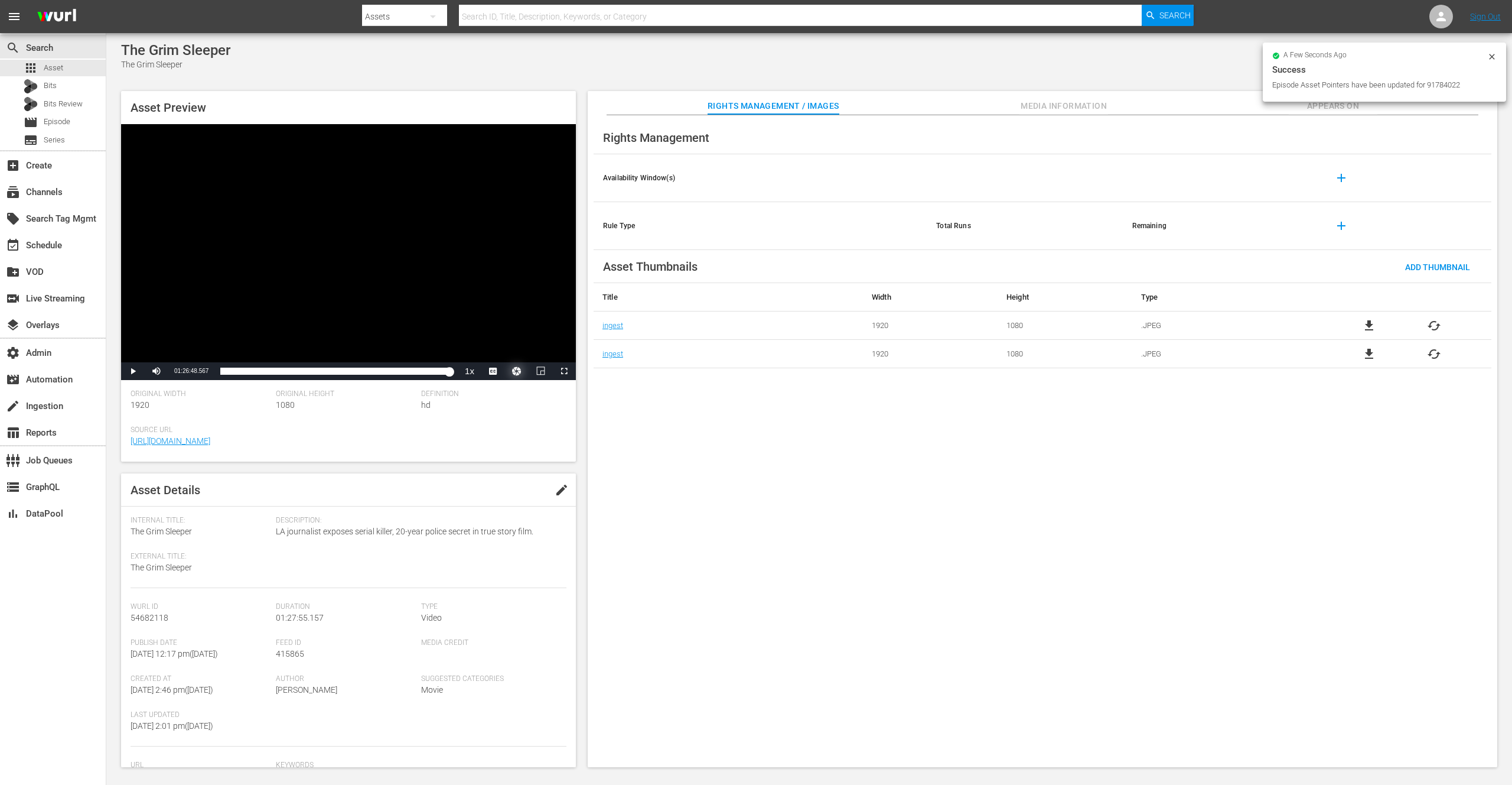
click at [515, 371] on button "Video Player" at bounding box center [517, 371] width 24 height 18
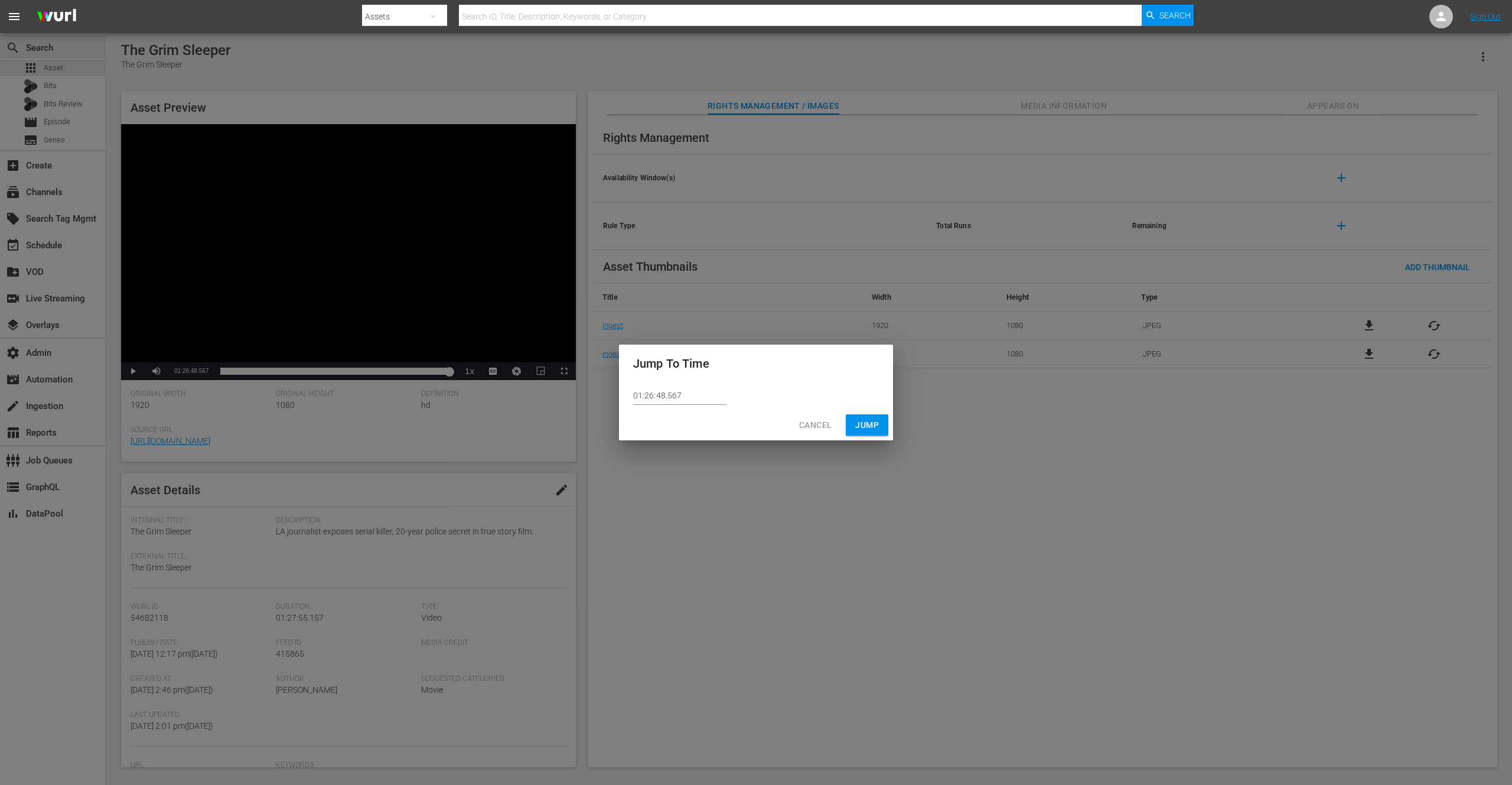
click at [690, 396] on input "01:26:48.567" at bounding box center [679, 396] width 93 height 18
click at [660, 396] on input "01:26:48.567" at bounding box center [679, 396] width 93 height 18
click at [661, 396] on input "01:26:48.567" at bounding box center [679, 396] width 93 height 18
type input "01:26:58.567"
click at [865, 424] on span "Jump" at bounding box center [867, 425] width 24 height 15
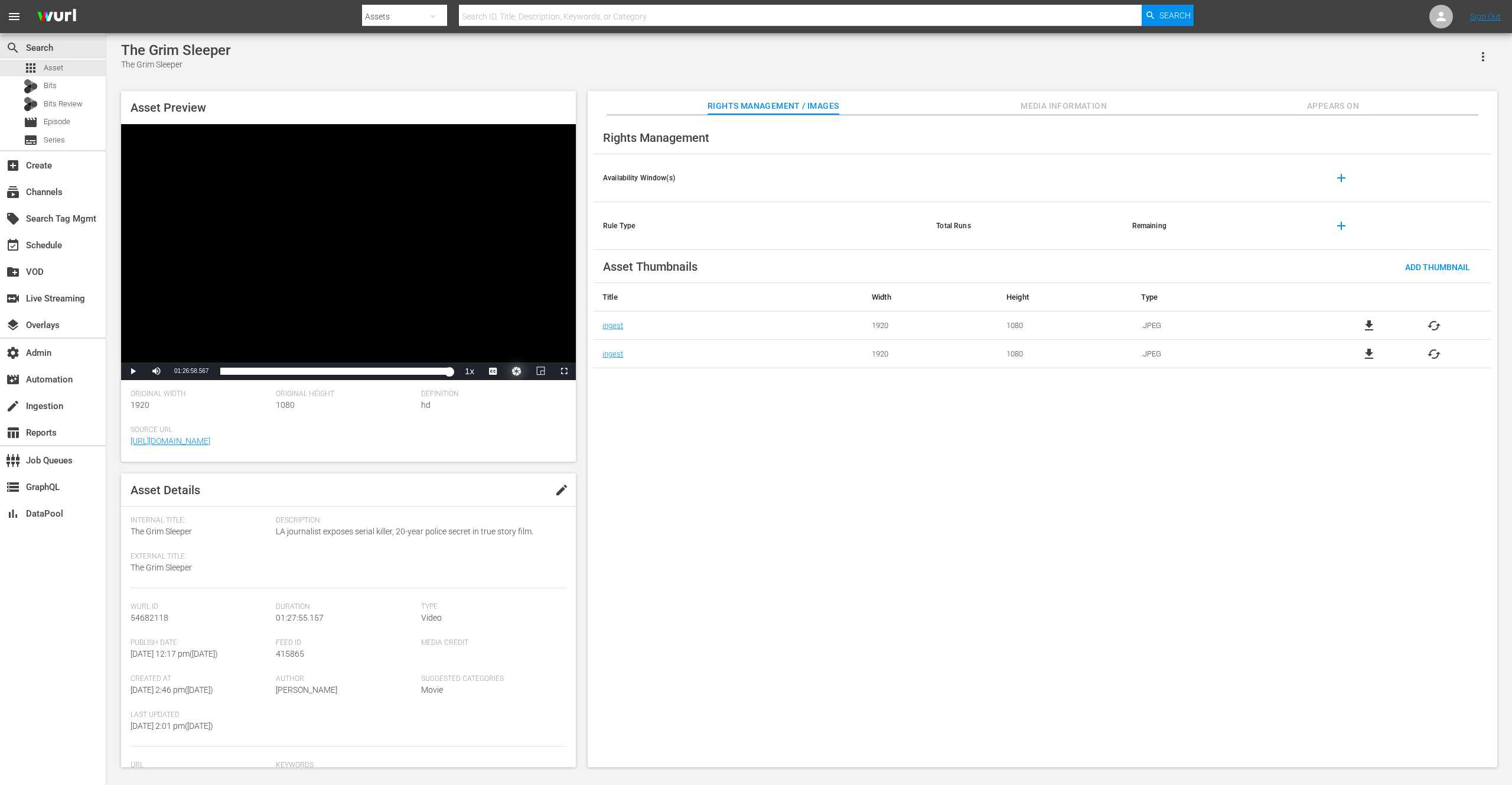
click at [514, 370] on button "Video Player" at bounding box center [517, 371] width 24 height 18
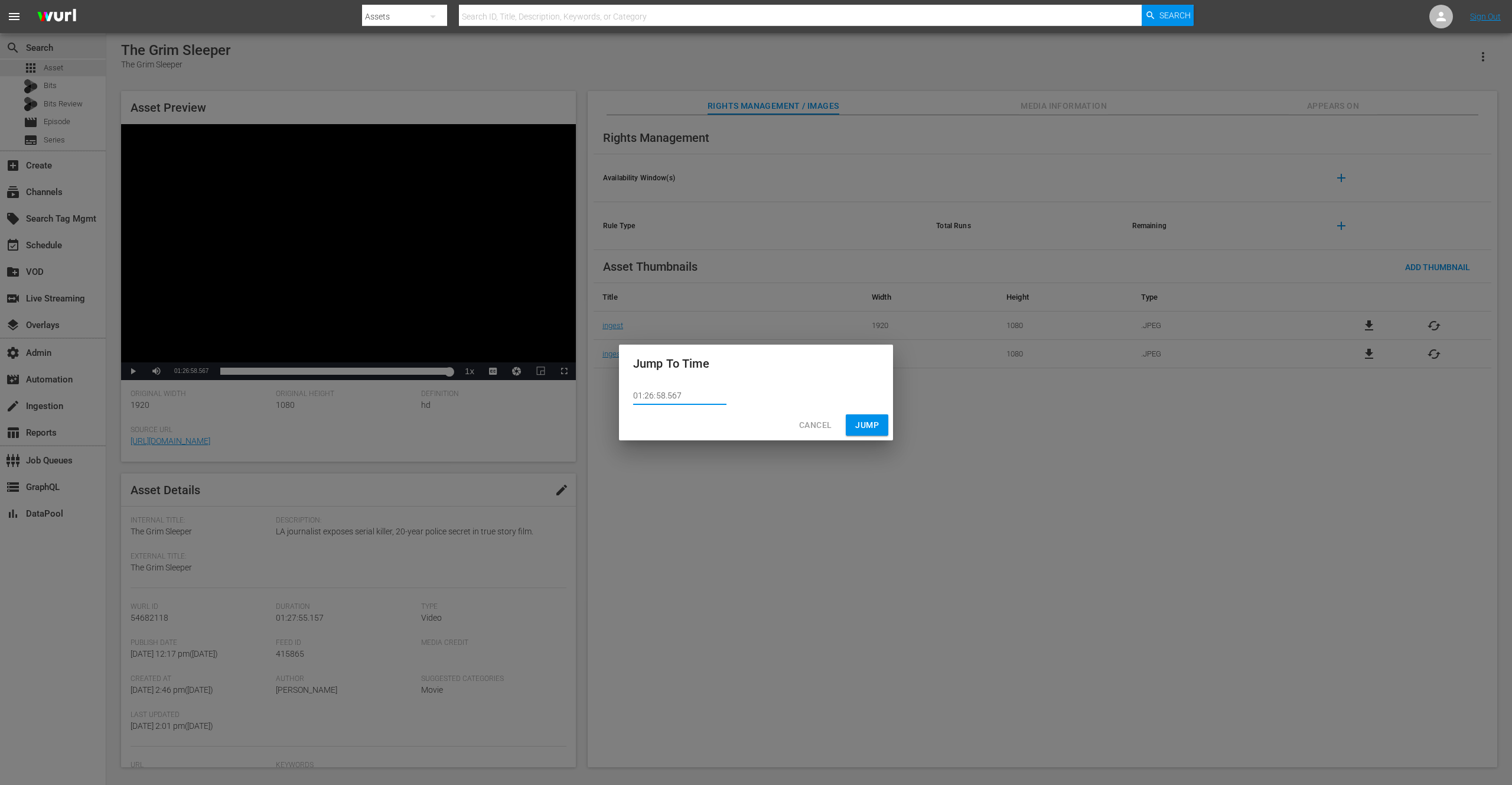
click at [664, 395] on input "01:26:58.567" at bounding box center [679, 396] width 93 height 18
type input "01:26:52.567"
click at [870, 423] on span "Jump" at bounding box center [867, 425] width 24 height 15
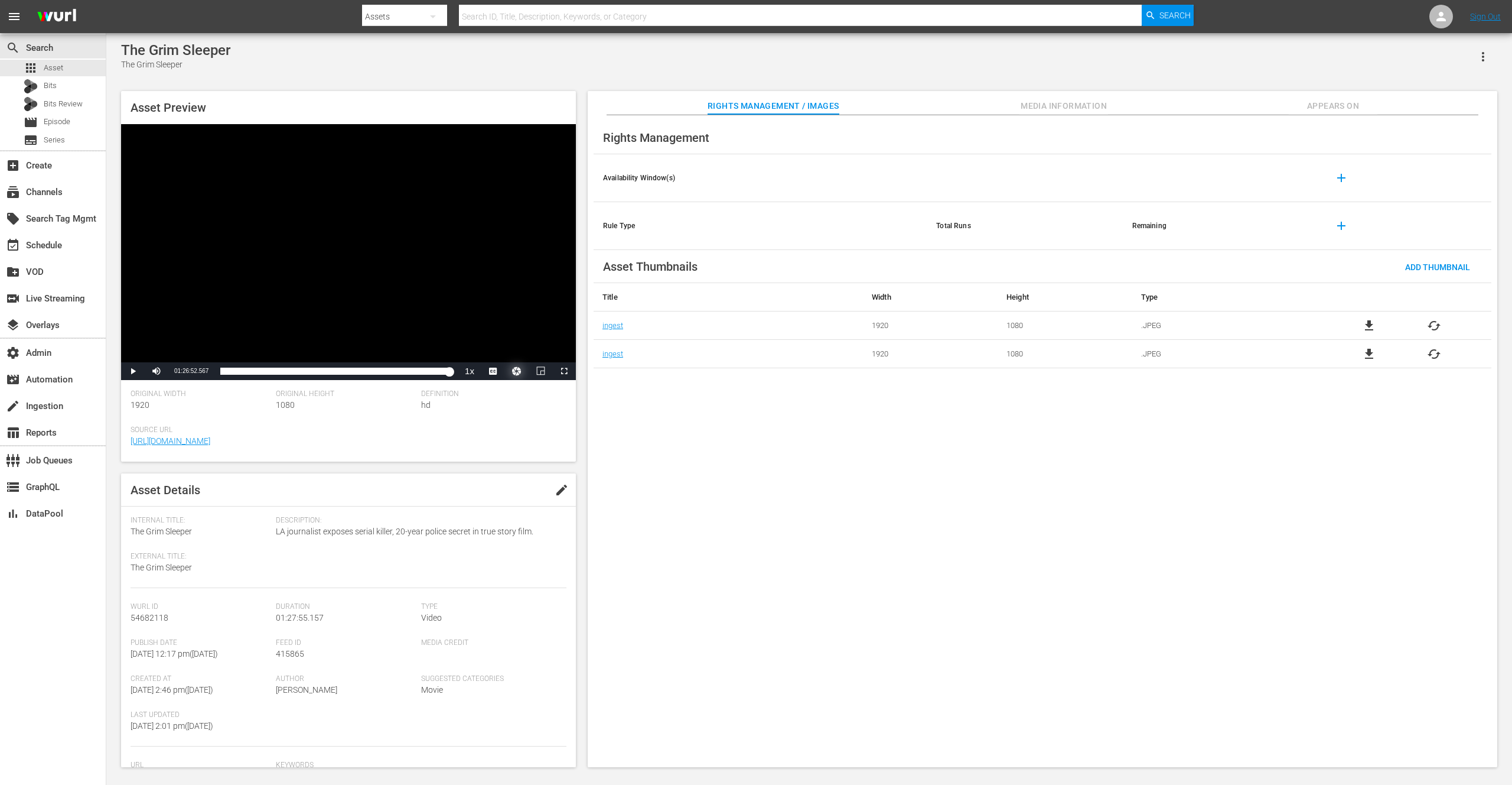
click at [515, 371] on button "Video Player" at bounding box center [517, 371] width 24 height 18
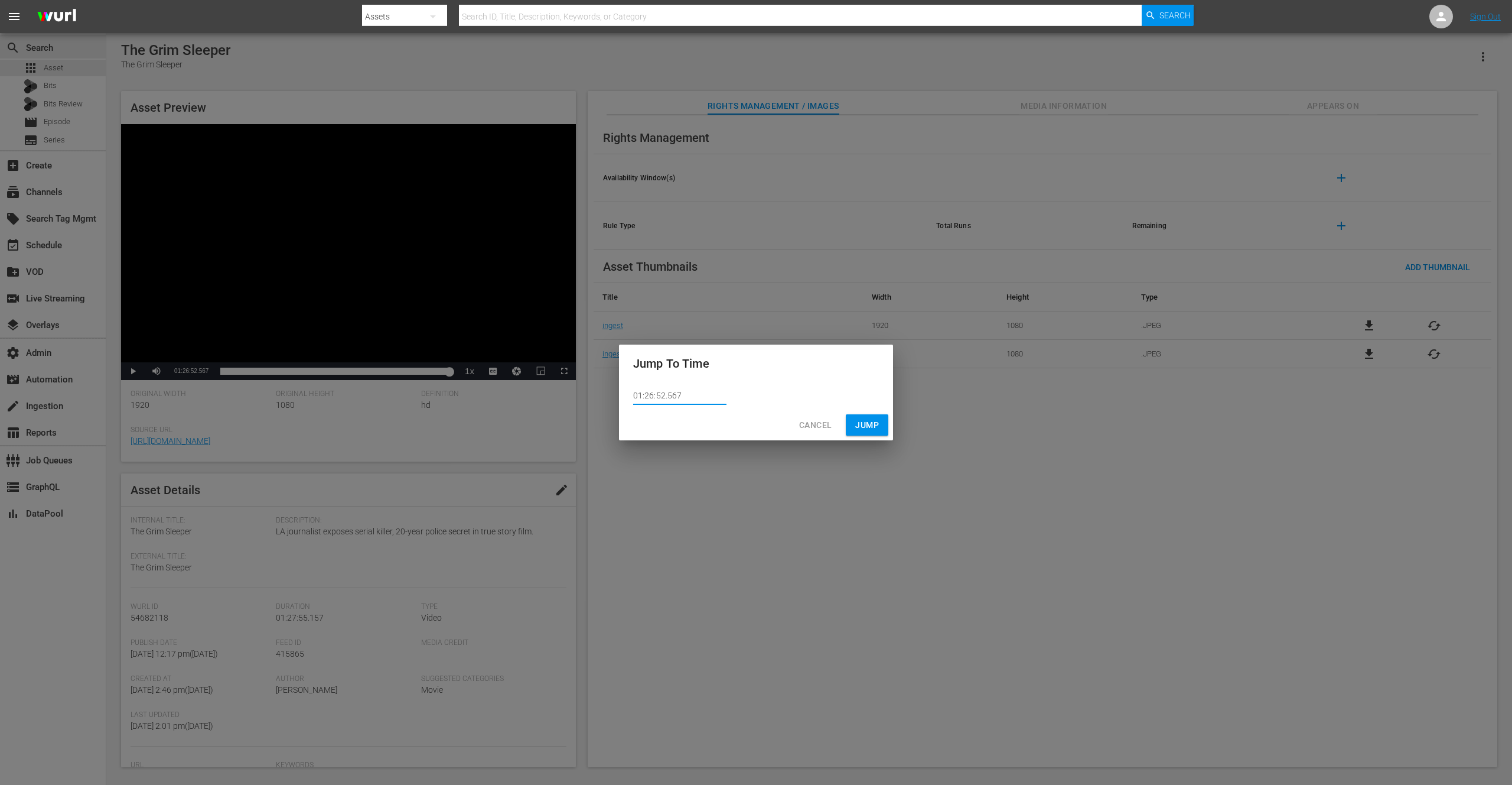
drag, startPoint x: 661, startPoint y: 394, endPoint x: 698, endPoint y: 403, distance: 38.1
click at [663, 394] on input "01:26:52.567" at bounding box center [679, 396] width 93 height 18
type input "01:26:53.567"
click at [866, 425] on span "Jump" at bounding box center [867, 425] width 24 height 15
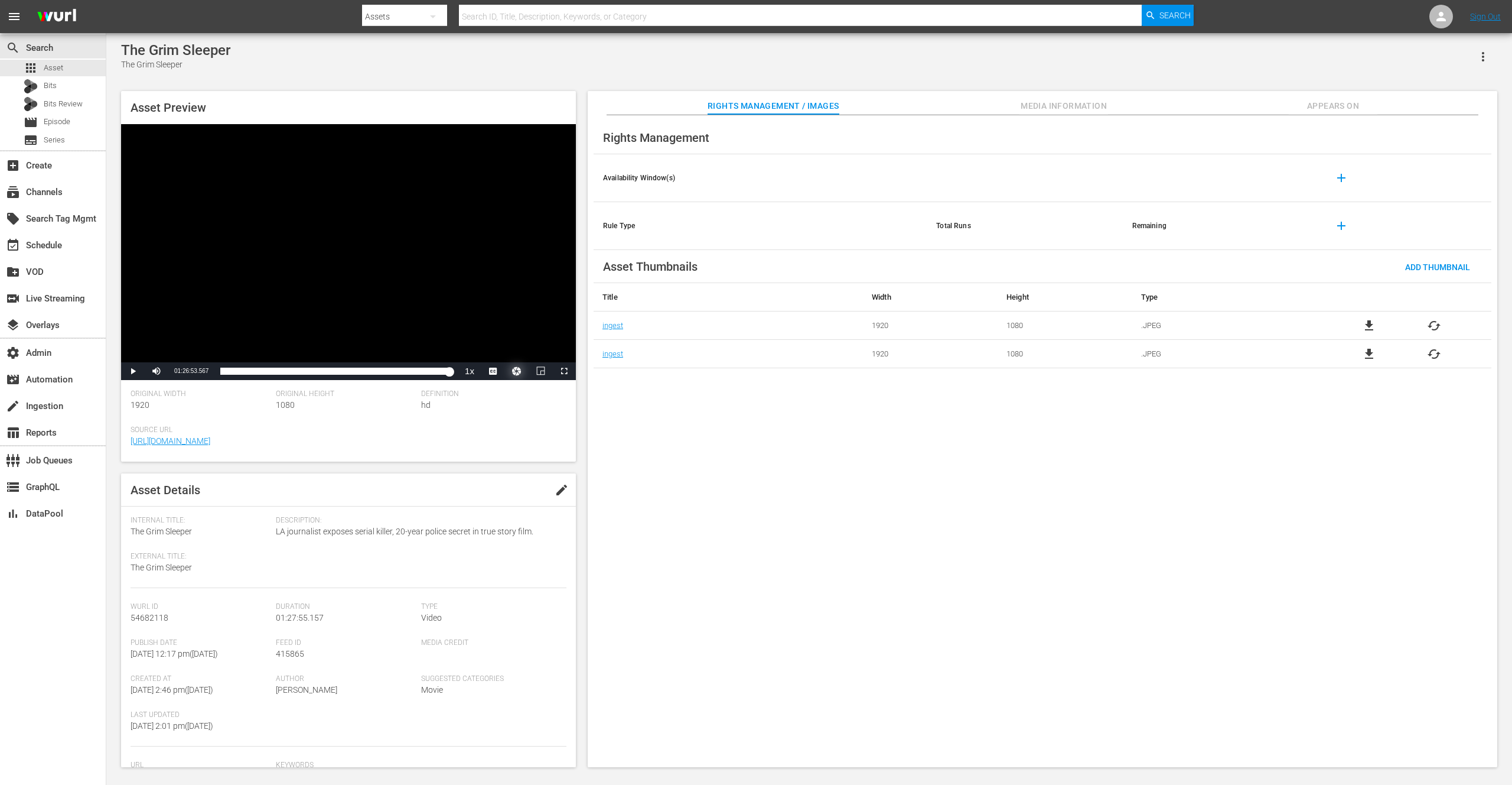
click at [516, 370] on button "Video Player" at bounding box center [517, 371] width 24 height 18
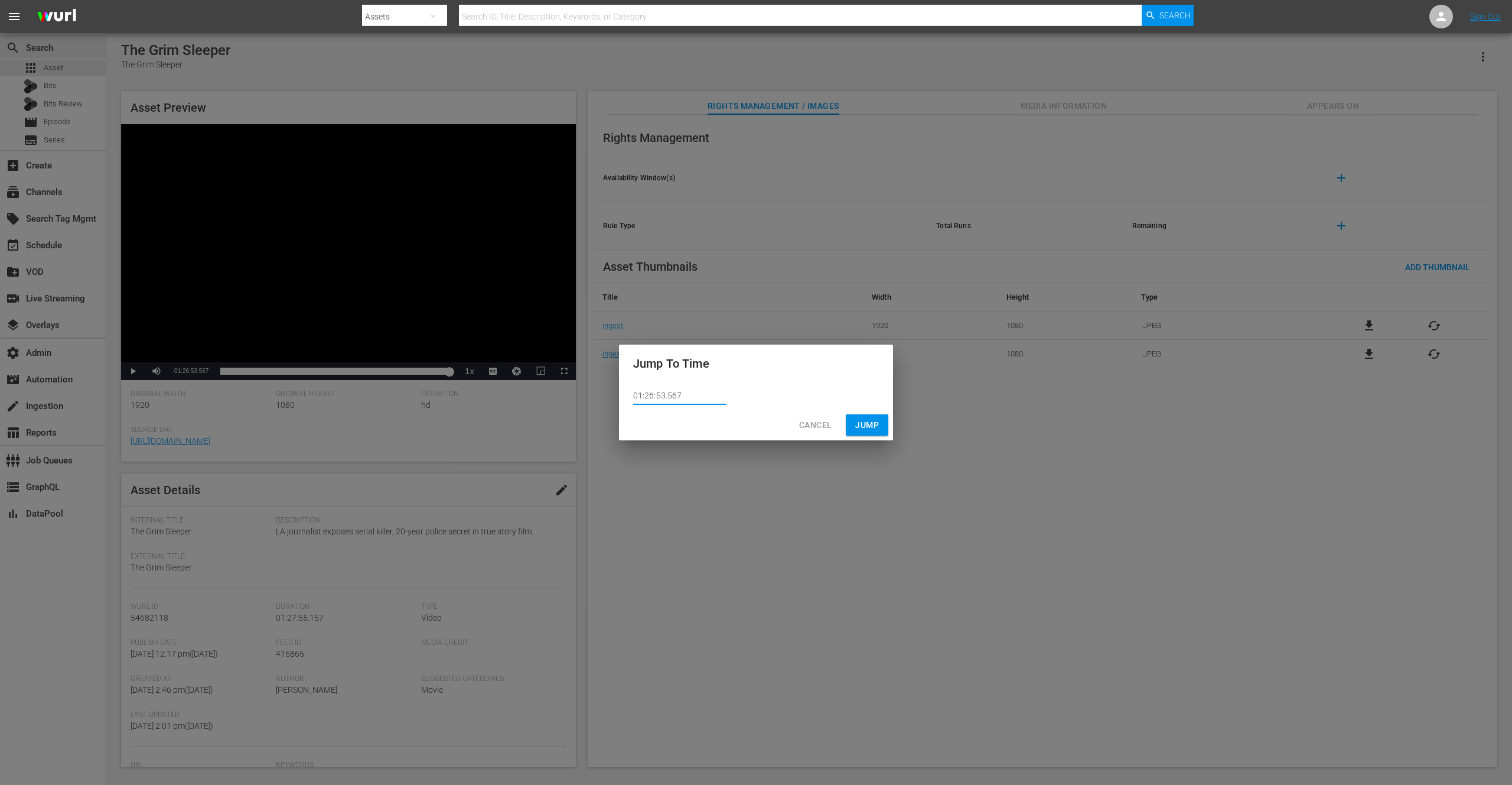
click at [664, 394] on input "01:26:53.567" at bounding box center [679, 396] width 93 height 18
type input "01:26:52.567"
click at [856, 425] on span "Jump" at bounding box center [867, 425] width 24 height 15
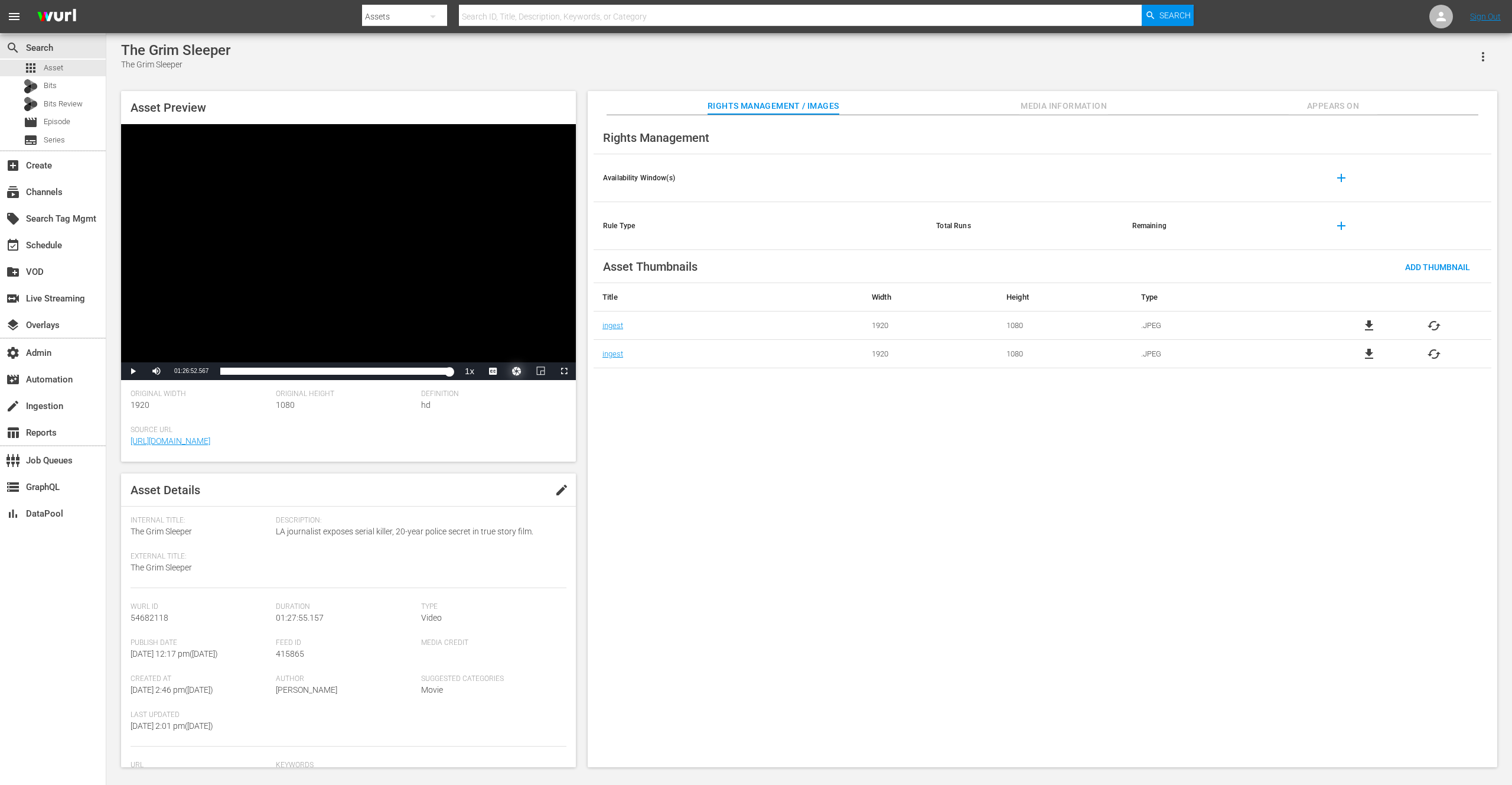
click at [517, 373] on button "Video Player" at bounding box center [517, 371] width 24 height 18
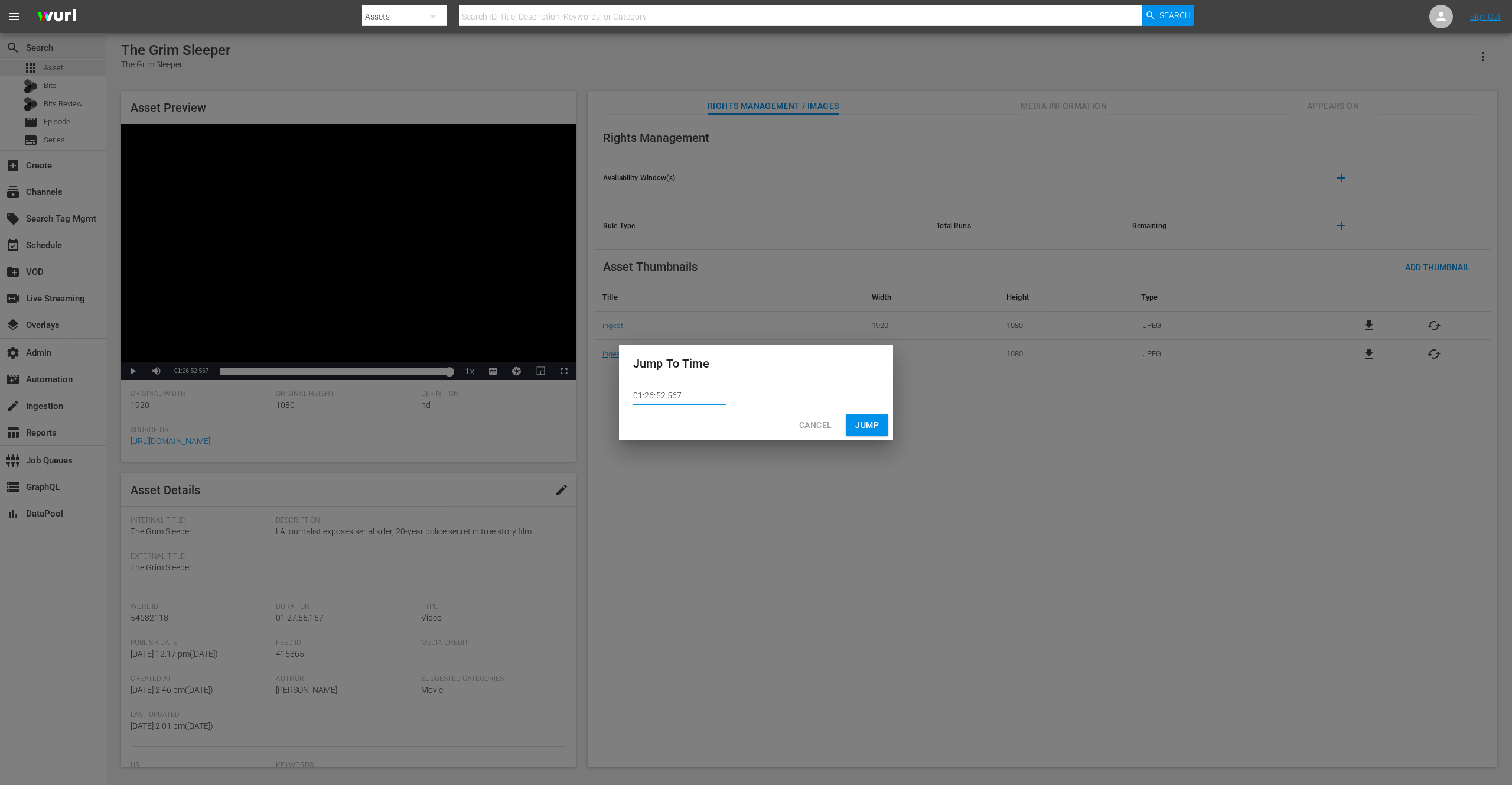
click at [664, 395] on input "01:26:52.567" at bounding box center [679, 396] width 93 height 18
click at [672, 394] on input "01:26:52.567" at bounding box center [679, 396] width 93 height 18
type input "01:26:52.867"
click at [874, 426] on span "Jump" at bounding box center [867, 425] width 24 height 15
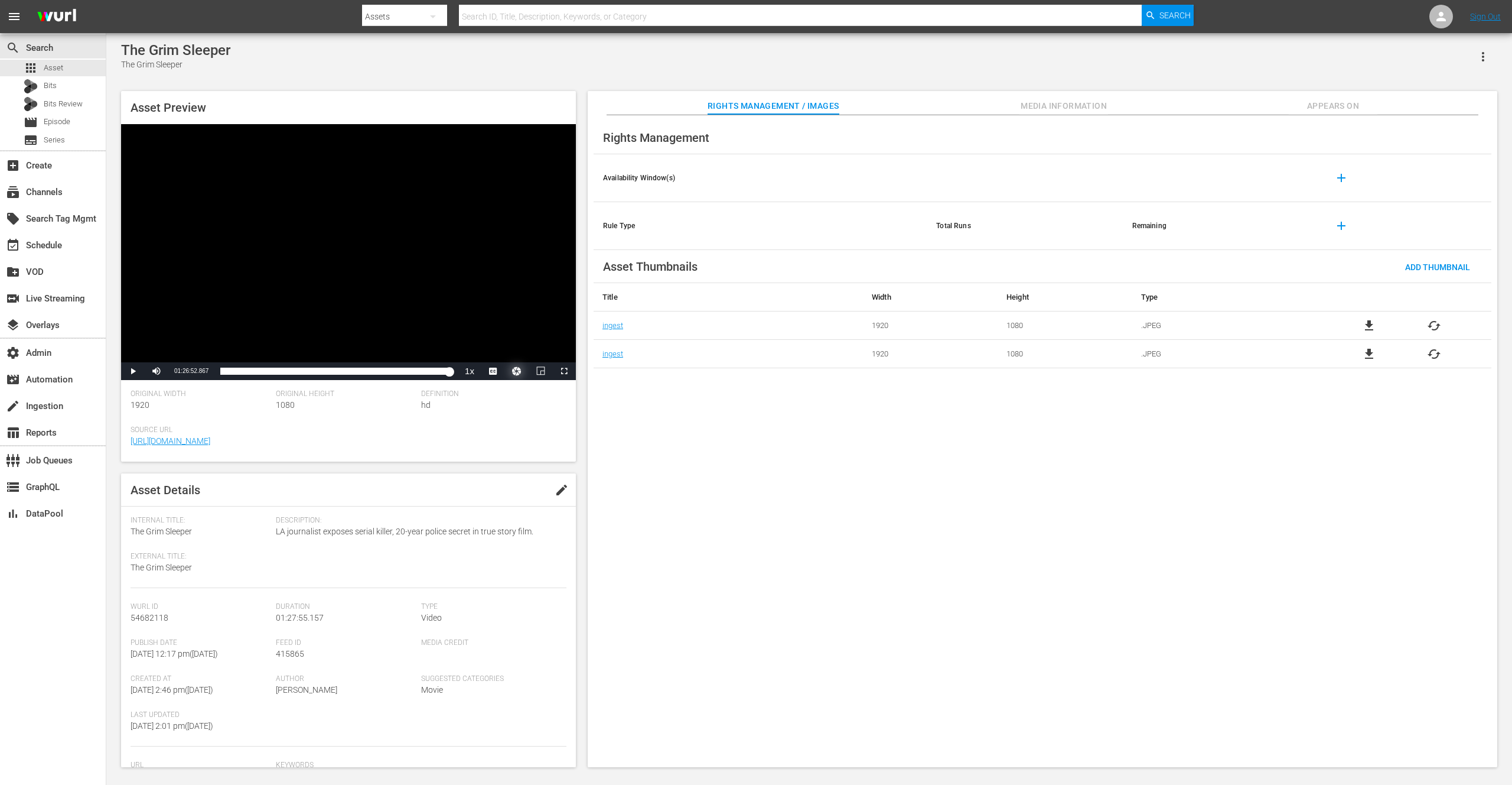
click at [508, 366] on button "Video Player" at bounding box center [517, 371] width 24 height 18
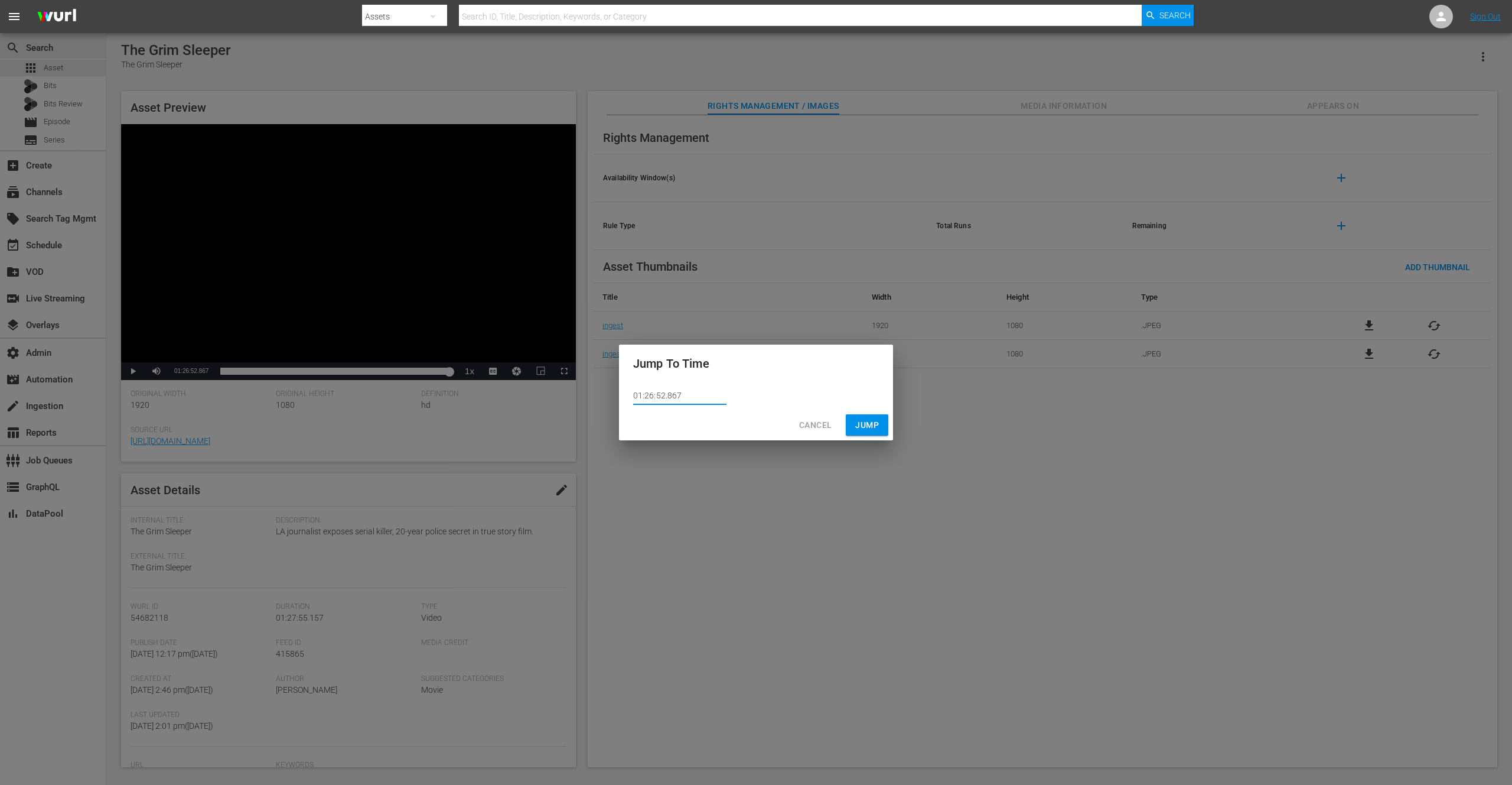
click at [669, 396] on input "01:26:52.867" at bounding box center [679, 396] width 93 height 18
type input "01:26:52.967"
click at [863, 423] on span "Jump" at bounding box center [867, 425] width 24 height 15
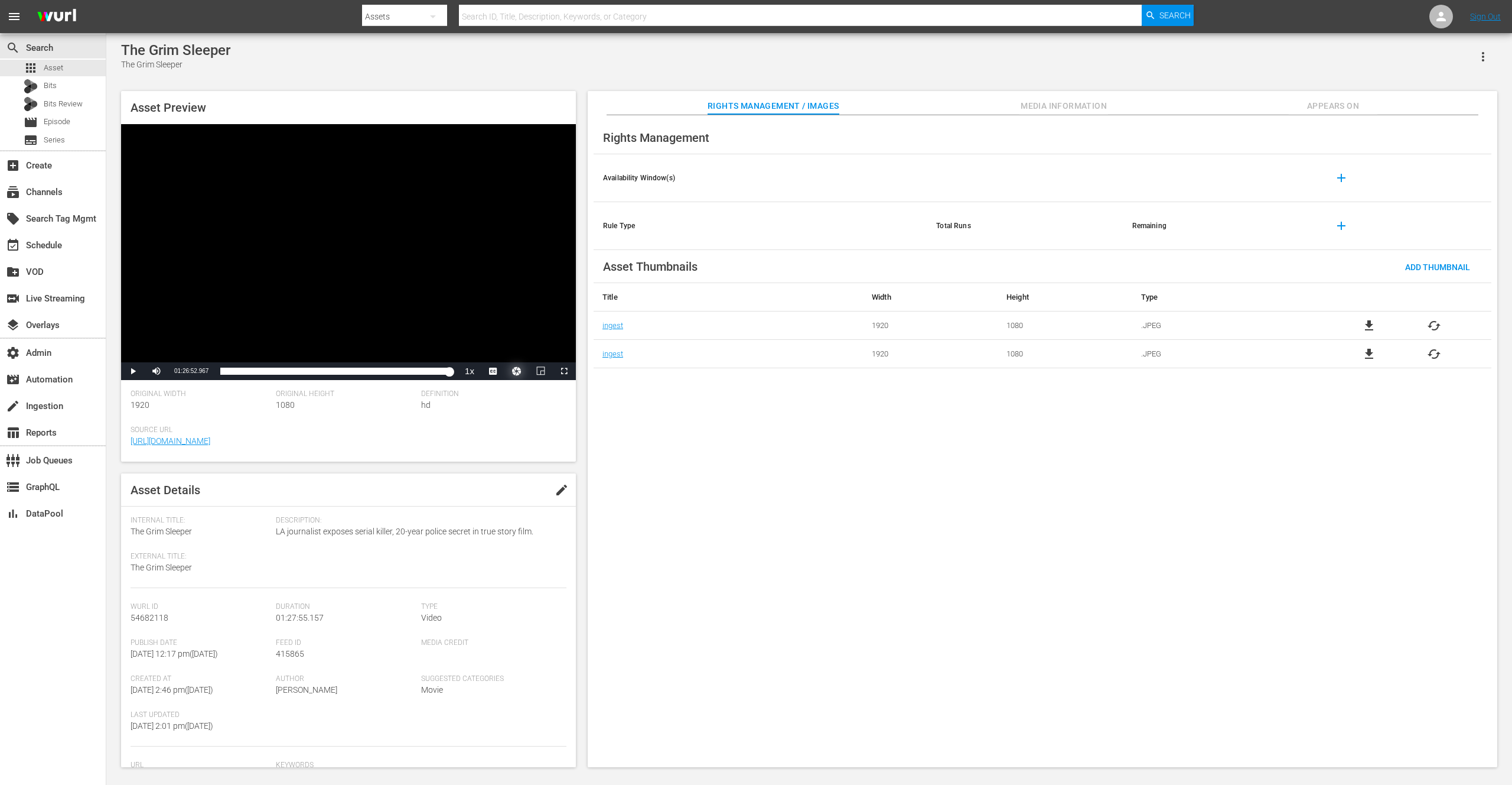
click at [517, 371] on button "Video Player" at bounding box center [517, 371] width 24 height 18
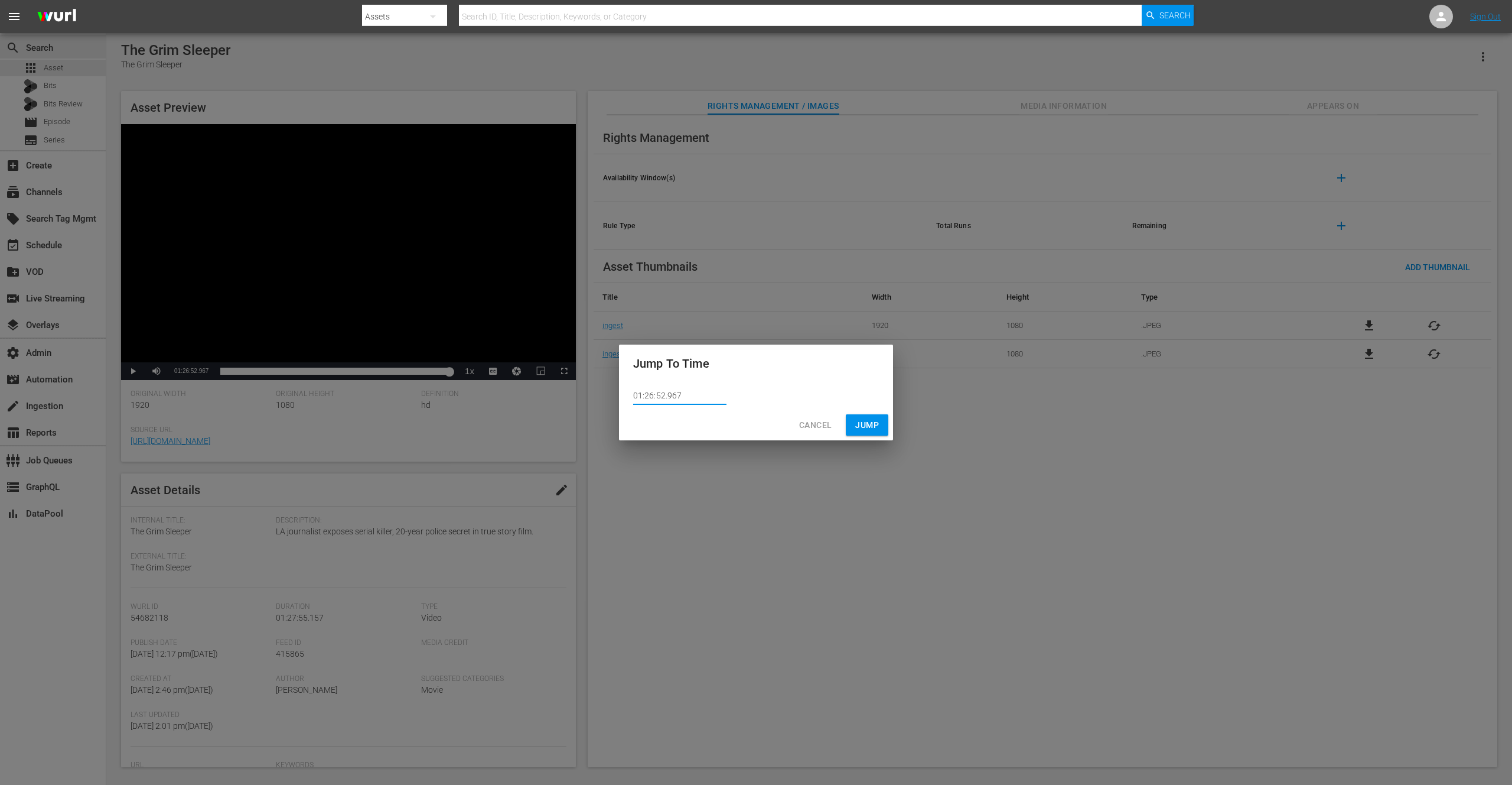
click at [664, 394] on input "01:26:52.967" at bounding box center [679, 396] width 93 height 18
click at [672, 395] on input "01:26:53.967" at bounding box center [679, 396] width 93 height 18
type input "01:26:53.167"
click at [873, 425] on span "Jump" at bounding box center [867, 425] width 24 height 15
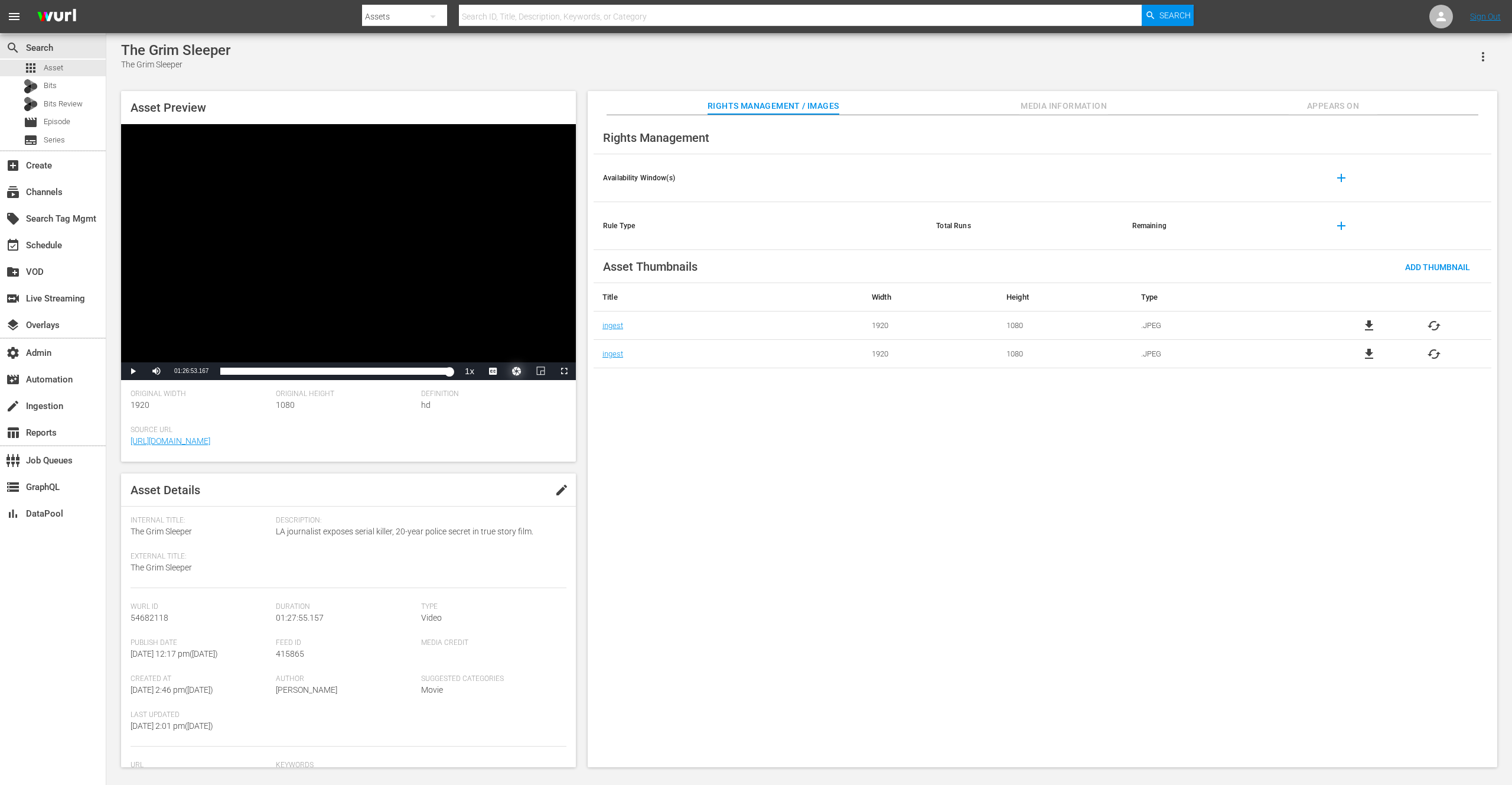
click at [519, 370] on button "Video Player" at bounding box center [517, 371] width 24 height 18
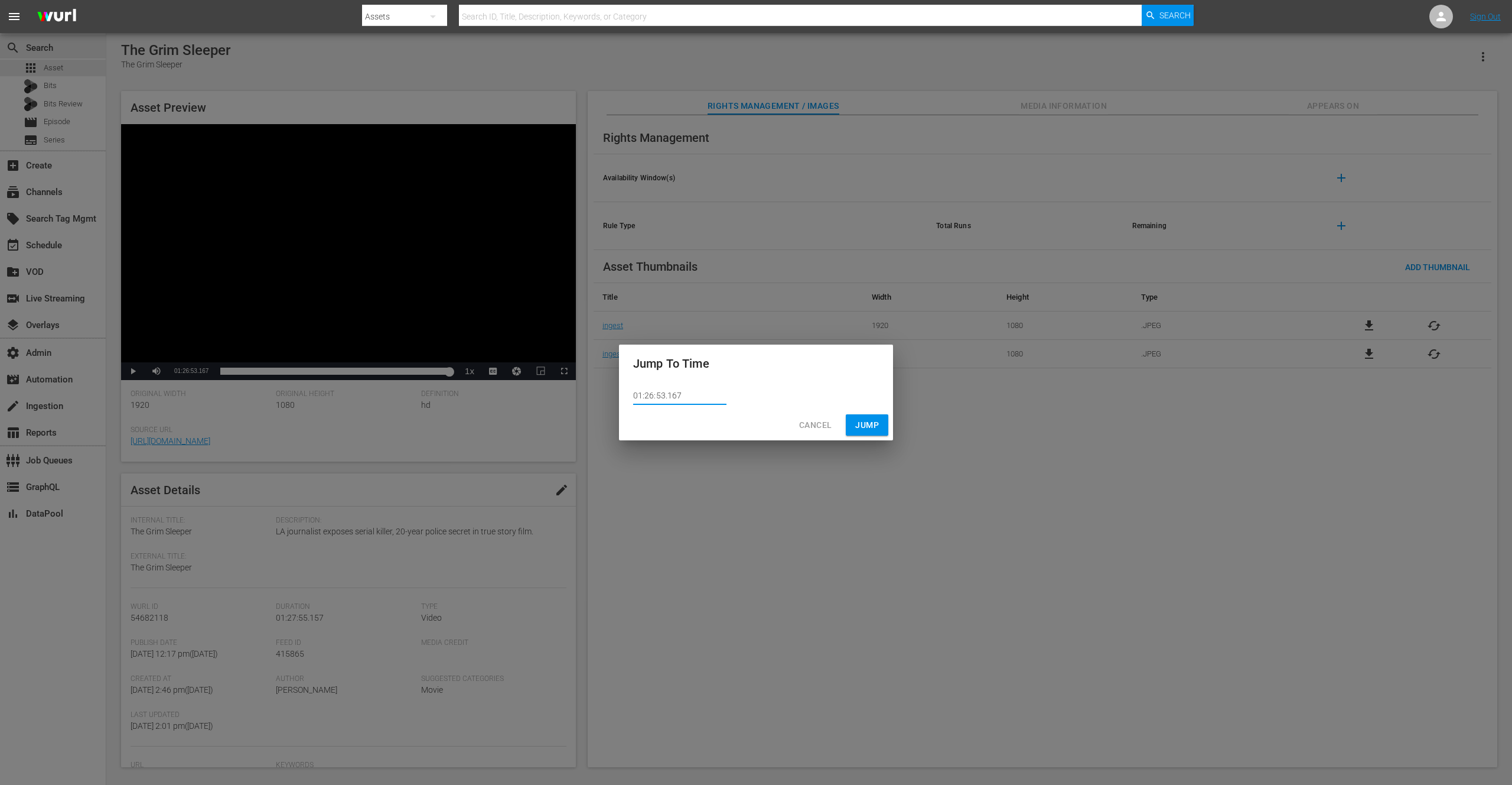
drag, startPoint x: 672, startPoint y: 394, endPoint x: 680, endPoint y: 395, distance: 8.1
click at [680, 395] on input "01:26:53.167" at bounding box center [679, 396] width 93 height 18
type input "01:26:53.100"
click at [855, 424] on span "Jump" at bounding box center [867, 425] width 24 height 15
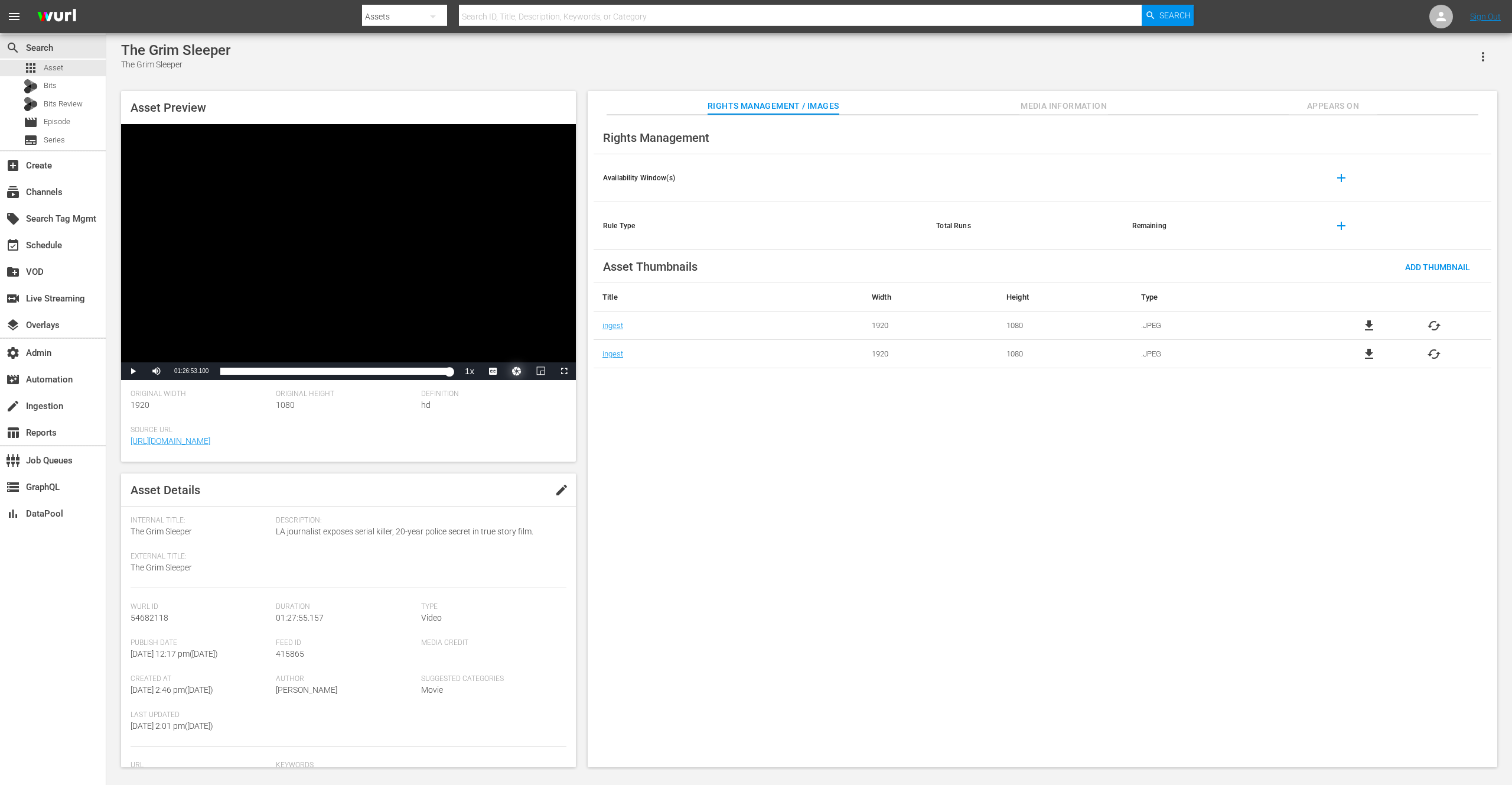
click at [517, 366] on button "Video Player" at bounding box center [517, 371] width 24 height 18
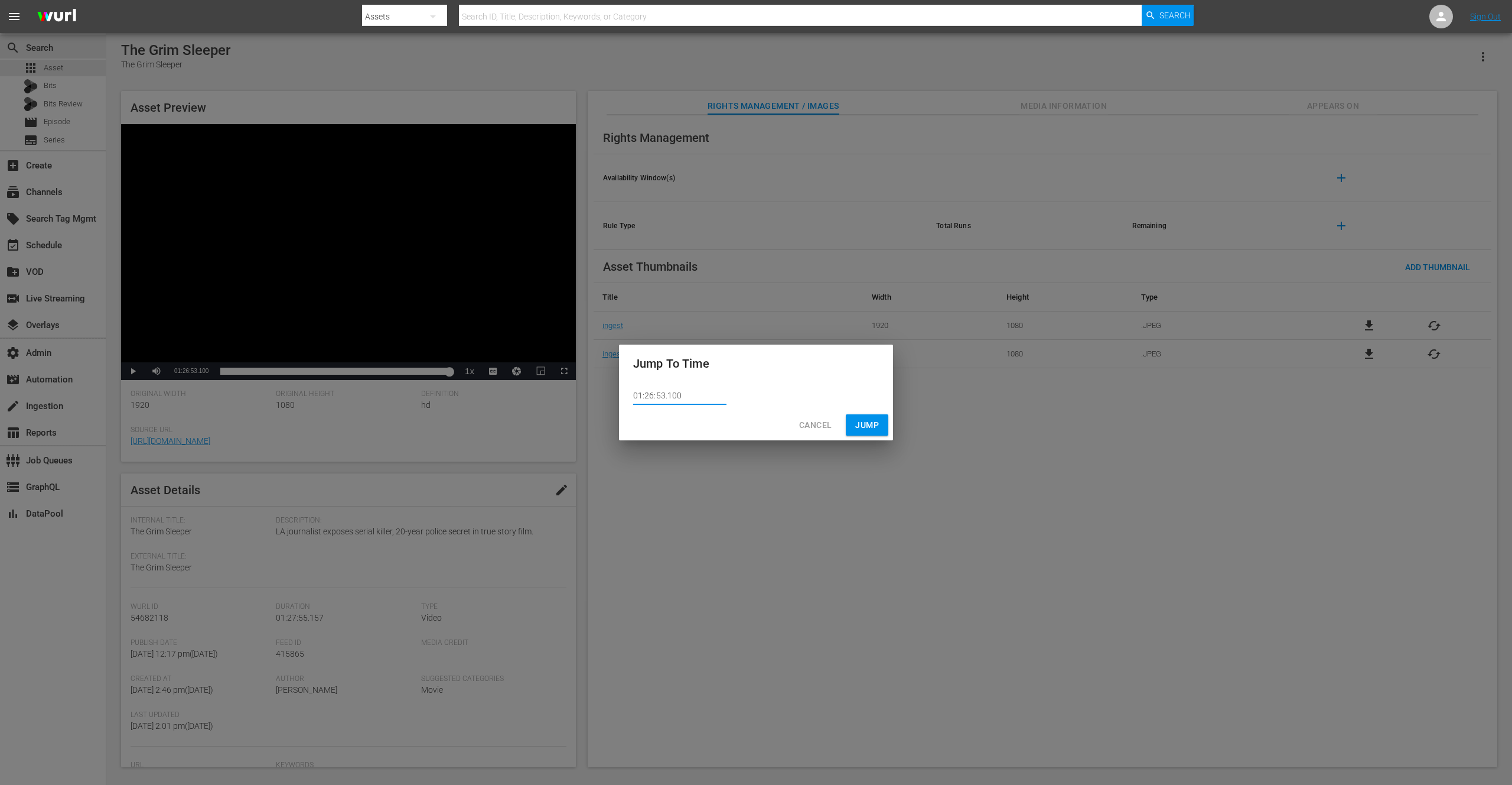
drag, startPoint x: 669, startPoint y: 396, endPoint x: 676, endPoint y: 396, distance: 7.0
click at [676, 396] on input "01:26:53.100" at bounding box center [679, 396] width 93 height 18
type input "01:26:53.020"
click at [870, 426] on span "Jump" at bounding box center [867, 425] width 24 height 15
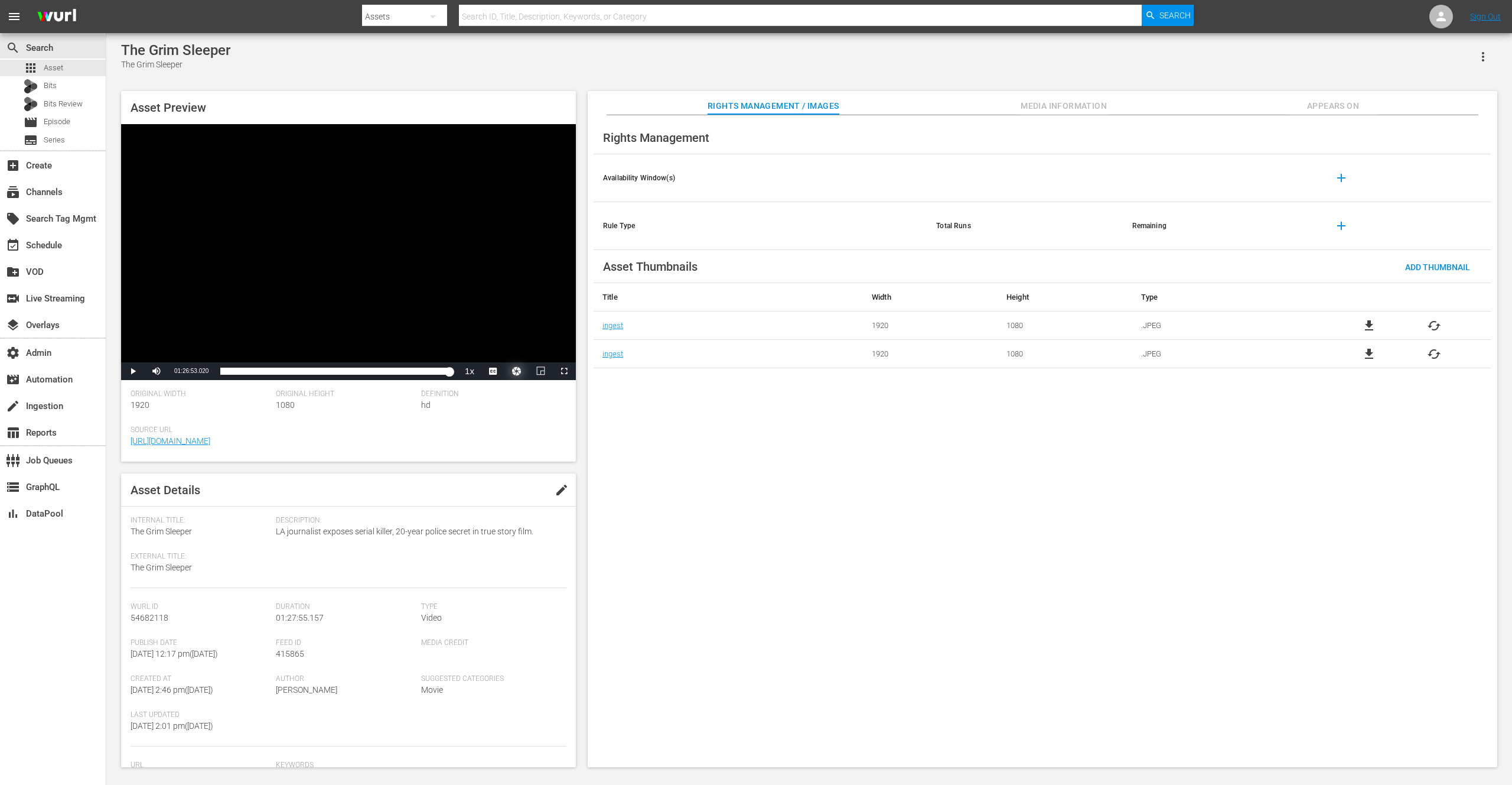
click at [513, 370] on button "Video Player" at bounding box center [517, 371] width 24 height 18
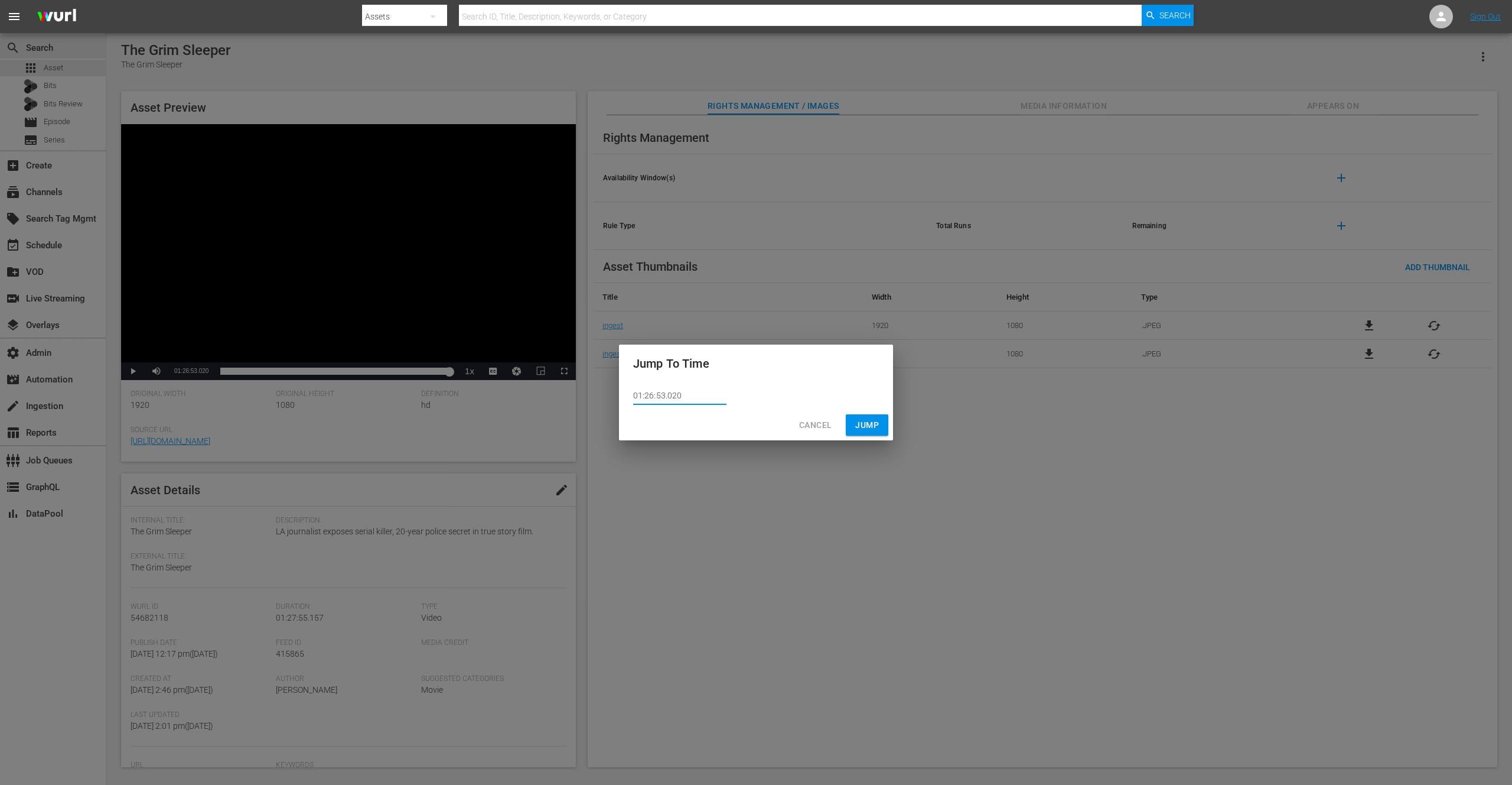
click at [675, 394] on input "01:26:53.020" at bounding box center [679, 396] width 93 height 18
type input "01:26:53.050"
click at [860, 425] on span "Jump" at bounding box center [867, 425] width 24 height 15
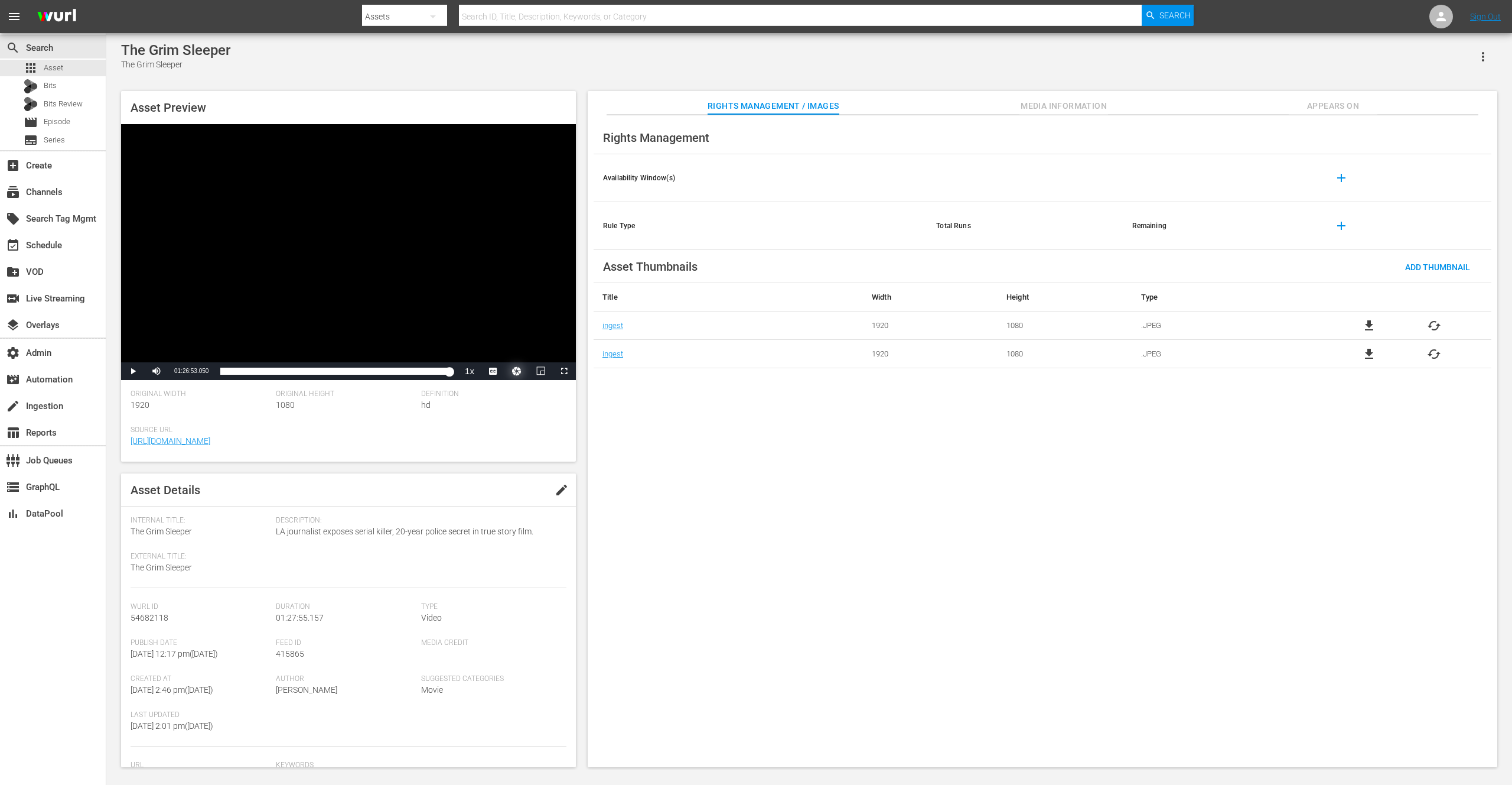
click at [516, 371] on button "Video Player" at bounding box center [517, 371] width 24 height 18
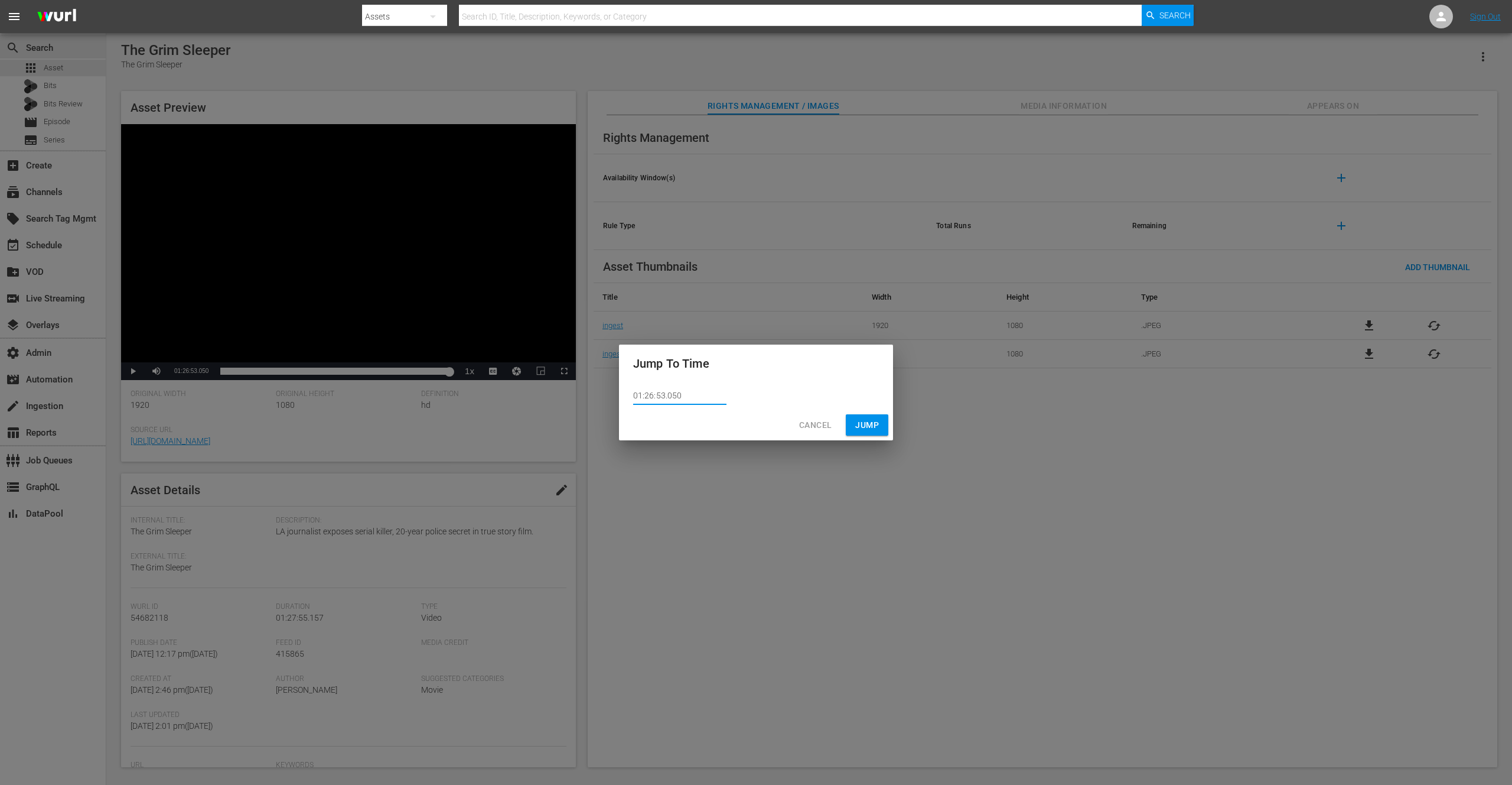
click at [672, 396] on input "01:26:53.050" at bounding box center [679, 396] width 93 height 18
type input "01:26:53.040"
click at [865, 423] on span "Jump" at bounding box center [867, 425] width 24 height 15
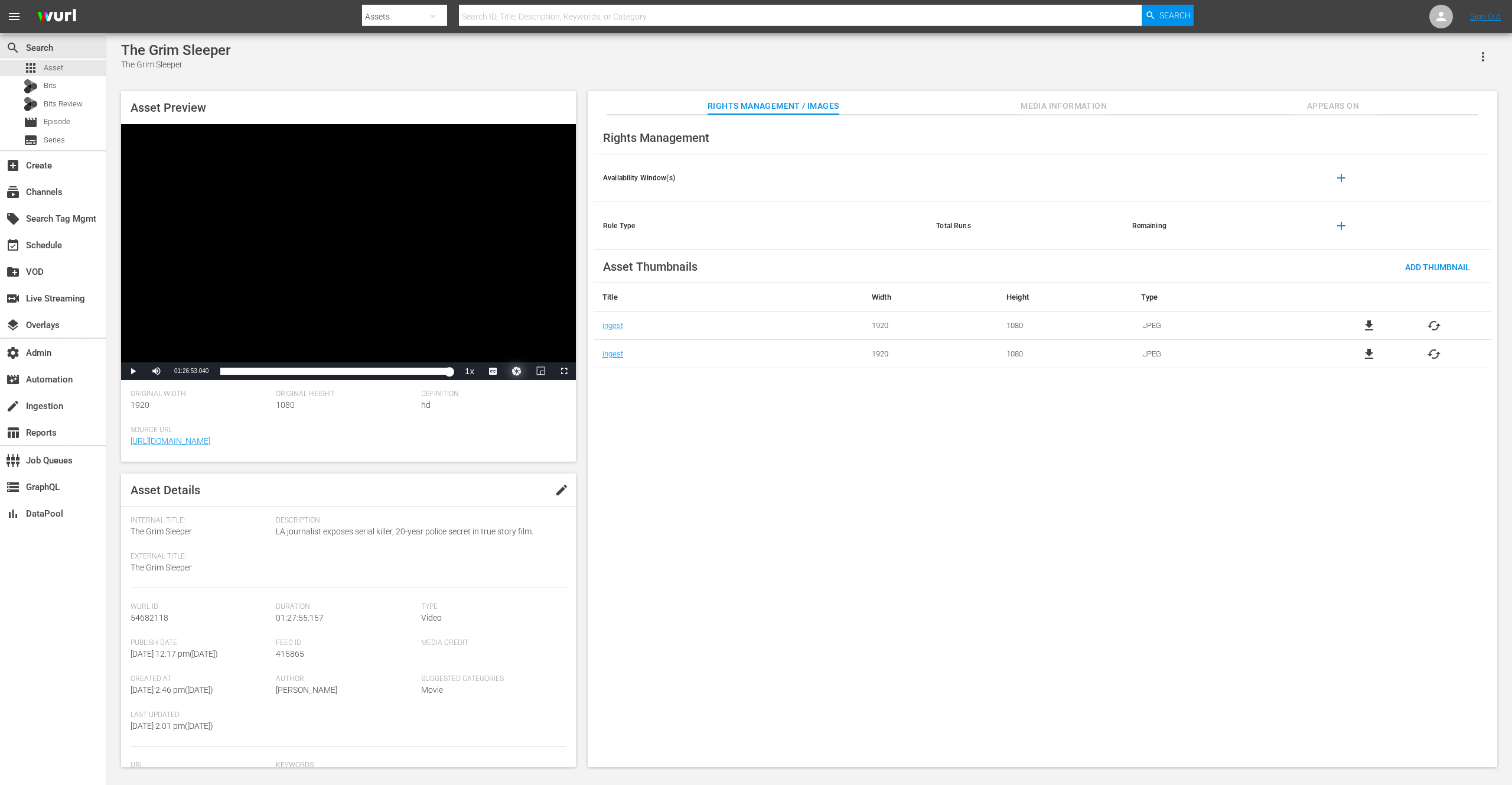
click at [520, 369] on button "Video Player" at bounding box center [517, 371] width 24 height 18
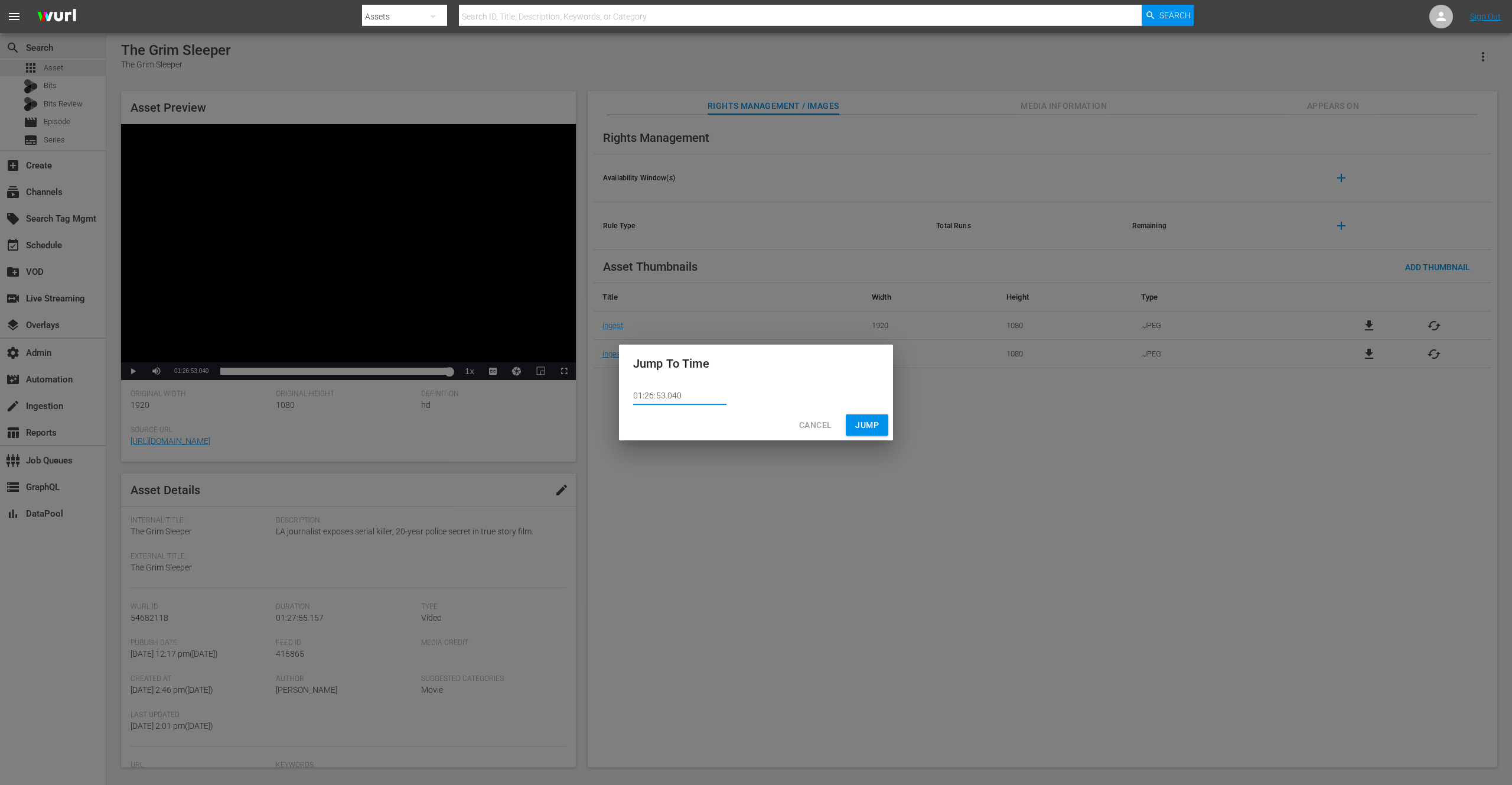
click at [678, 396] on input "01:26:53.040" at bounding box center [679, 396] width 93 height 18
type input "01:26:53.046"
click at [854, 423] on button "Jump" at bounding box center [866, 425] width 42 height 22
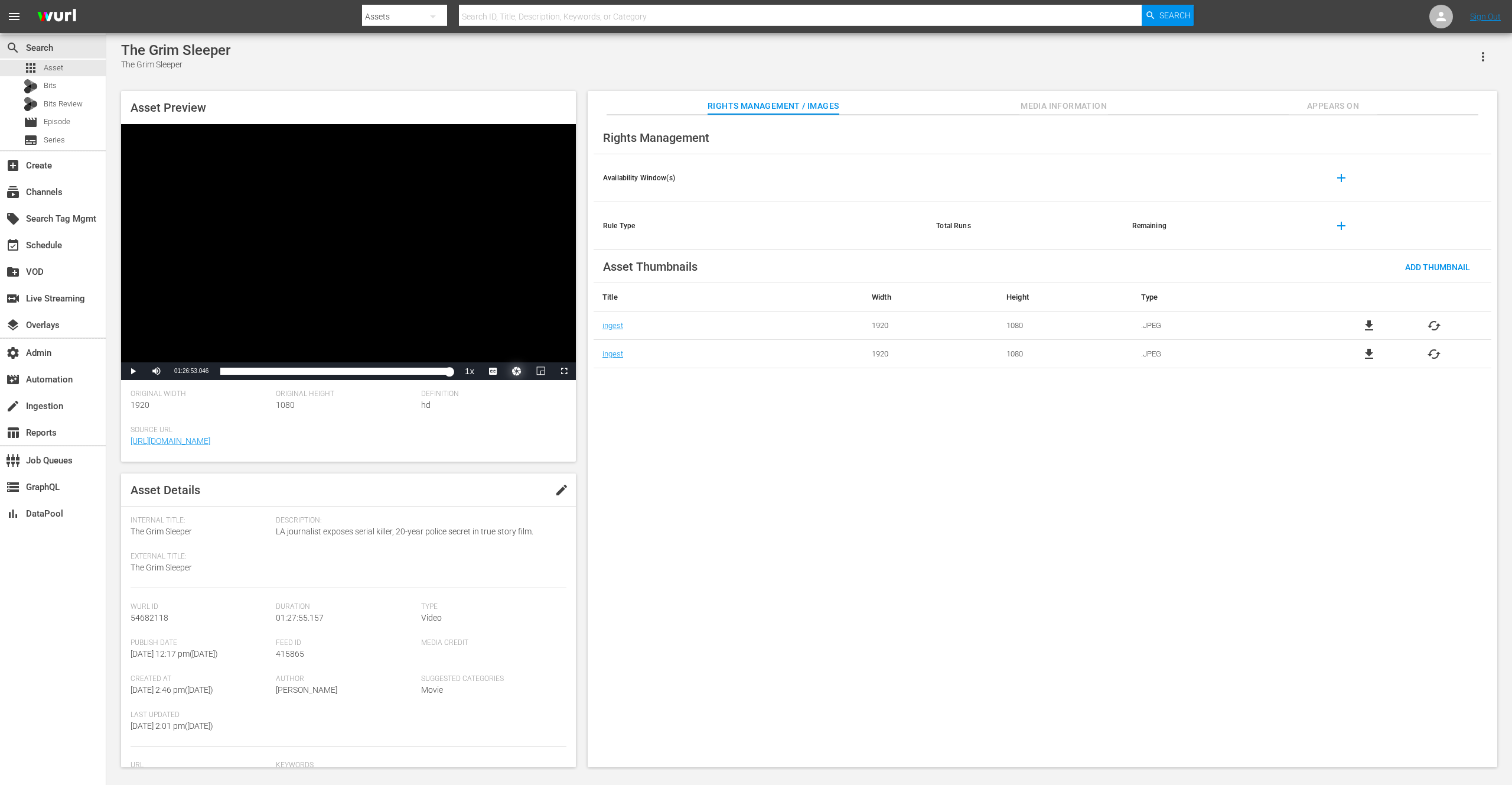
click at [513, 366] on button "Video Player" at bounding box center [517, 371] width 24 height 18
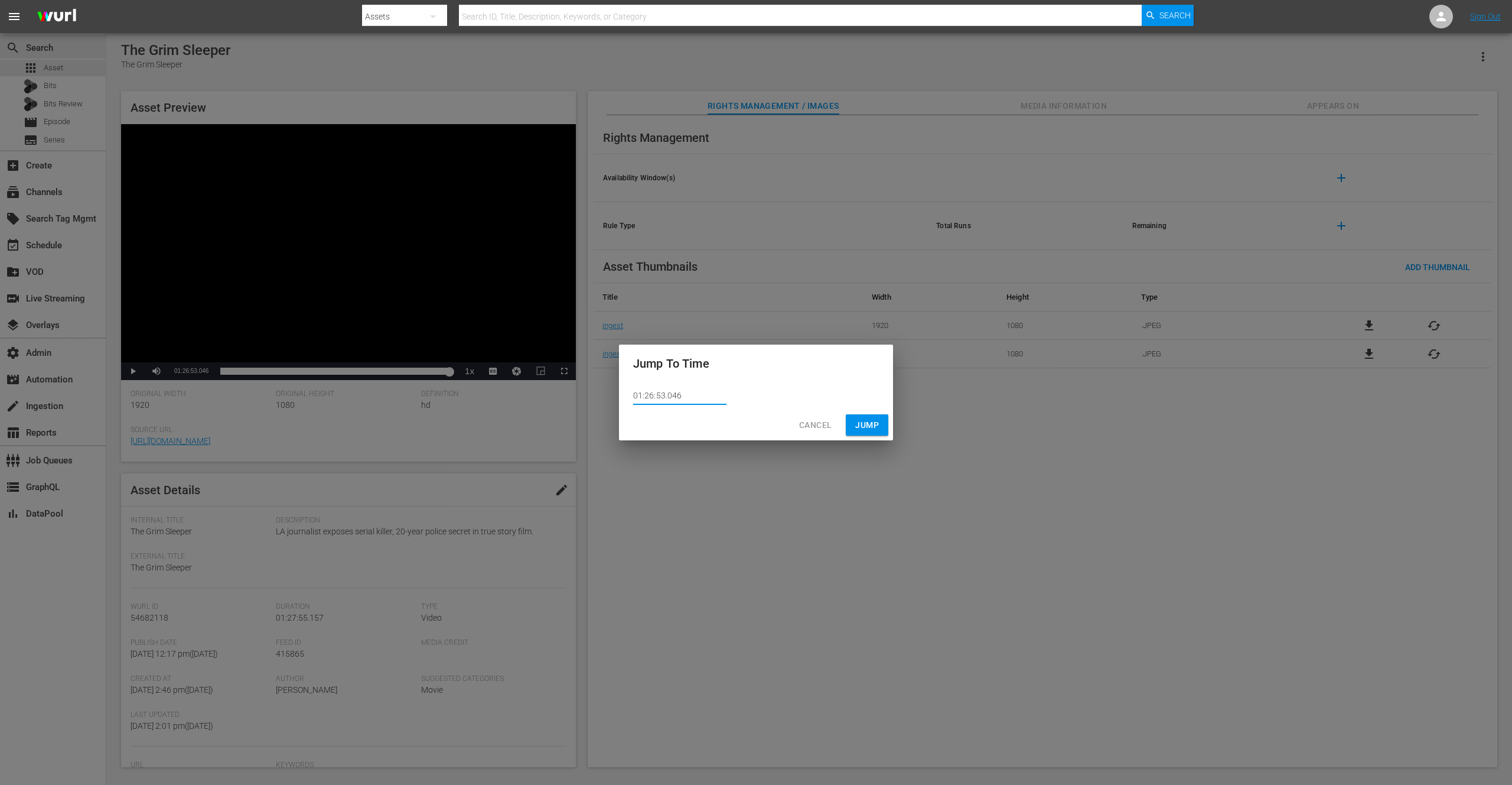
click at [679, 394] on input "01:26:53.046" at bounding box center [679, 396] width 93 height 18
type input "01:26:53.044"
click at [860, 419] on span "Jump" at bounding box center [867, 425] width 24 height 15
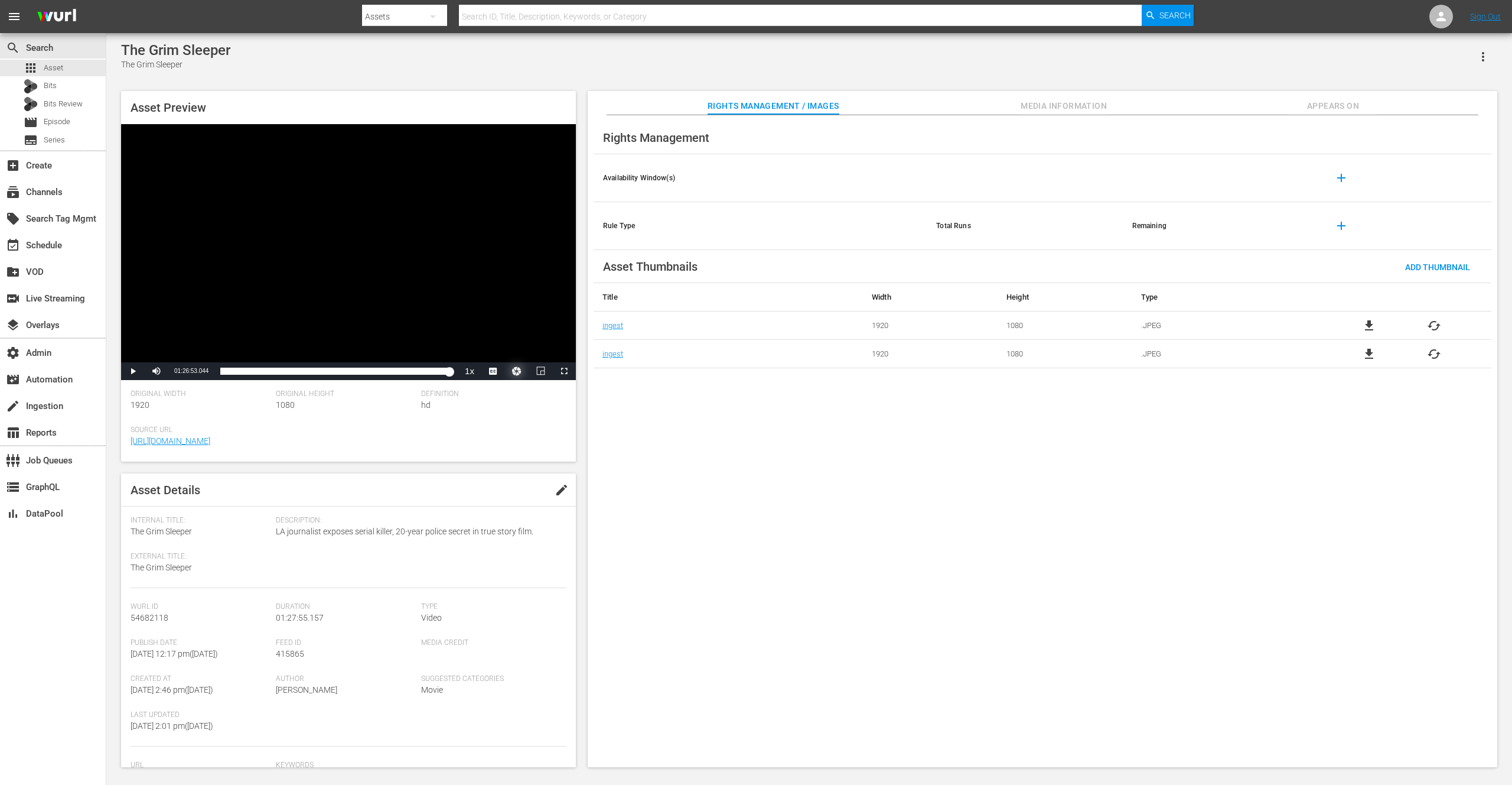
click at [520, 370] on button "Video Player" at bounding box center [517, 371] width 24 height 18
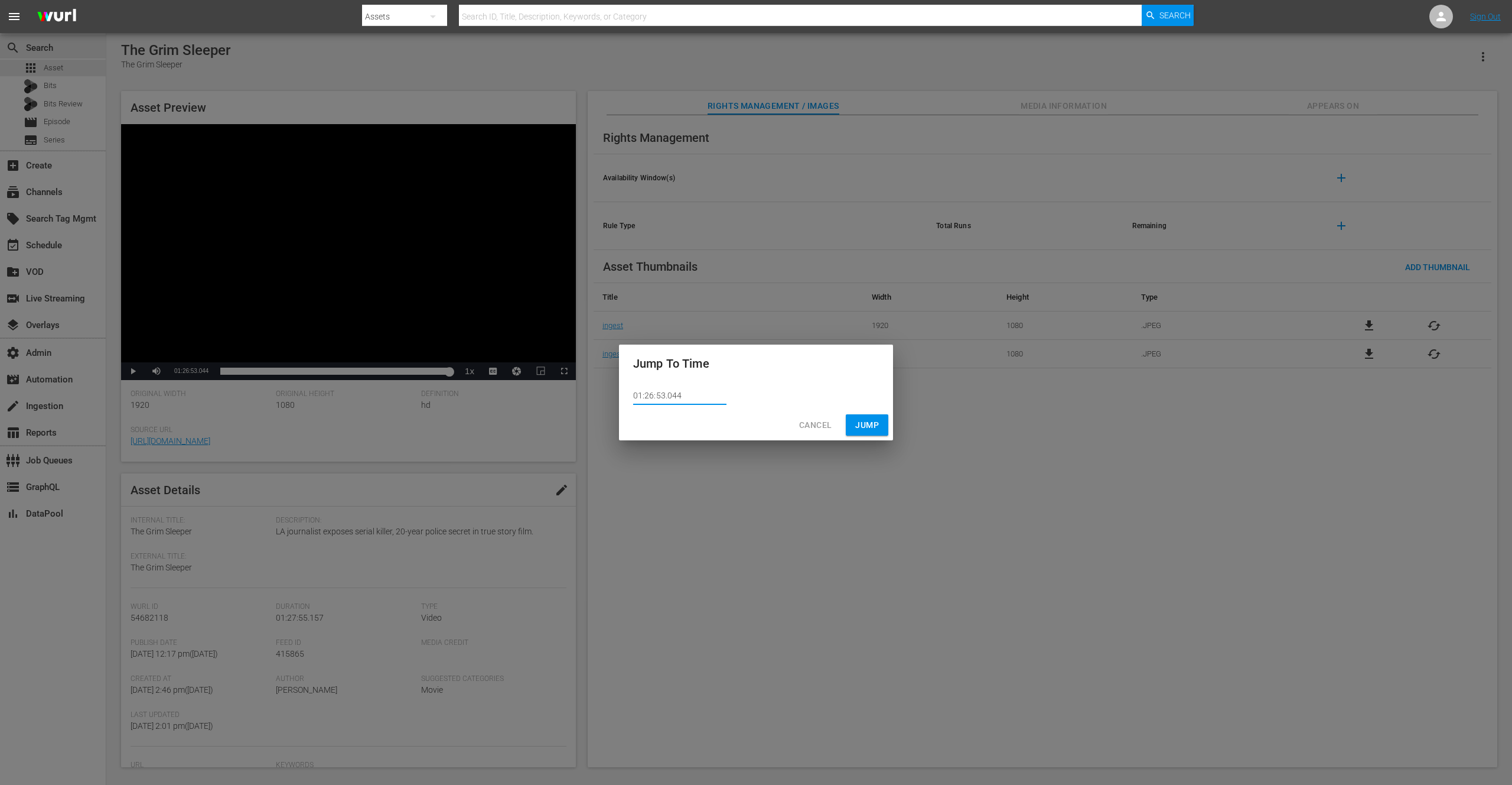
click at [679, 394] on input "01:26:53.044" at bounding box center [679, 396] width 93 height 18
type input "01:26:53.043"
click at [863, 424] on span "Jump" at bounding box center [867, 425] width 24 height 15
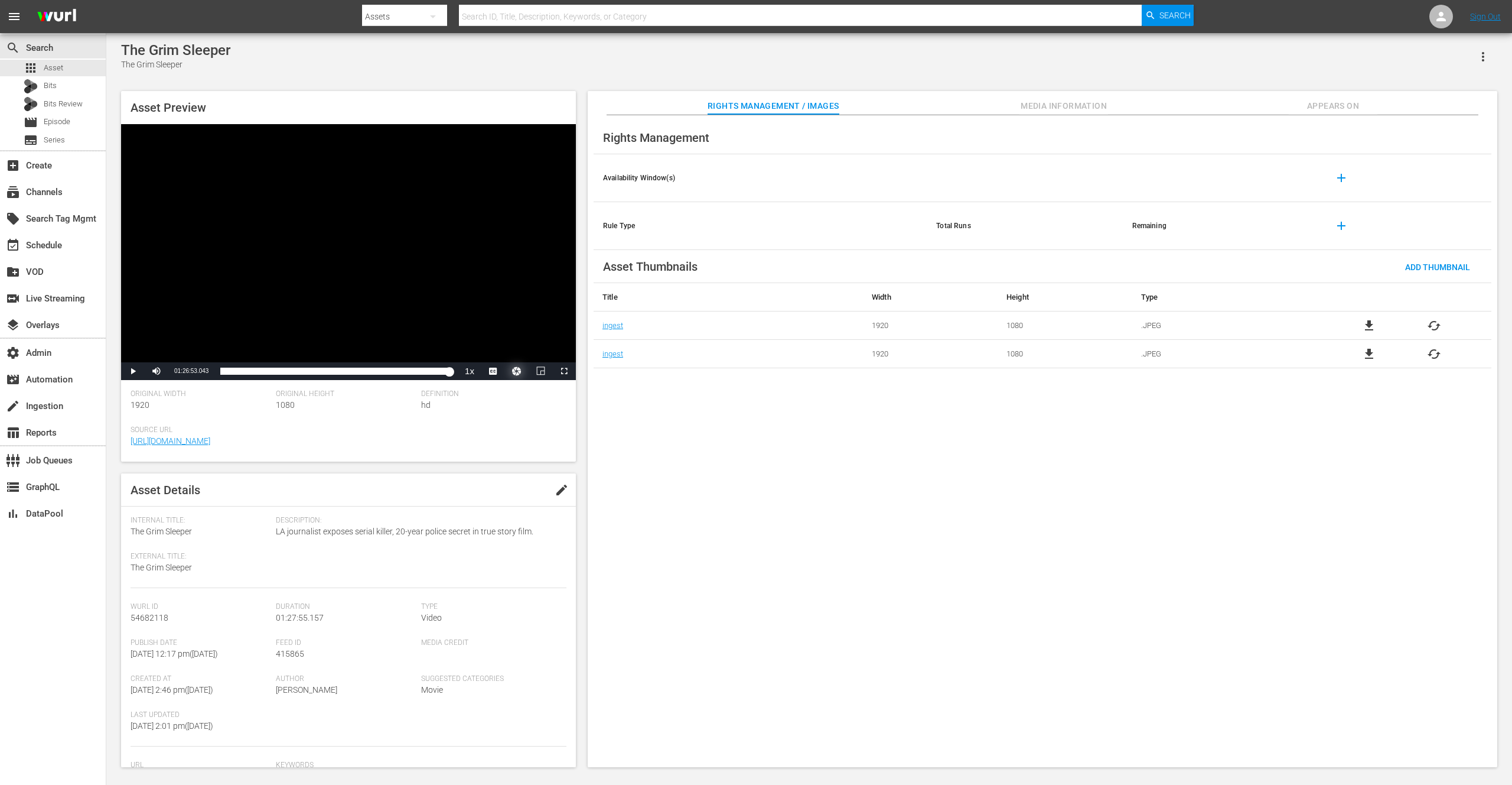
click at [519, 370] on button "Video Player" at bounding box center [517, 371] width 24 height 18
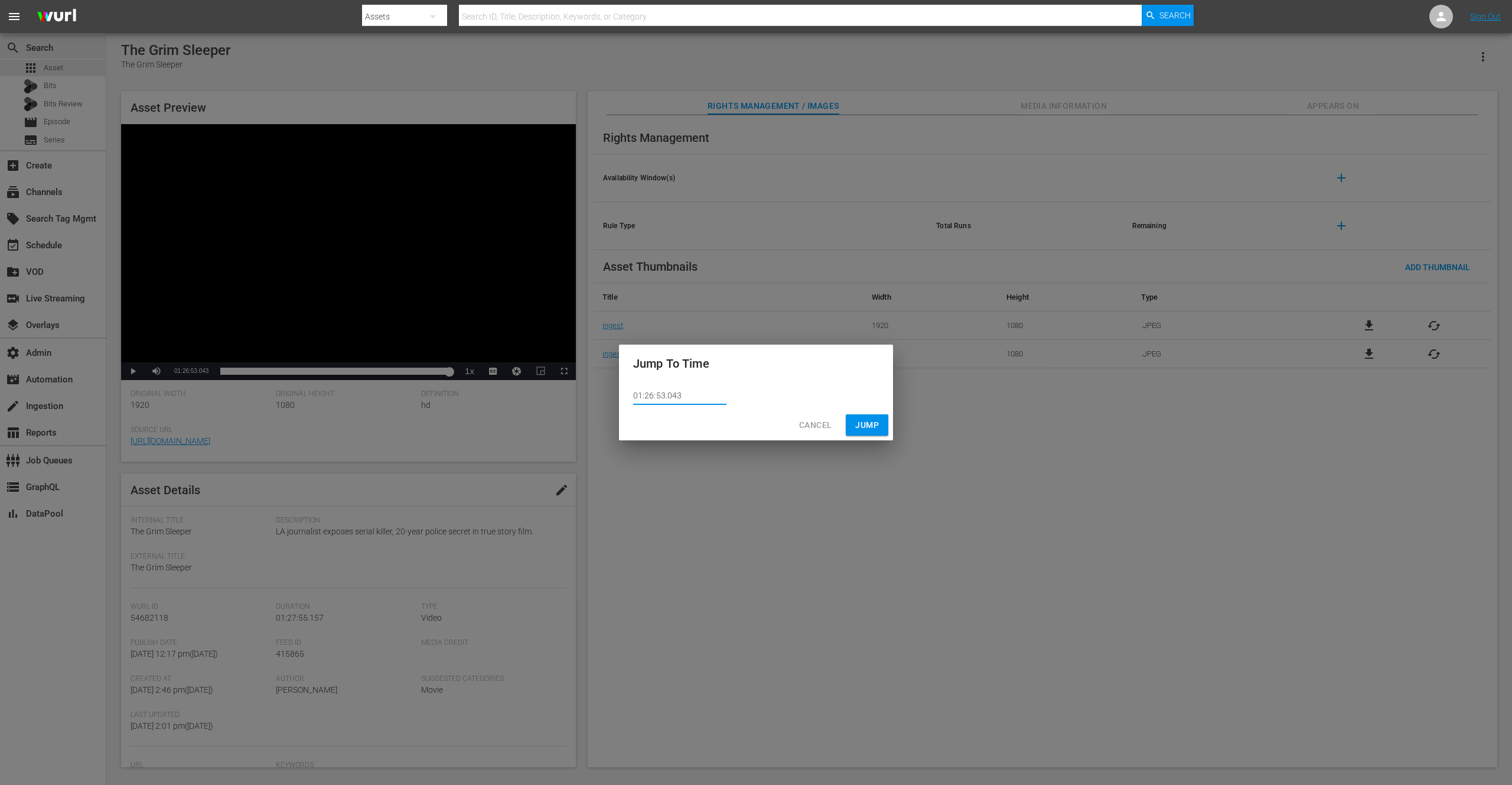
click at [678, 395] on input "01:26:53.043" at bounding box center [679, 396] width 93 height 18
type input "01:26:53.042"
click at [855, 424] on span "Jump" at bounding box center [867, 425] width 24 height 15
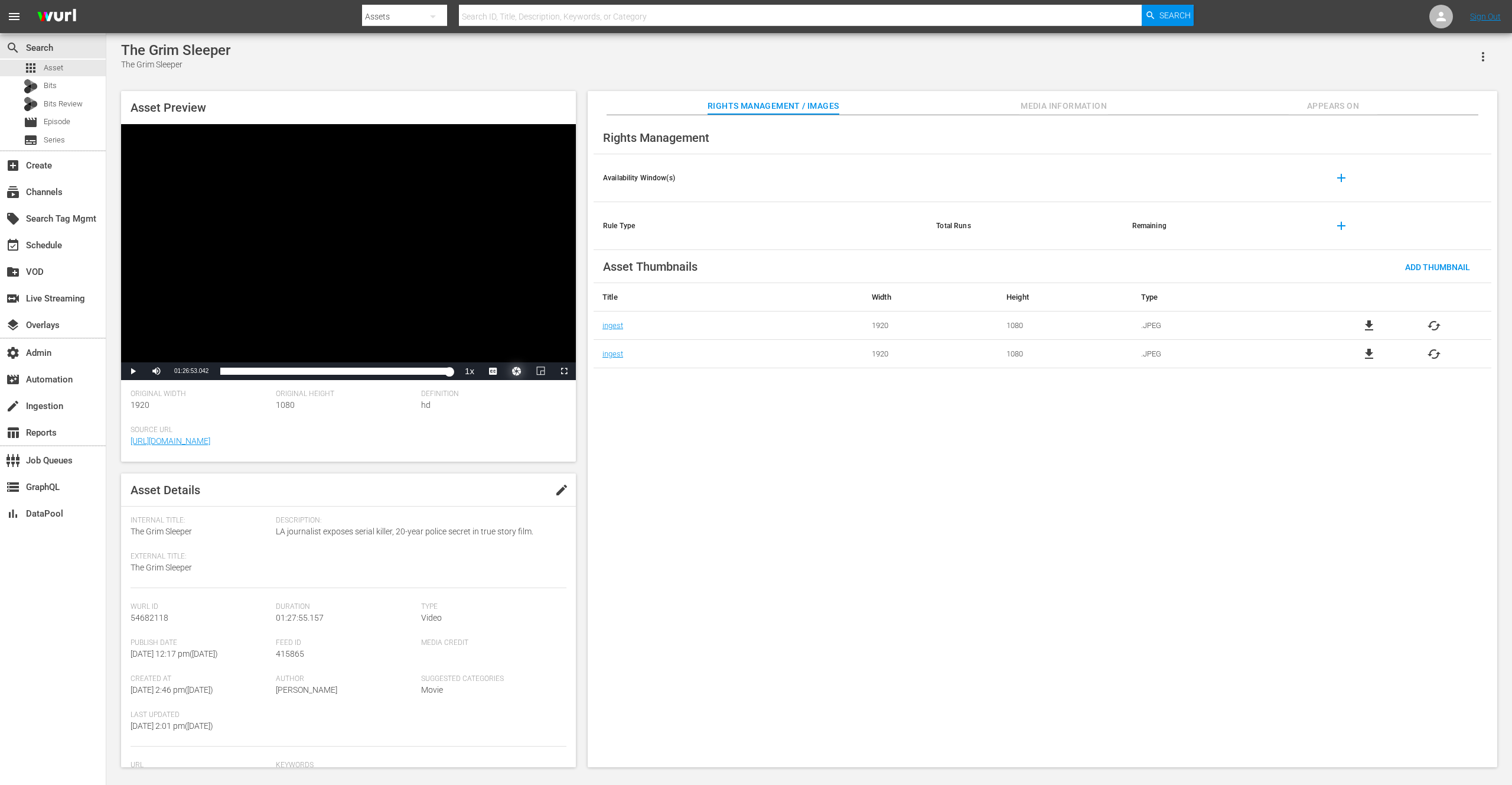
click at [513, 371] on button "Video Player" at bounding box center [517, 371] width 24 height 18
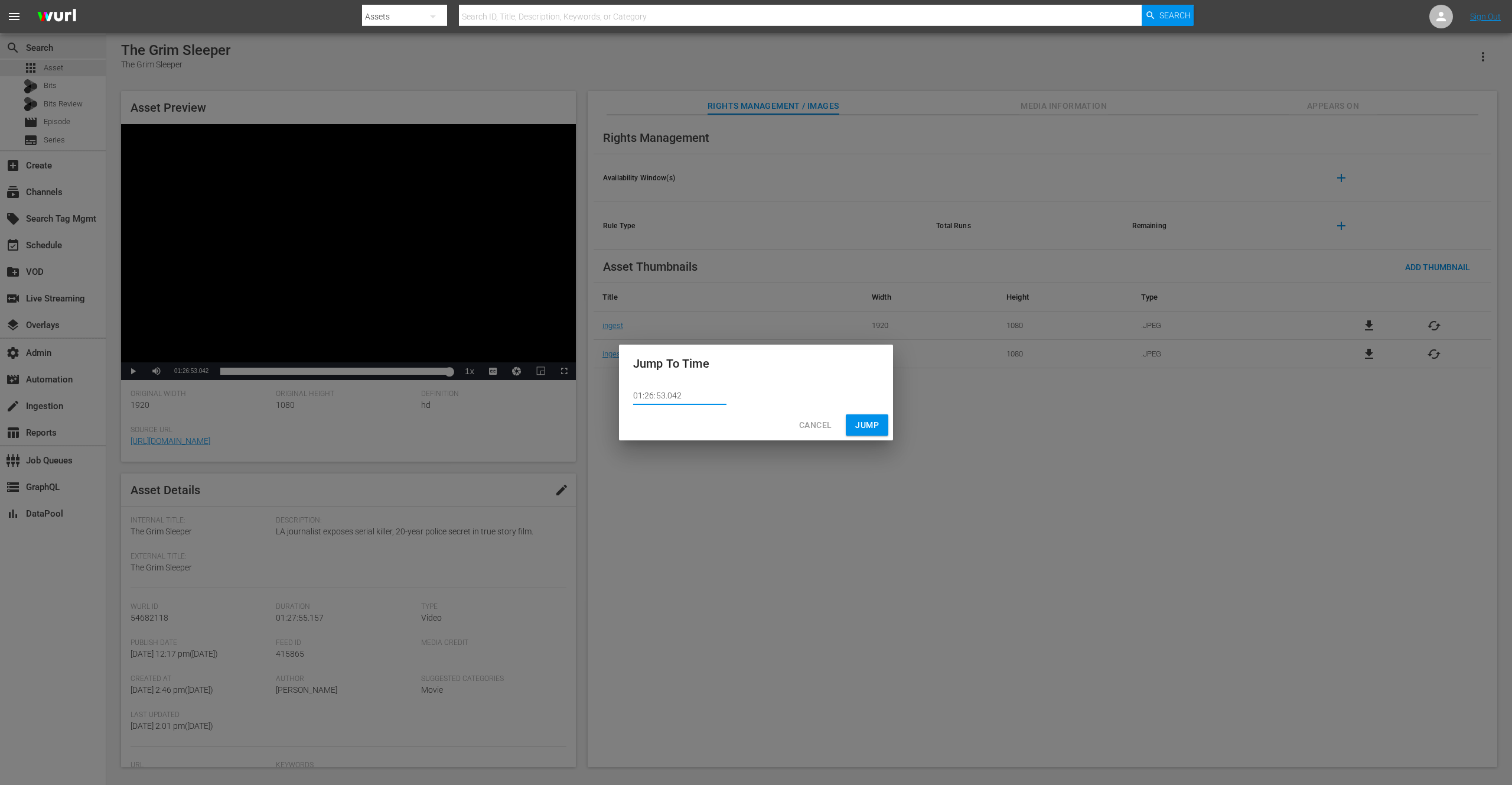
click at [677, 395] on input "01:26:53.042" at bounding box center [679, 396] width 93 height 18
click at [699, 397] on input "01:26:53.0412" at bounding box center [679, 396] width 93 height 18
type input "01:26:53.041"
click at [865, 426] on span "Jump" at bounding box center [867, 425] width 24 height 15
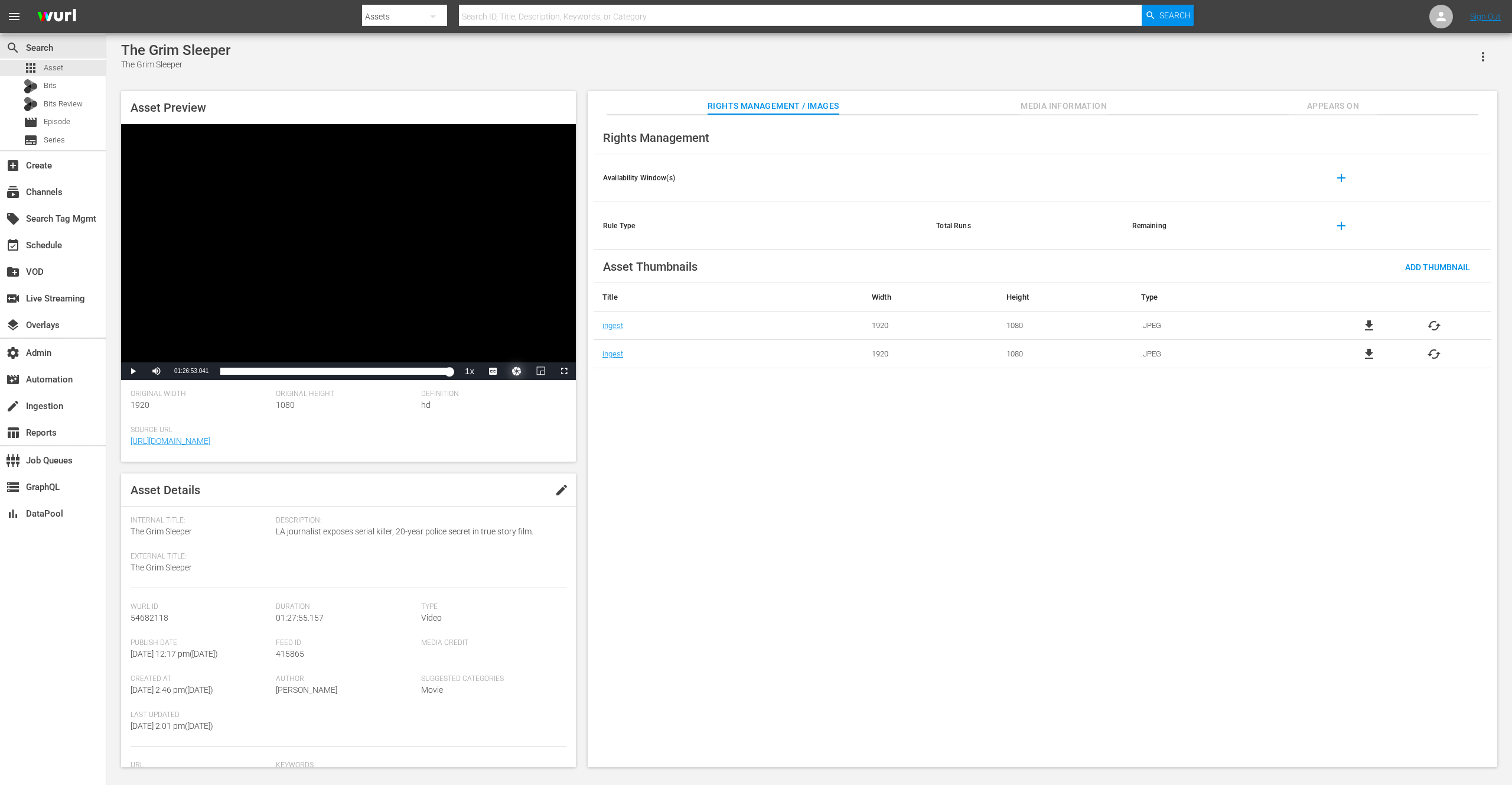
click at [518, 371] on button "Video Player" at bounding box center [517, 371] width 24 height 18
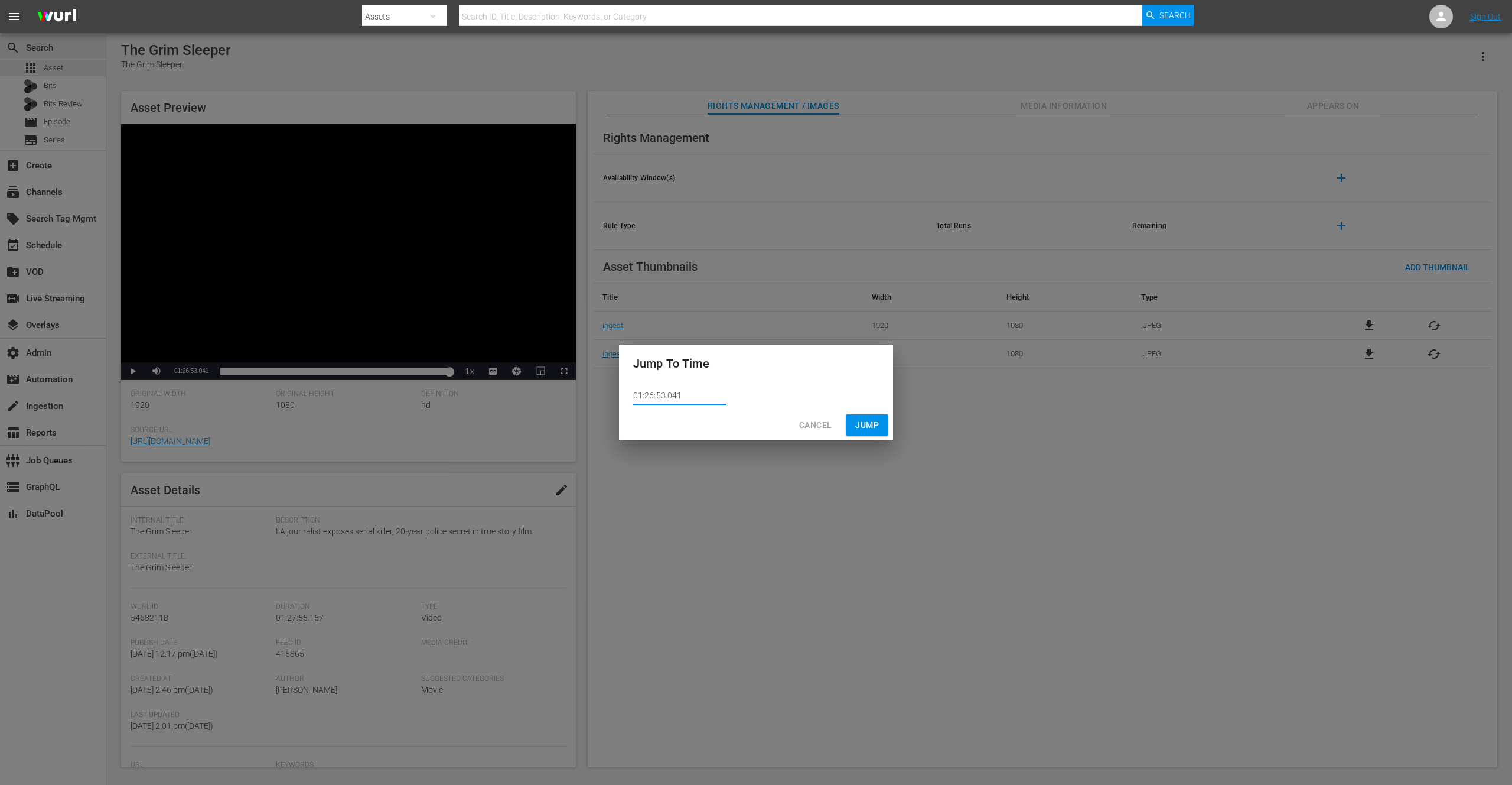
drag, startPoint x: 682, startPoint y: 394, endPoint x: 614, endPoint y: 394, distance: 68.0
click at [614, 394] on div "Jump To Time 01:26:53.041 Cancel Jump" at bounding box center [756, 392] width 1512 height 785
click at [691, 393] on input "01:26:53.041" at bounding box center [679, 396] width 93 height 18
type input "01:26:53.042"
click at [872, 427] on span "Jump" at bounding box center [867, 425] width 24 height 15
